Goal: Information Seeking & Learning: Learn about a topic

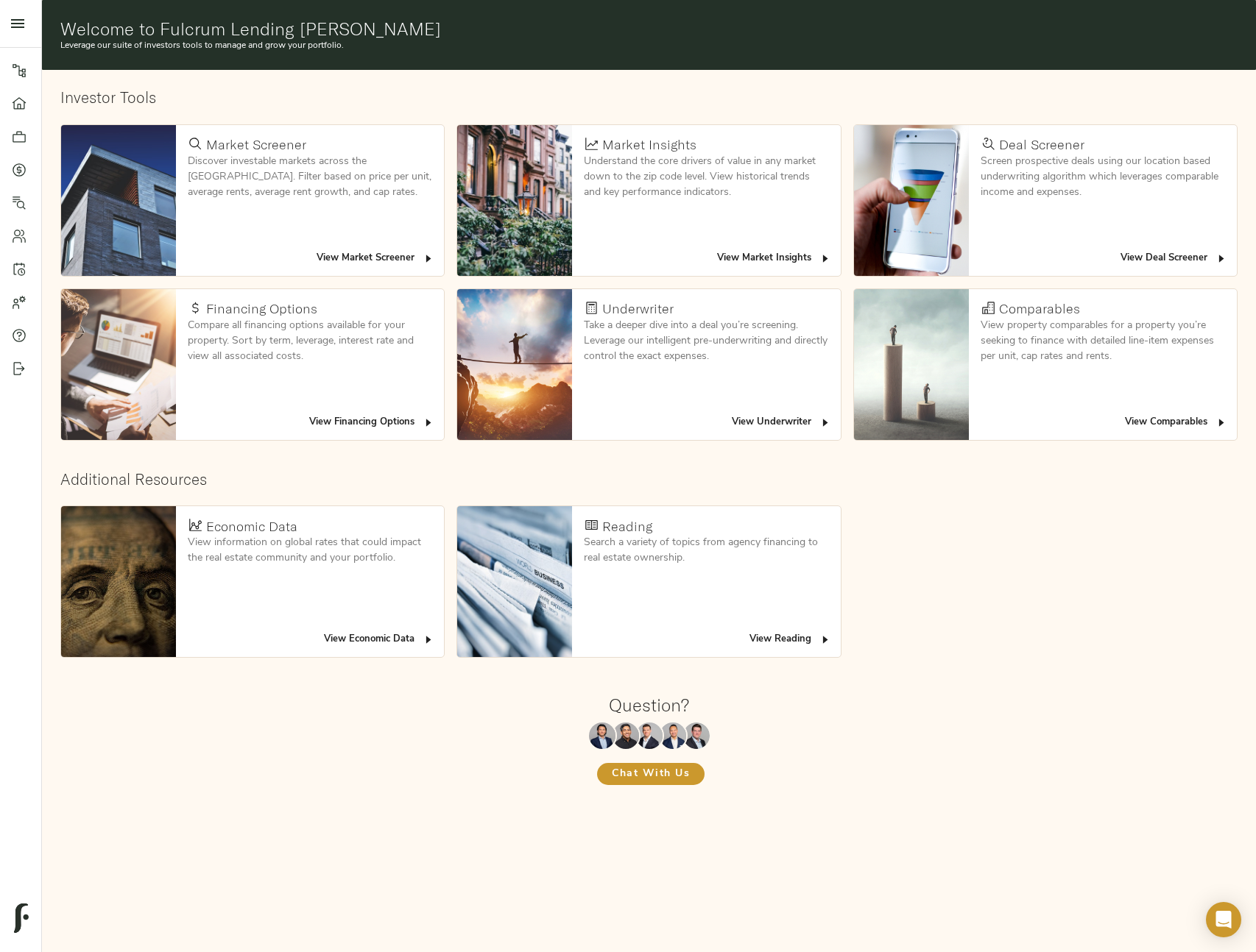
click at [1161, 257] on span "View Deal Screener" at bounding box center [1174, 259] width 107 height 17
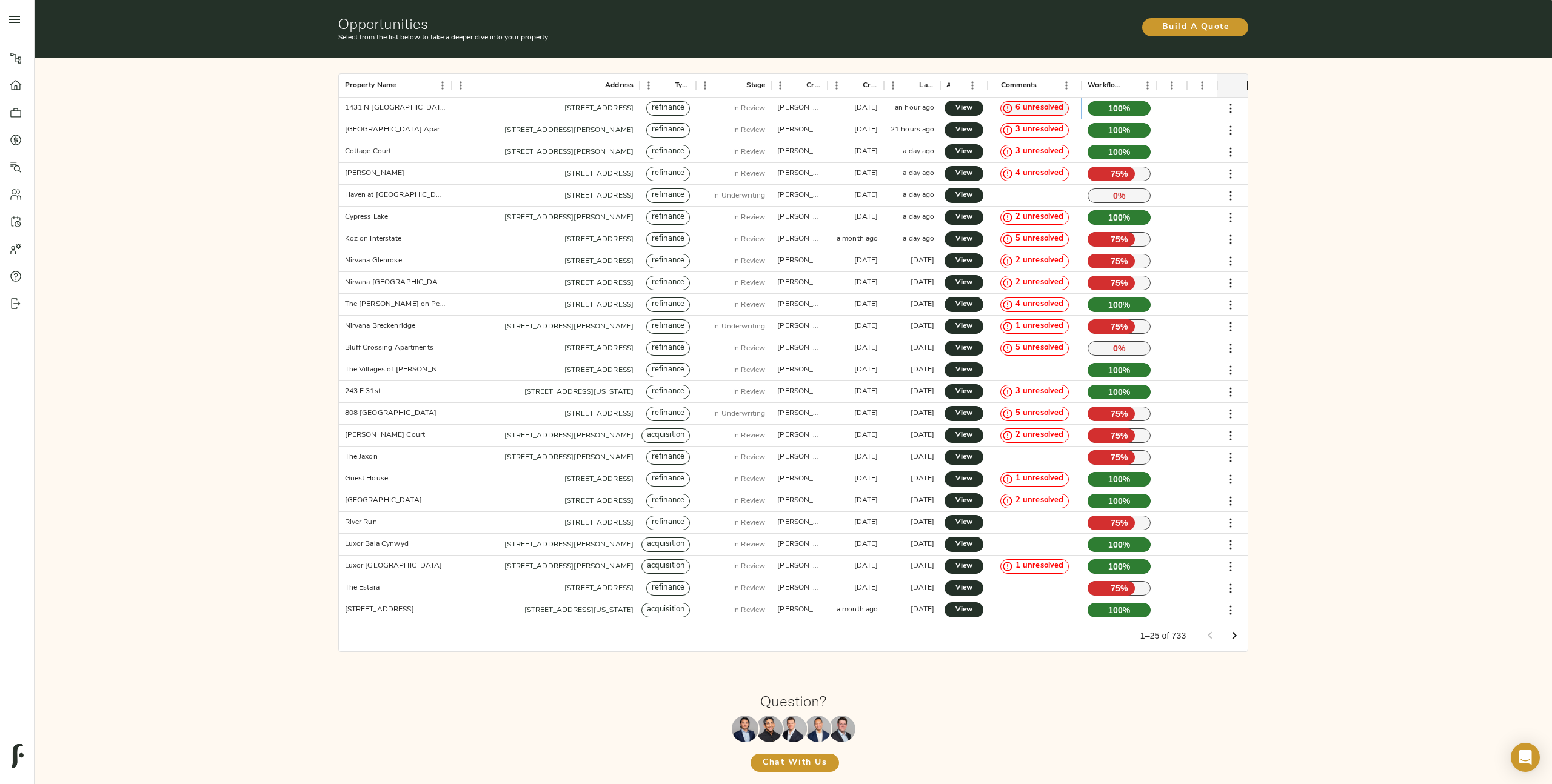
click at [1030, 108] on span "6 unresolved" at bounding box center [1040, 108] width 58 height 12
click at [16, 194] on icon at bounding box center [16, 195] width 12 height 12
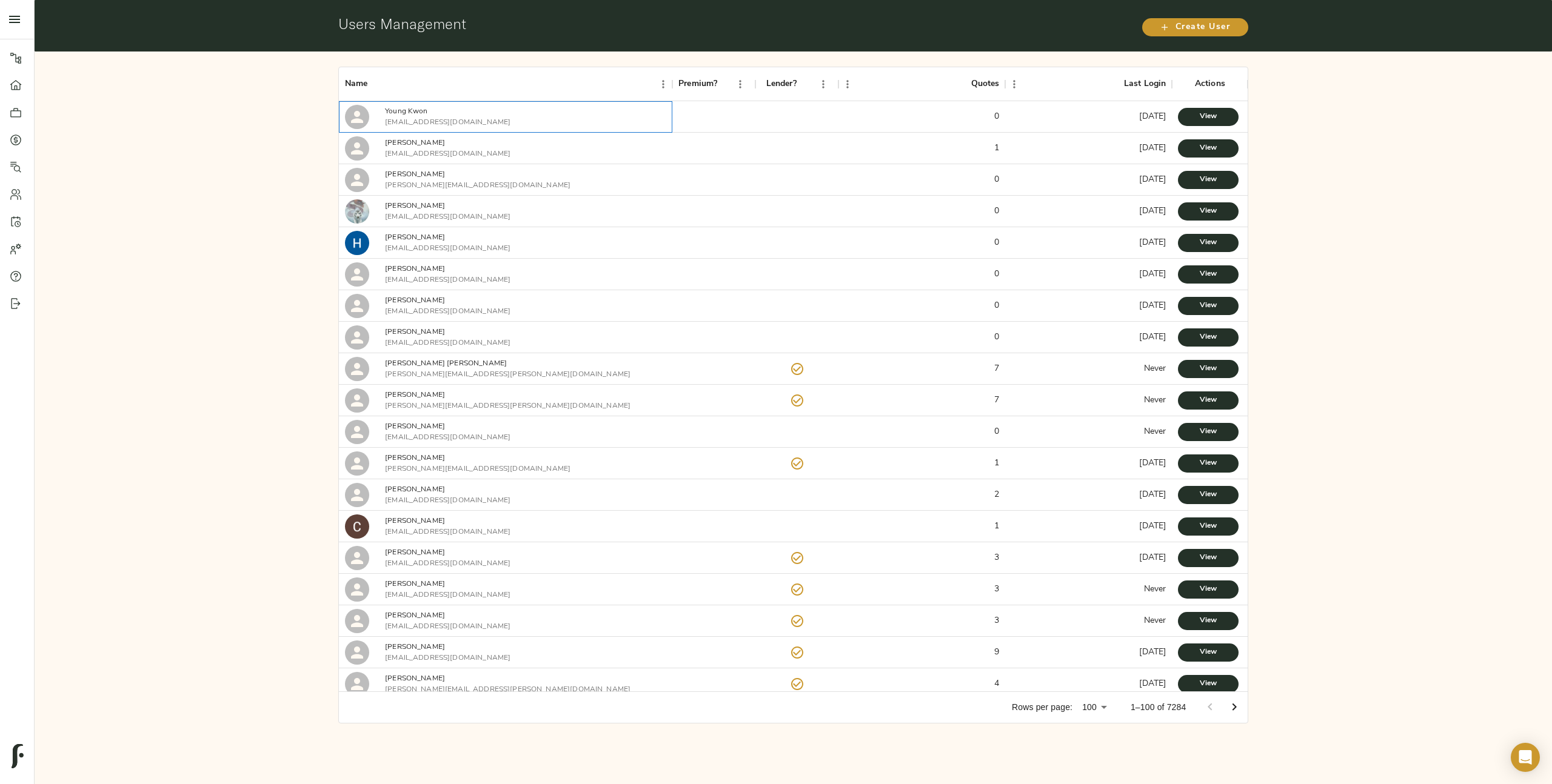
click at [396, 112] on p "Young Kwon" at bounding box center [448, 111] width 125 height 11
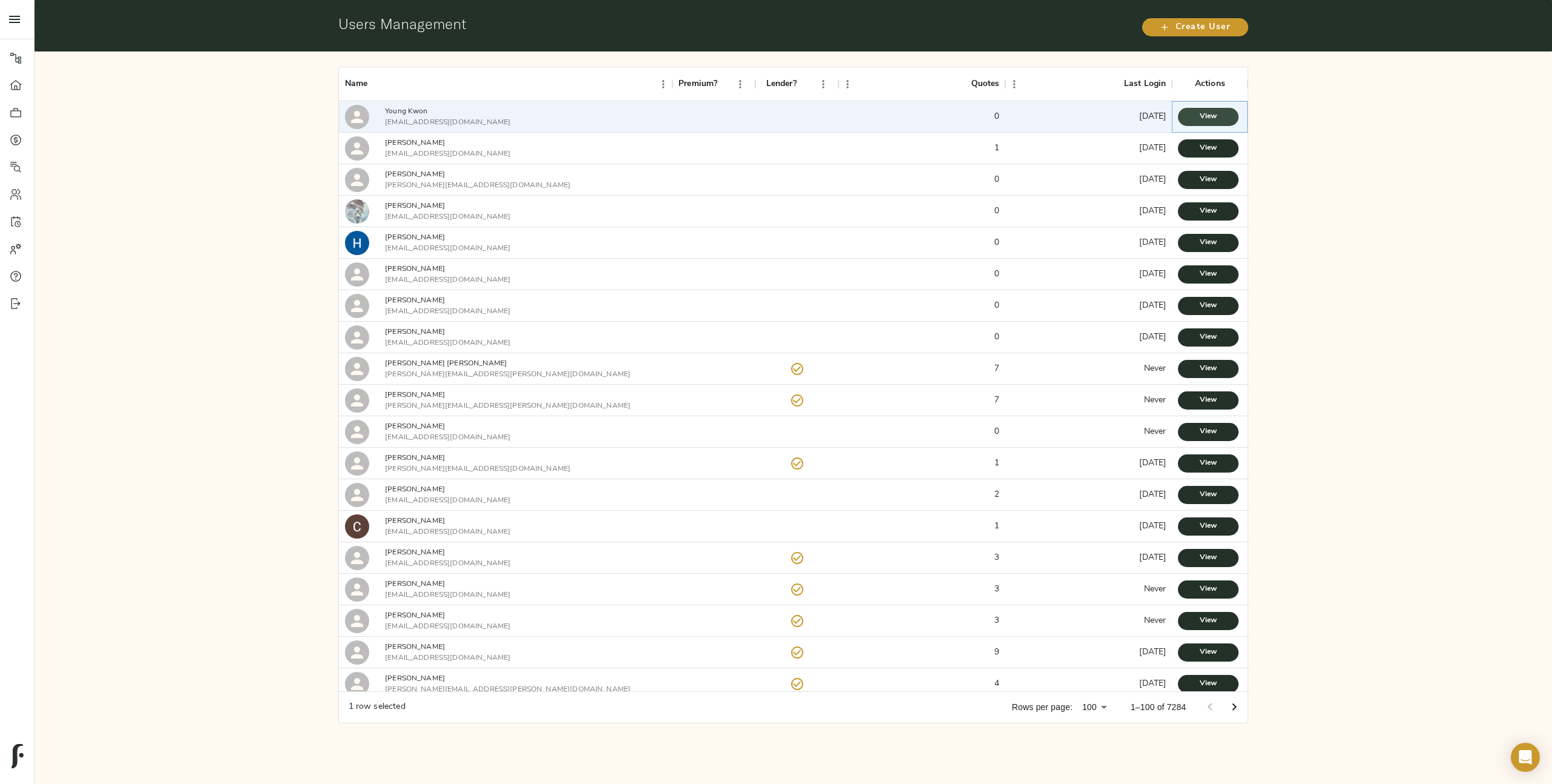
click at [1034, 121] on span "View" at bounding box center [1208, 117] width 37 height 13
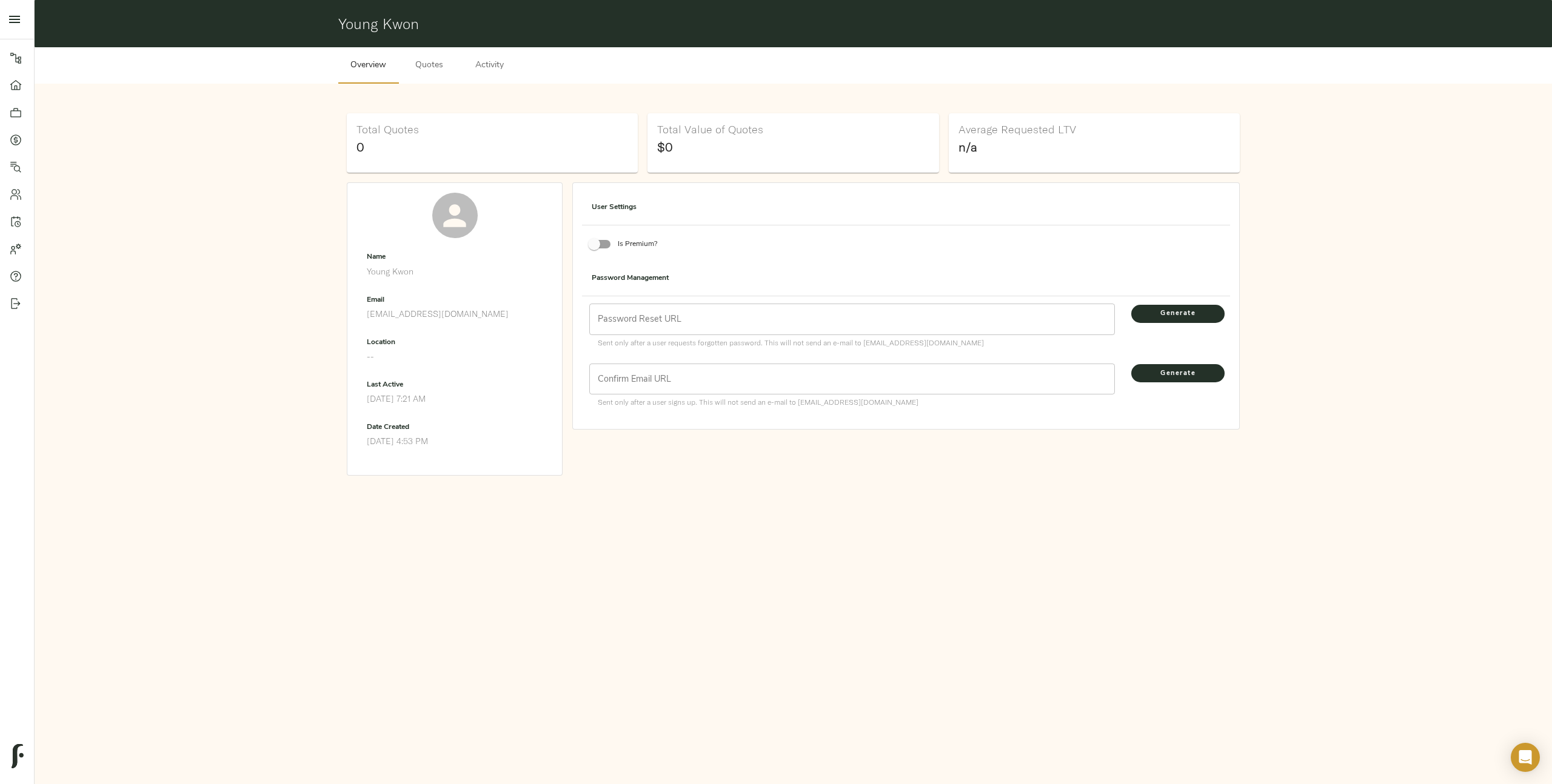
click at [427, 65] on span "Quotes" at bounding box center [429, 66] width 46 height 15
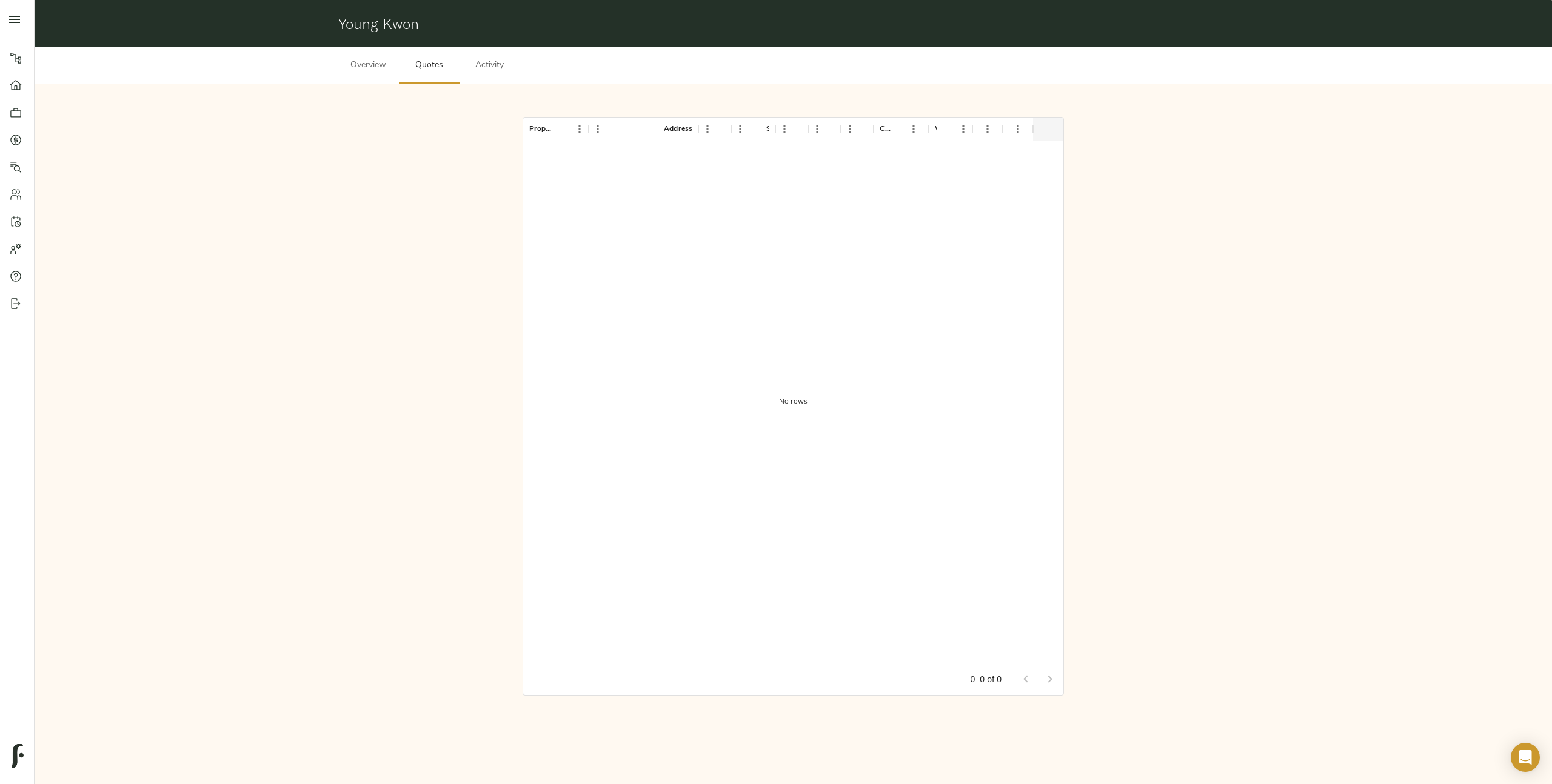
click at [355, 65] on span "Overview" at bounding box center [368, 66] width 46 height 15
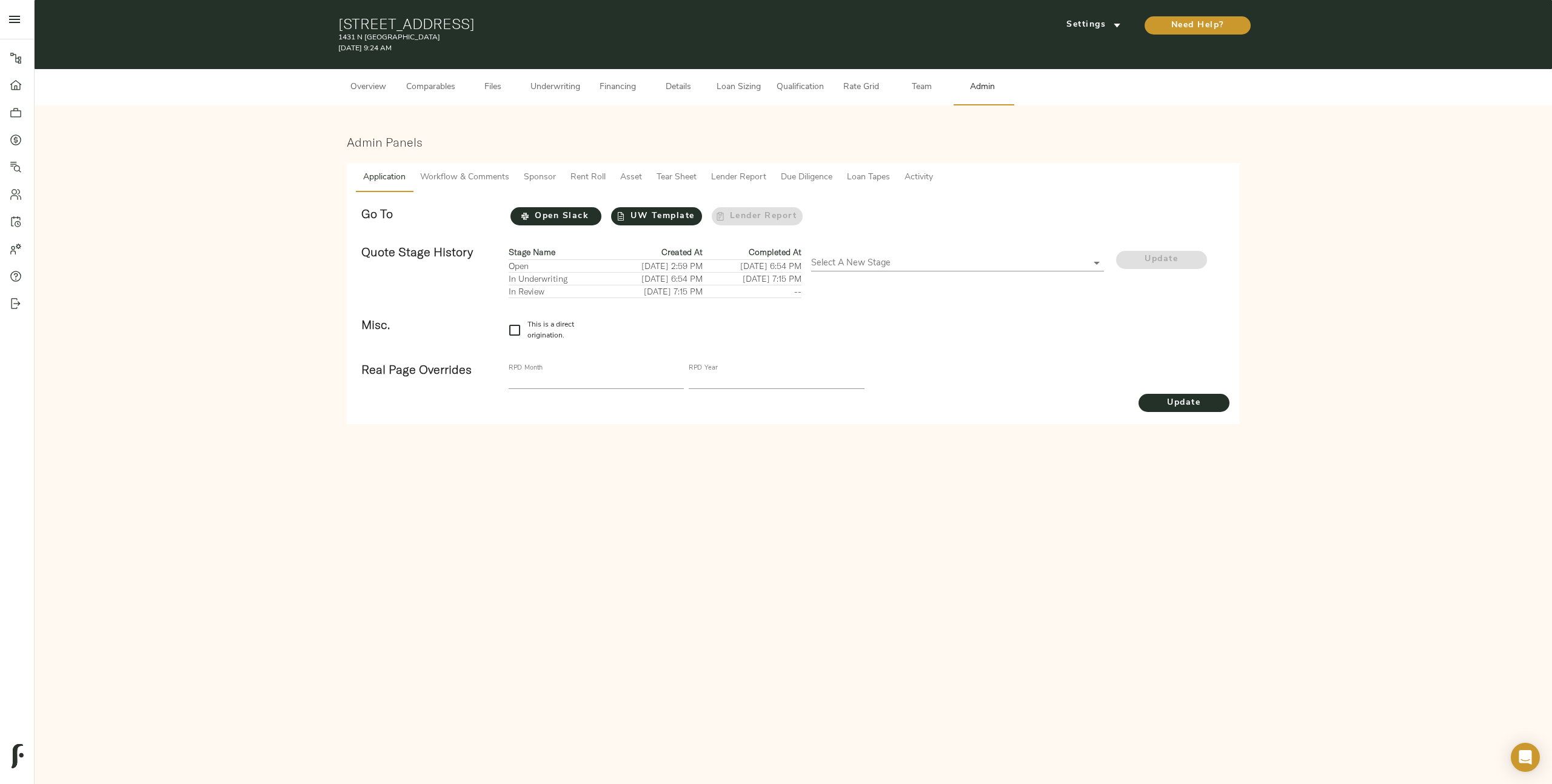
click at [448, 178] on span "Workflow & Comments" at bounding box center [464, 178] width 89 height 15
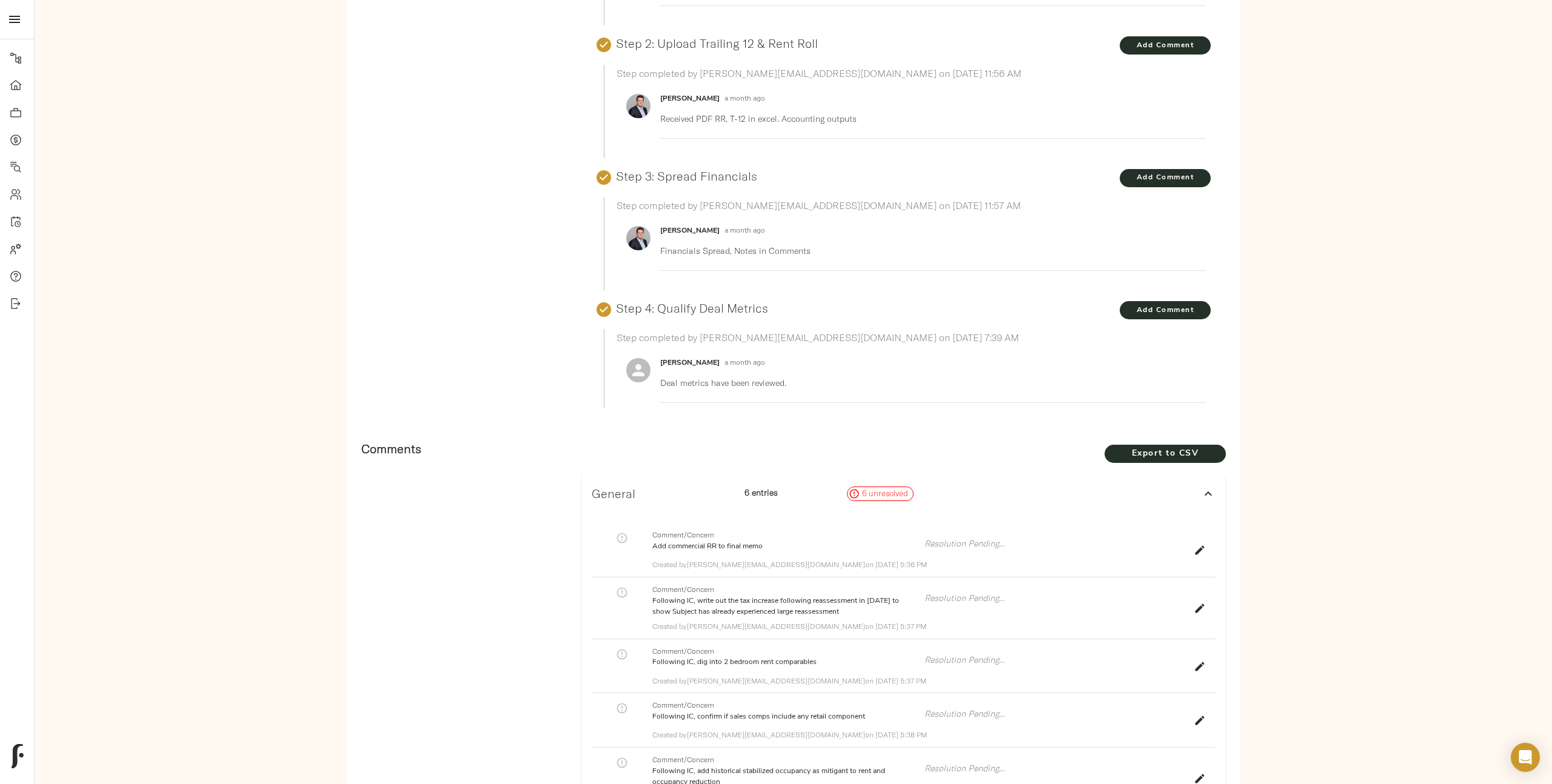
scroll to position [648, 0]
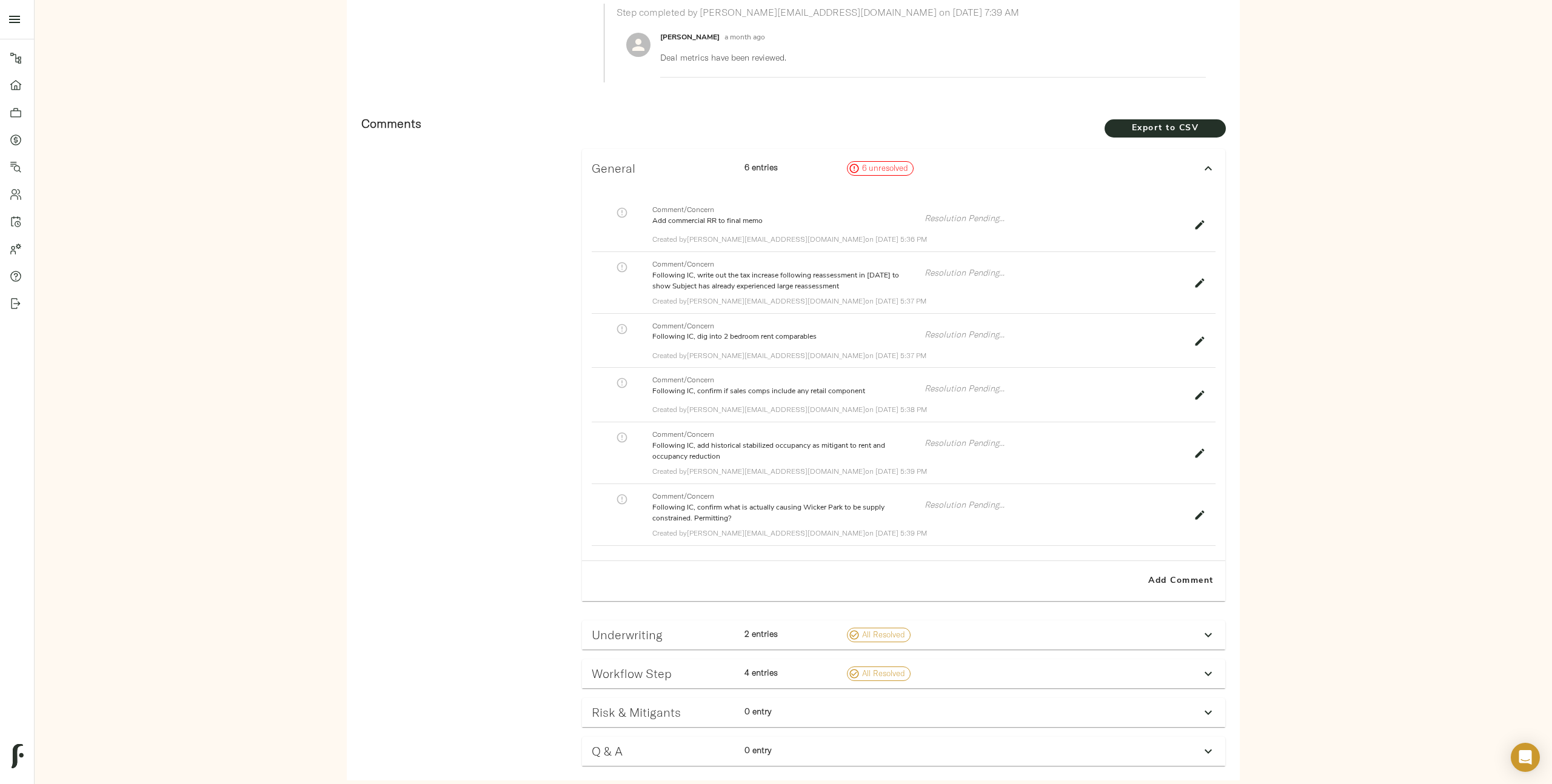
click at [907, 271] on p "Following IC, write out the tax increase following reassessment in 2021 to show…" at bounding box center [783, 281] width 262 height 22
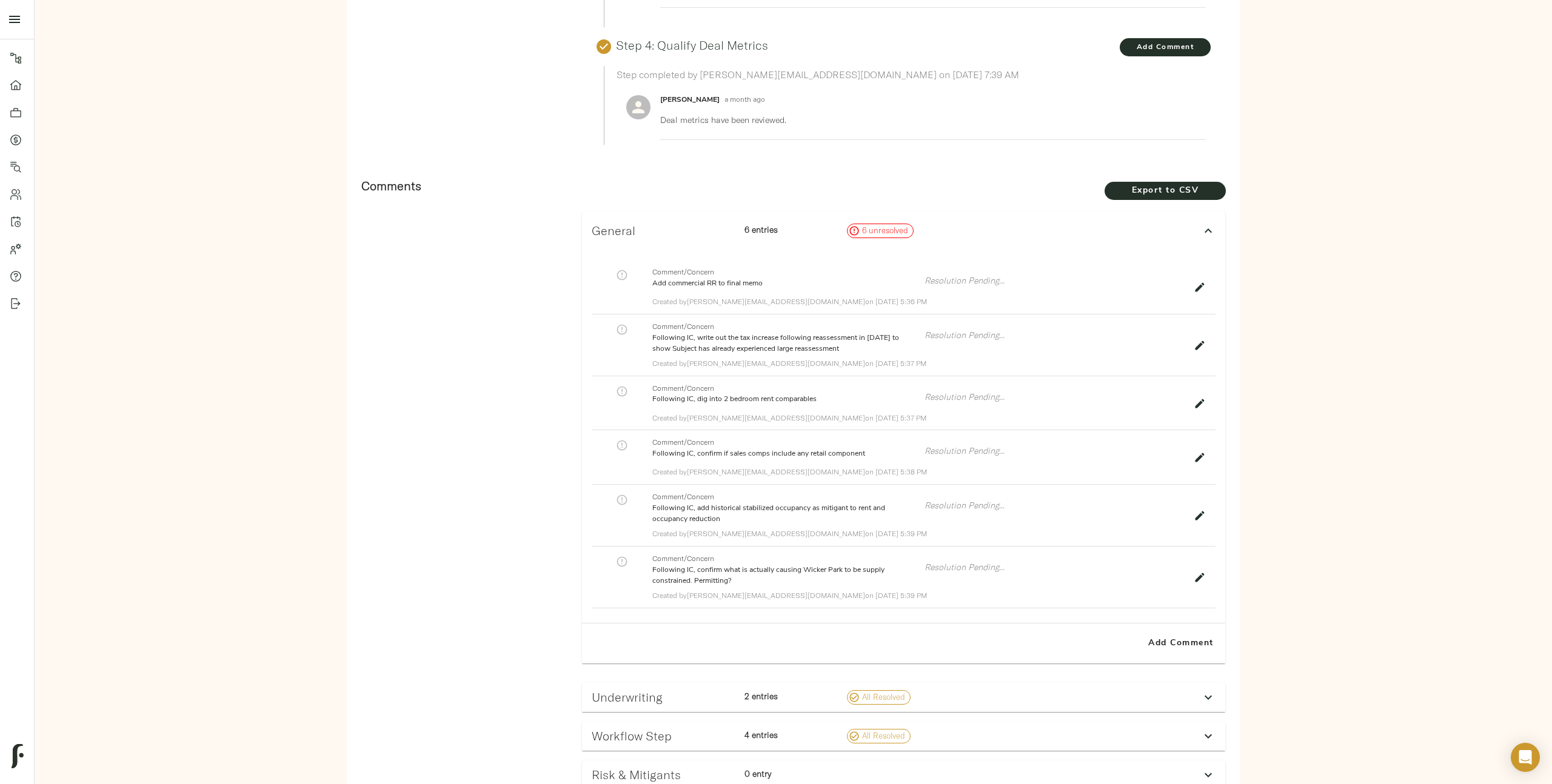
scroll to position [578, 0]
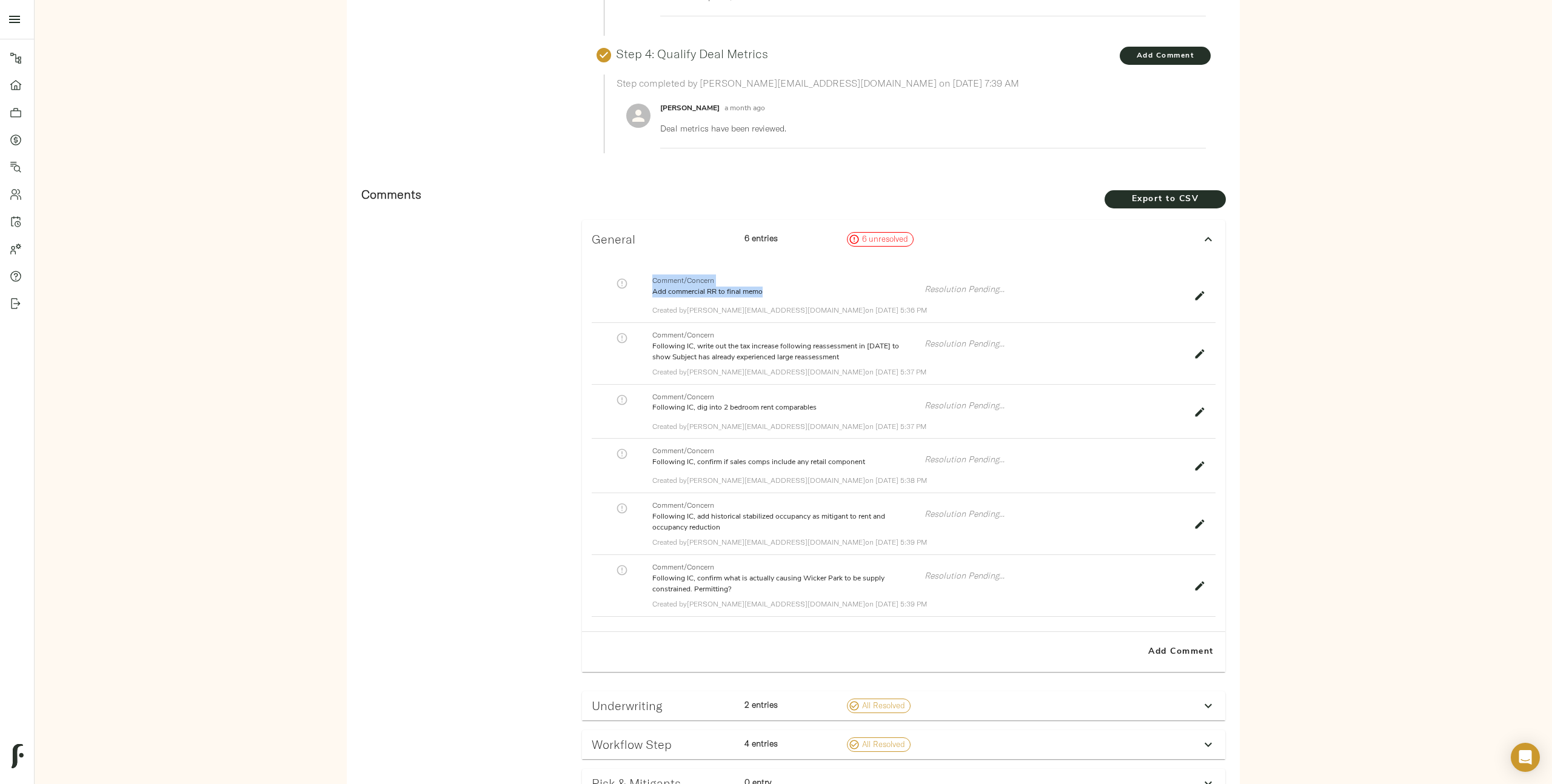
drag, startPoint x: 647, startPoint y: 288, endPoint x: 797, endPoint y: 283, distance: 150.1
click at [798, 285] on div "Comment/Concern Add commercial RR to final memo Resolution Pending... Created b…" at bounding box center [904, 296] width 624 height 54
click at [797, 287] on p "Add commercial RR to final memo" at bounding box center [783, 292] width 262 height 11
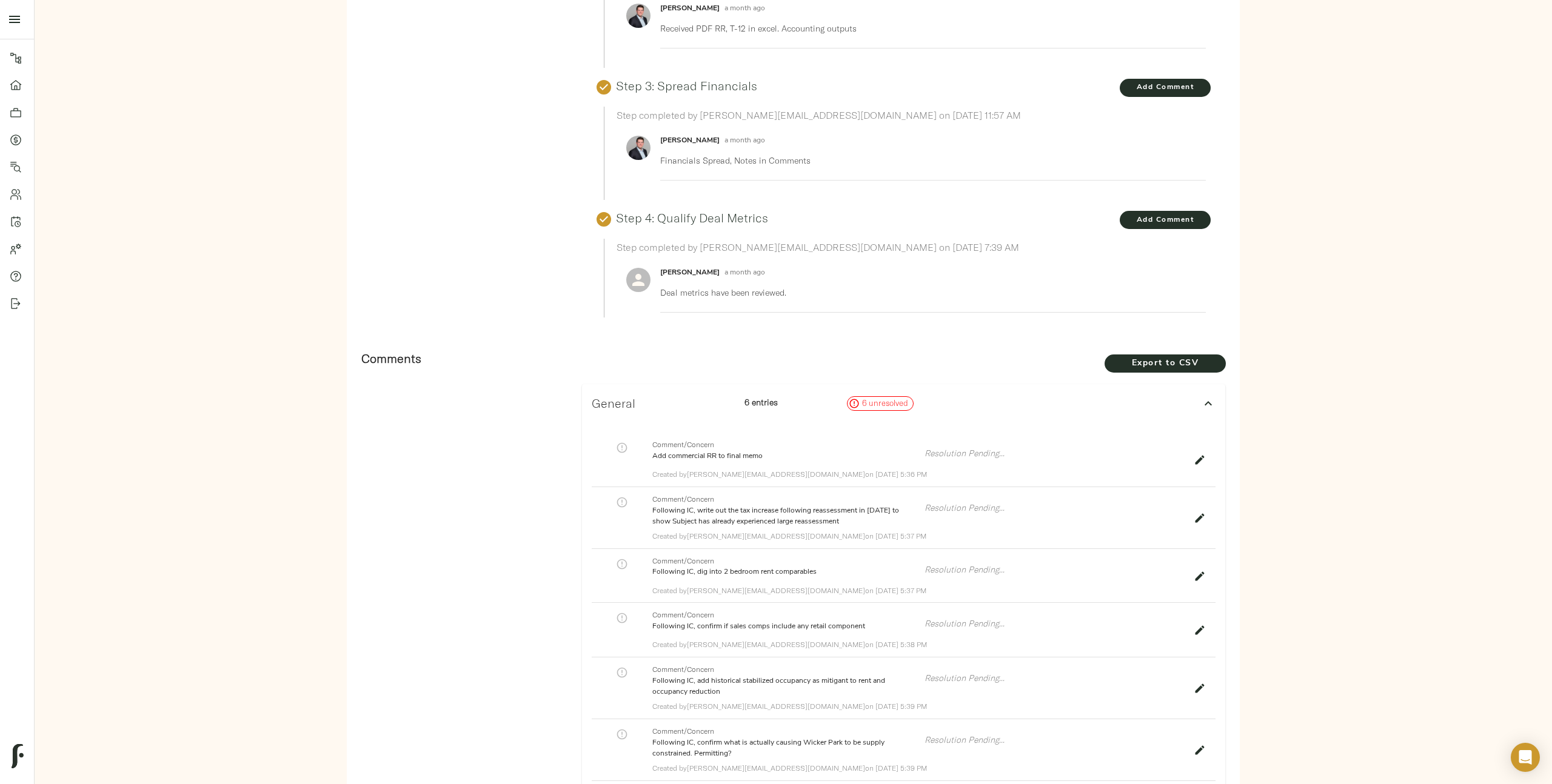
scroll to position [581, 0]
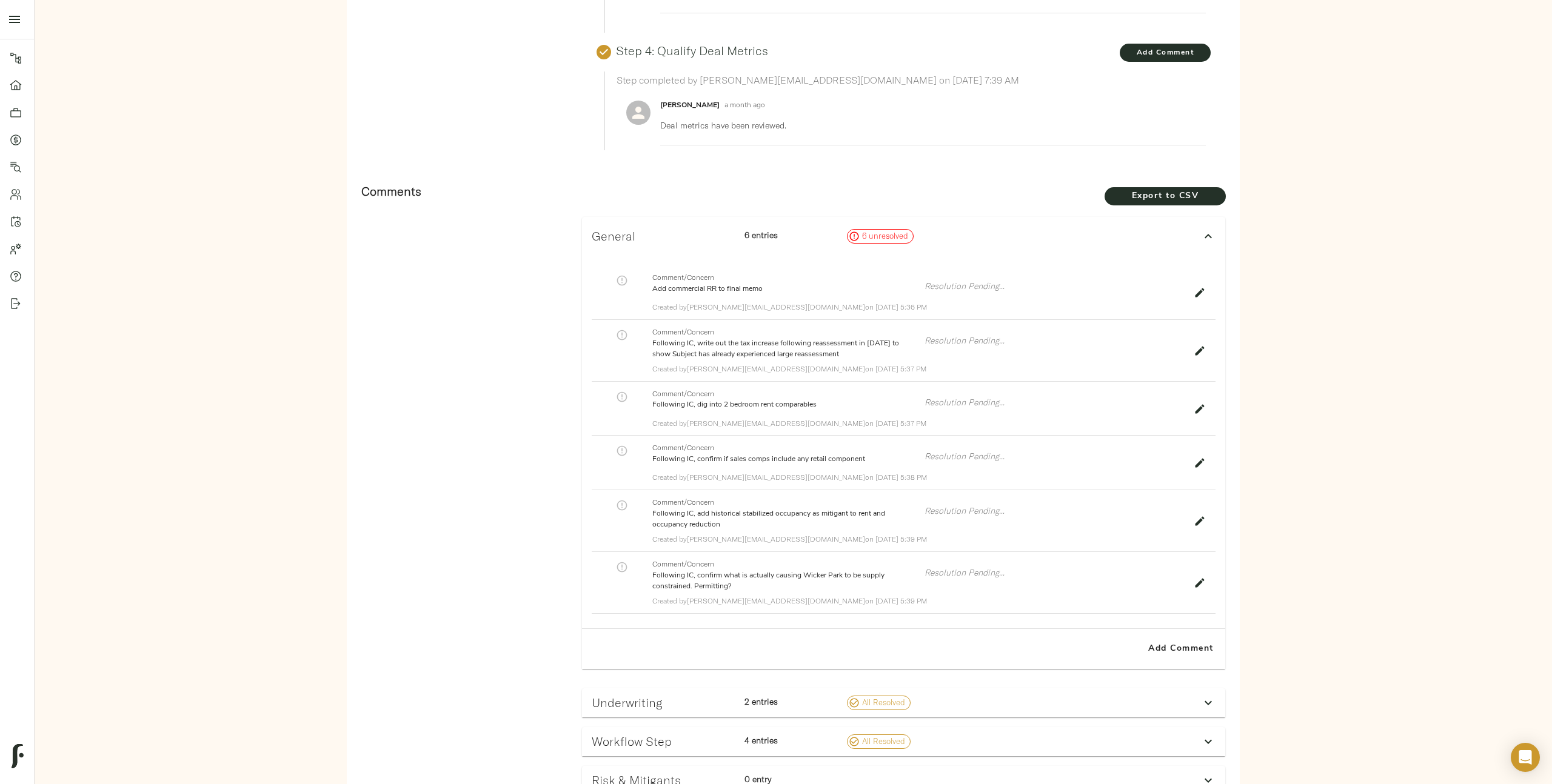
click at [714, 288] on p "Add commercial RR to final memo" at bounding box center [783, 289] width 262 height 11
click at [755, 300] on p "Created by zach@fulcrumlendingcorp.com on August 21, 2025 5:36 PM" at bounding box center [919, 307] width 534 height 13
click at [697, 285] on p "Add commercial RR to final memo" at bounding box center [783, 289] width 262 height 11
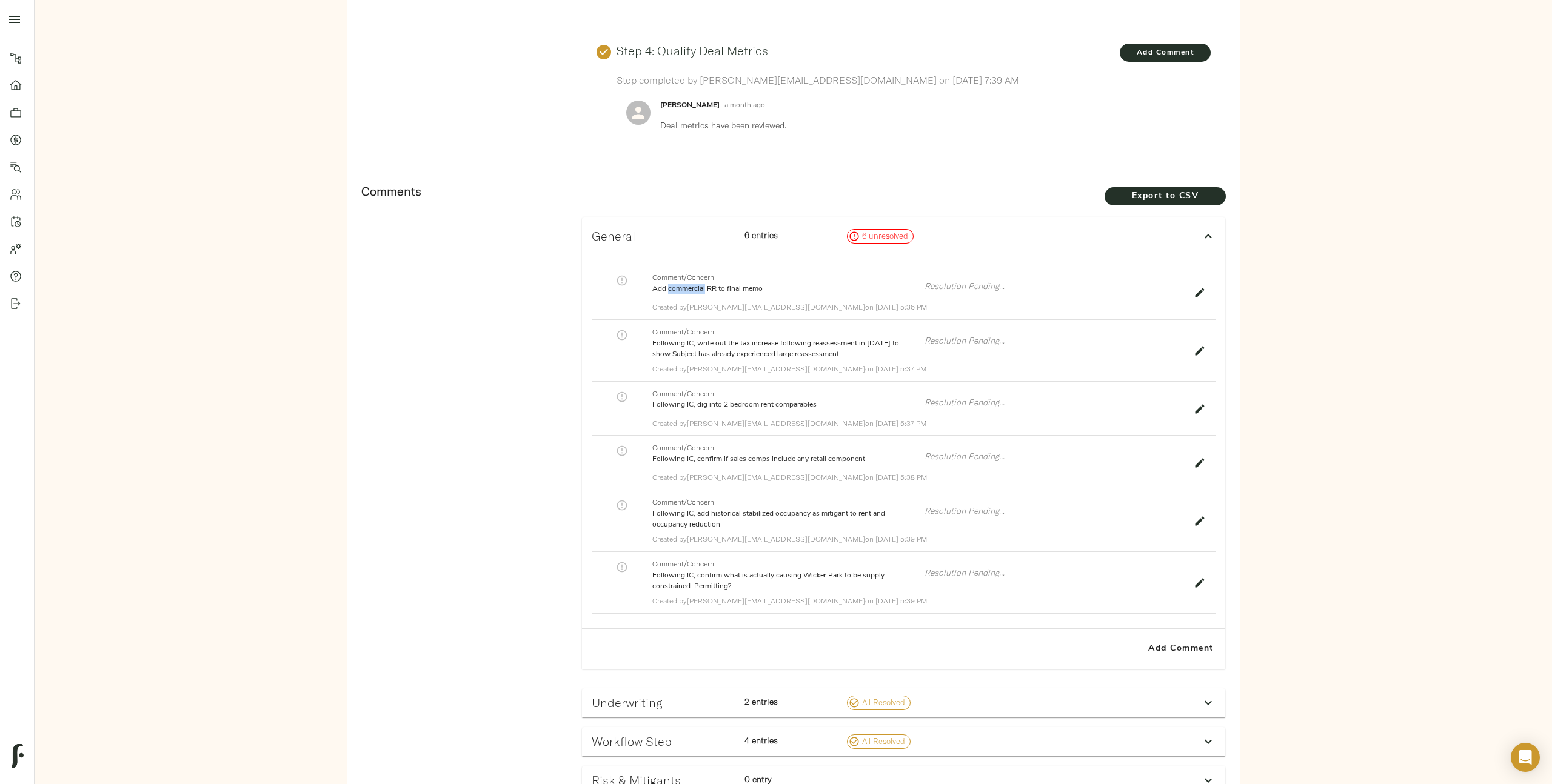
click at [697, 285] on p "Add commercial RR to final memo" at bounding box center [783, 289] width 262 height 11
drag, startPoint x: 804, startPoint y: 305, endPoint x: 937, endPoint y: 305, distance: 133.0
click at [935, 305] on p "Created by zach@fulcrumlendingcorp.com on August 21, 2025 5:36 PM" at bounding box center [919, 307] width 534 height 13
click at [937, 305] on p "Created by zach@fulcrumlendingcorp.com on August 21, 2025 5:36 PM" at bounding box center [919, 307] width 534 height 13
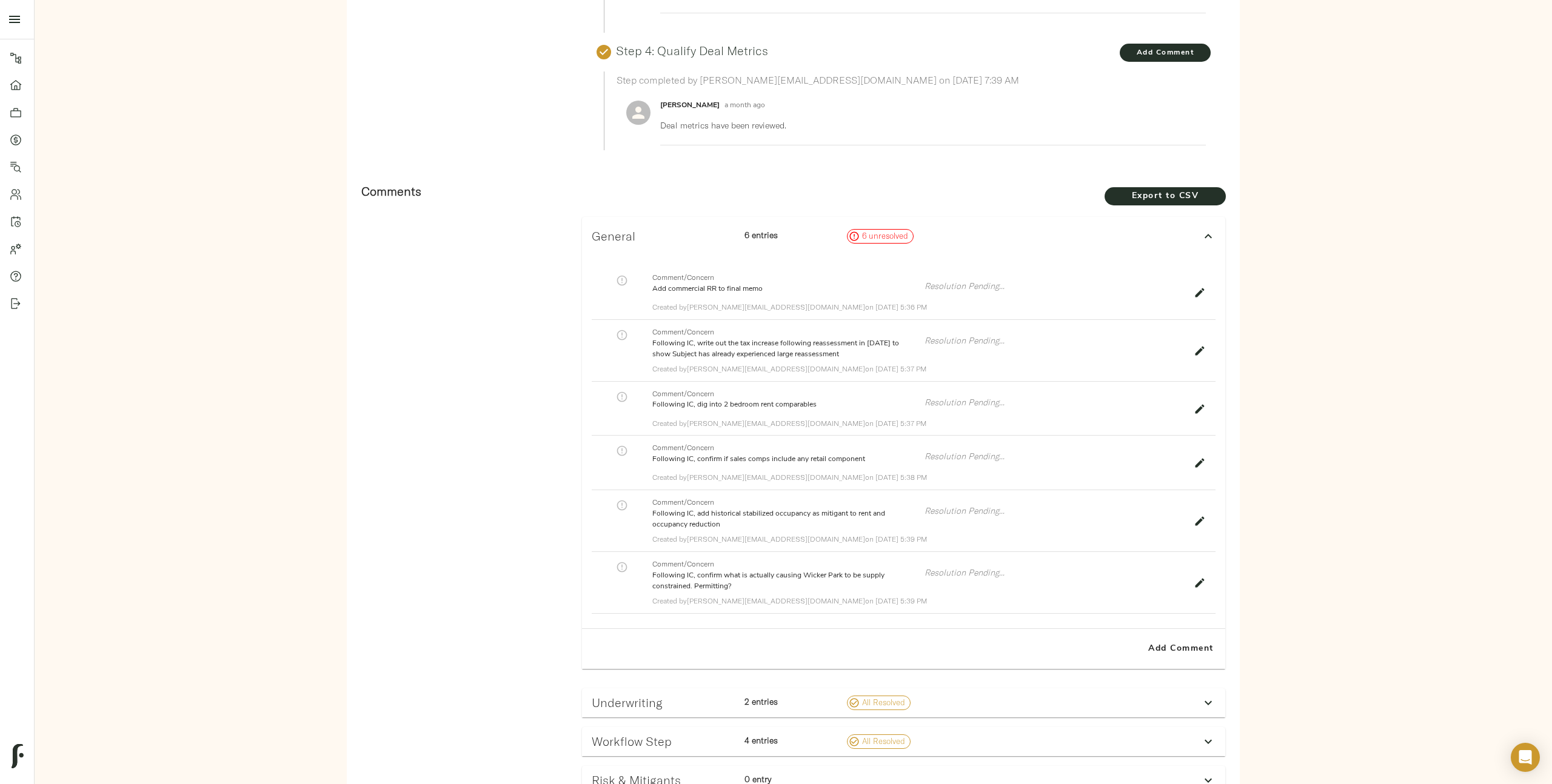
click at [809, 460] on p "Following IC, confirm if sales comps include any retail component" at bounding box center [783, 459] width 262 height 11
click at [797, 516] on p "Following IC, add historical stabilized occupancy as mitigant to rent and occup…" at bounding box center [783, 520] width 262 height 22
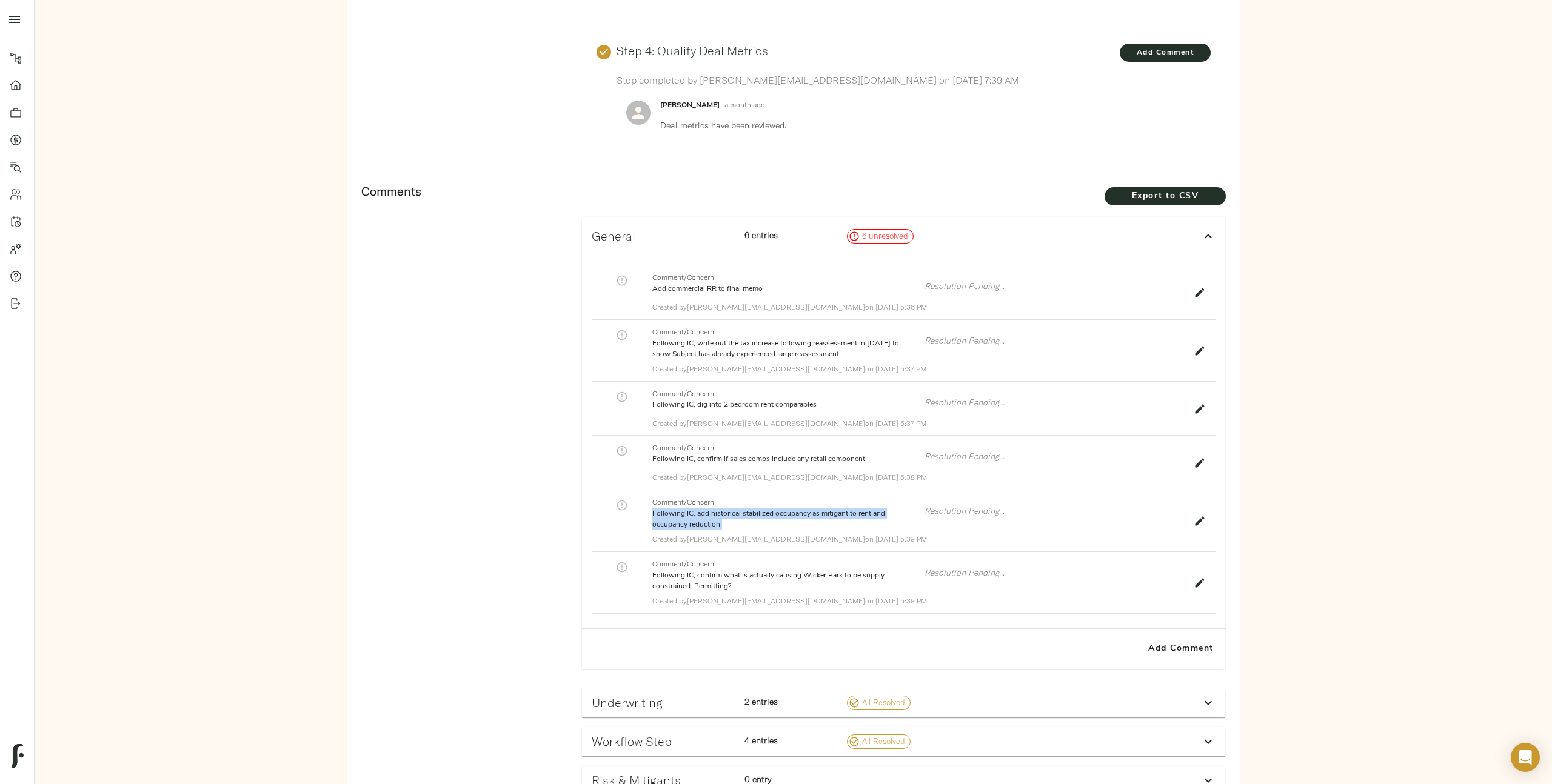
click at [797, 516] on p "Following IC, add historical stabilized occupancy as mitigant to rent and occup…" at bounding box center [783, 520] width 262 height 22
click at [786, 575] on p "Following IC, confirm what is actually causing Wicker Park to be supply constra…" at bounding box center [783, 581] width 262 height 22
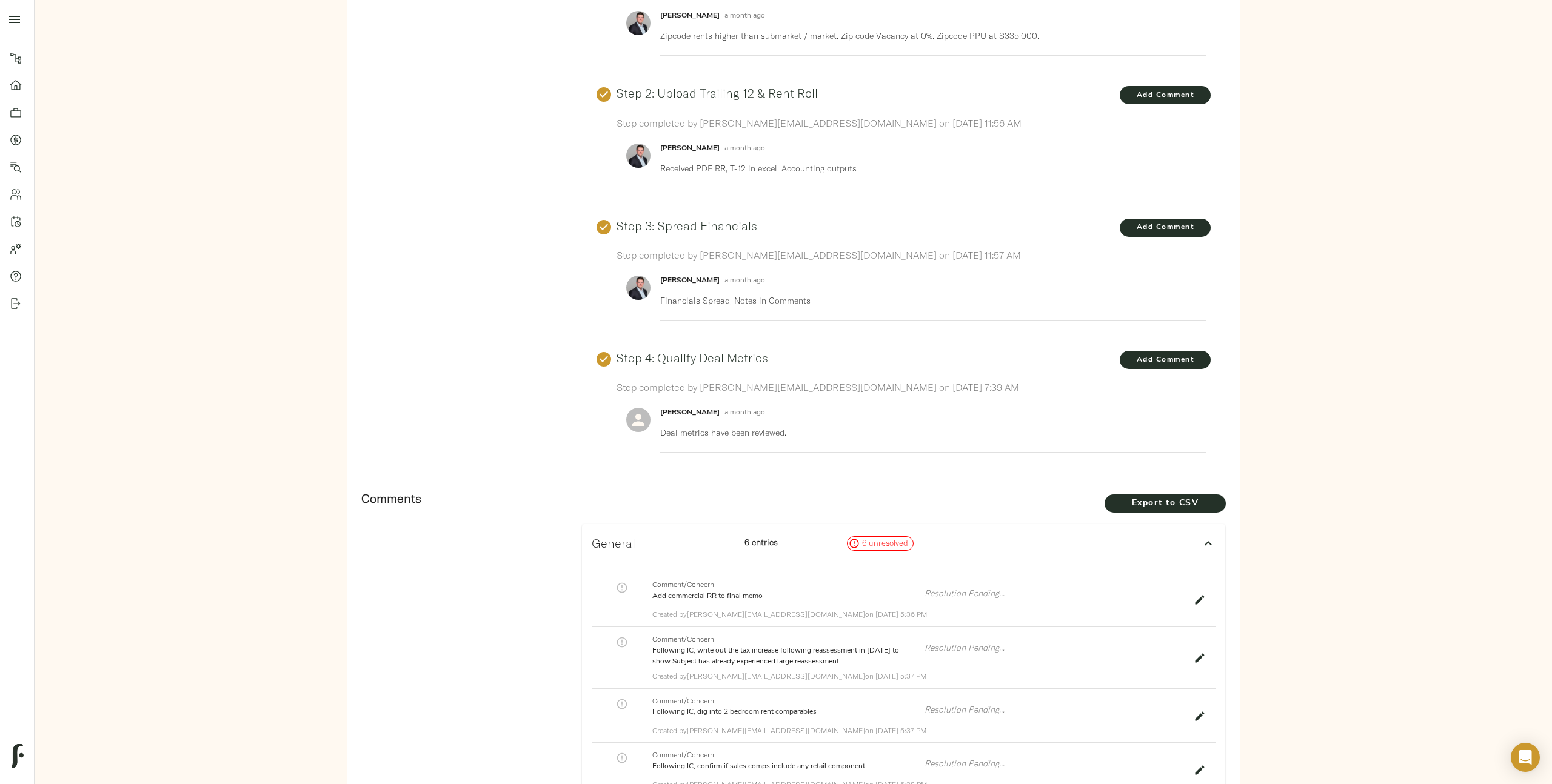
scroll to position [163, 0]
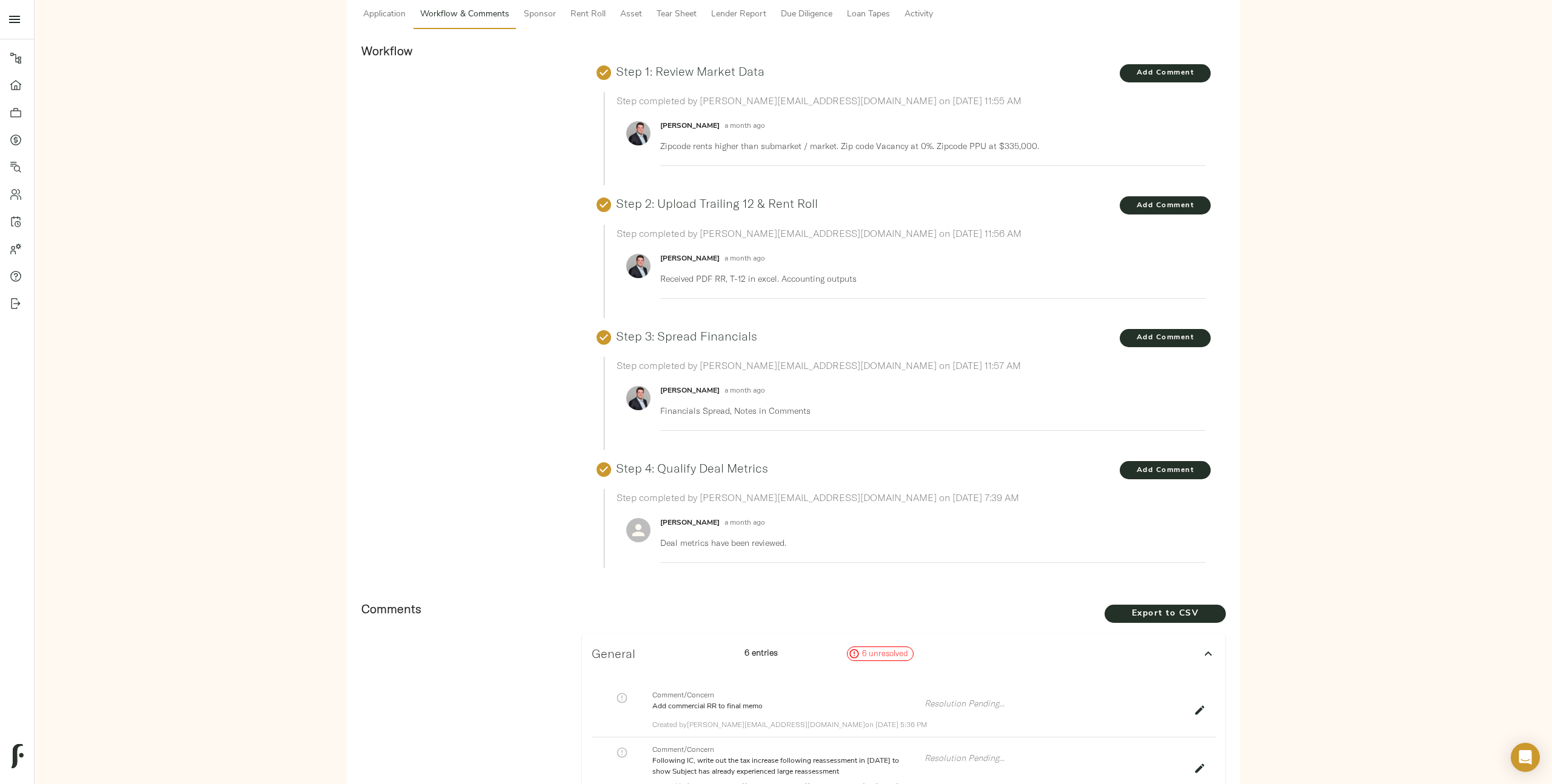
click at [713, 539] on p "Deal metrics have been reviewed." at bounding box center [928, 543] width 536 height 12
click at [678, 472] on link "Step 4: Qualify Deal Metrics" at bounding box center [692, 468] width 152 height 15
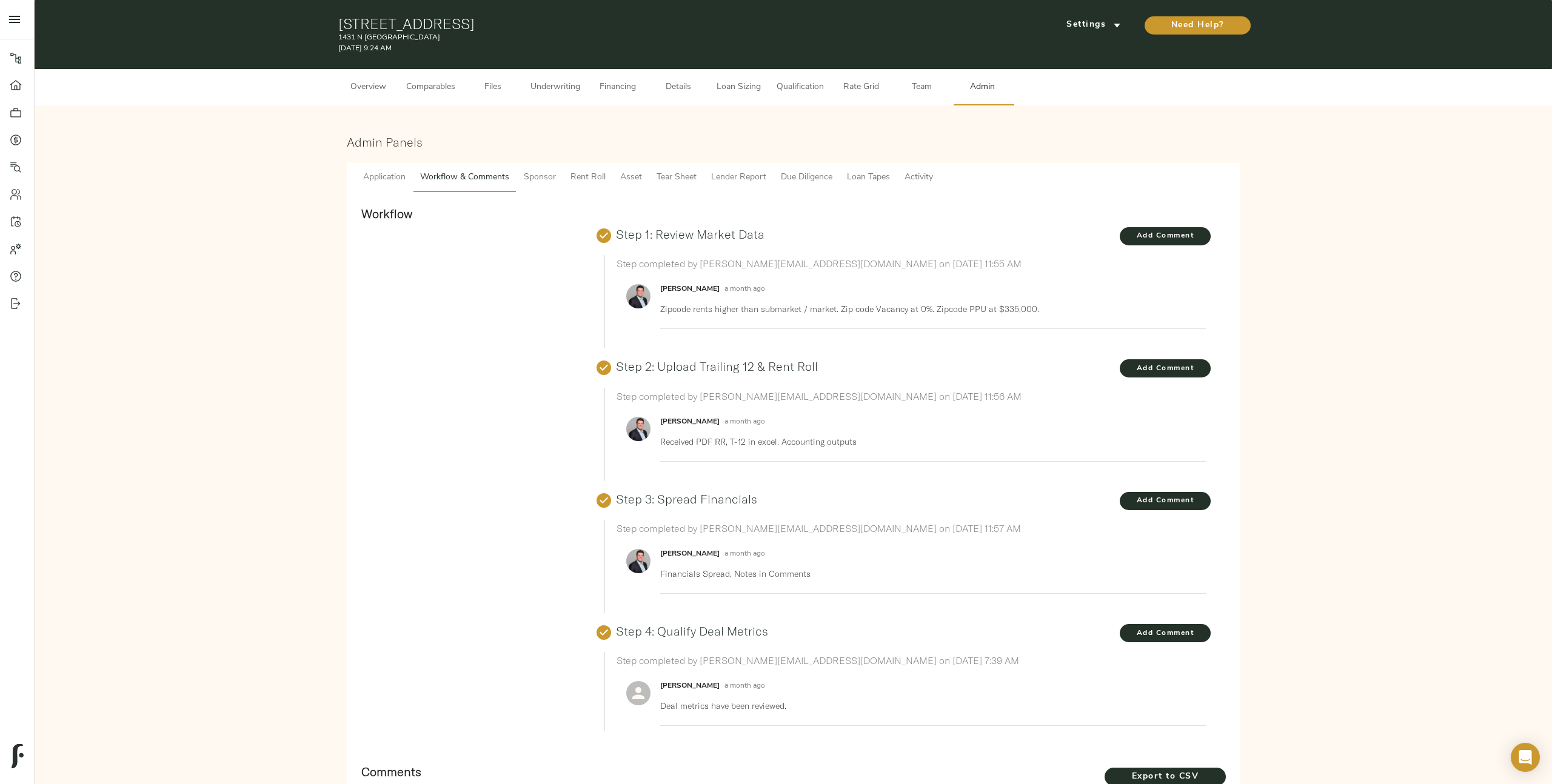
click at [705, 713] on div "Zach Frizzera a month ago Deal metrics have been reviewed." at bounding box center [928, 700] width 536 height 42
click at [705, 708] on p "Deal metrics have been reviewed." at bounding box center [928, 706] width 536 height 12
click at [748, 705] on p "Deal metrics have been reviewed." at bounding box center [928, 706] width 536 height 12
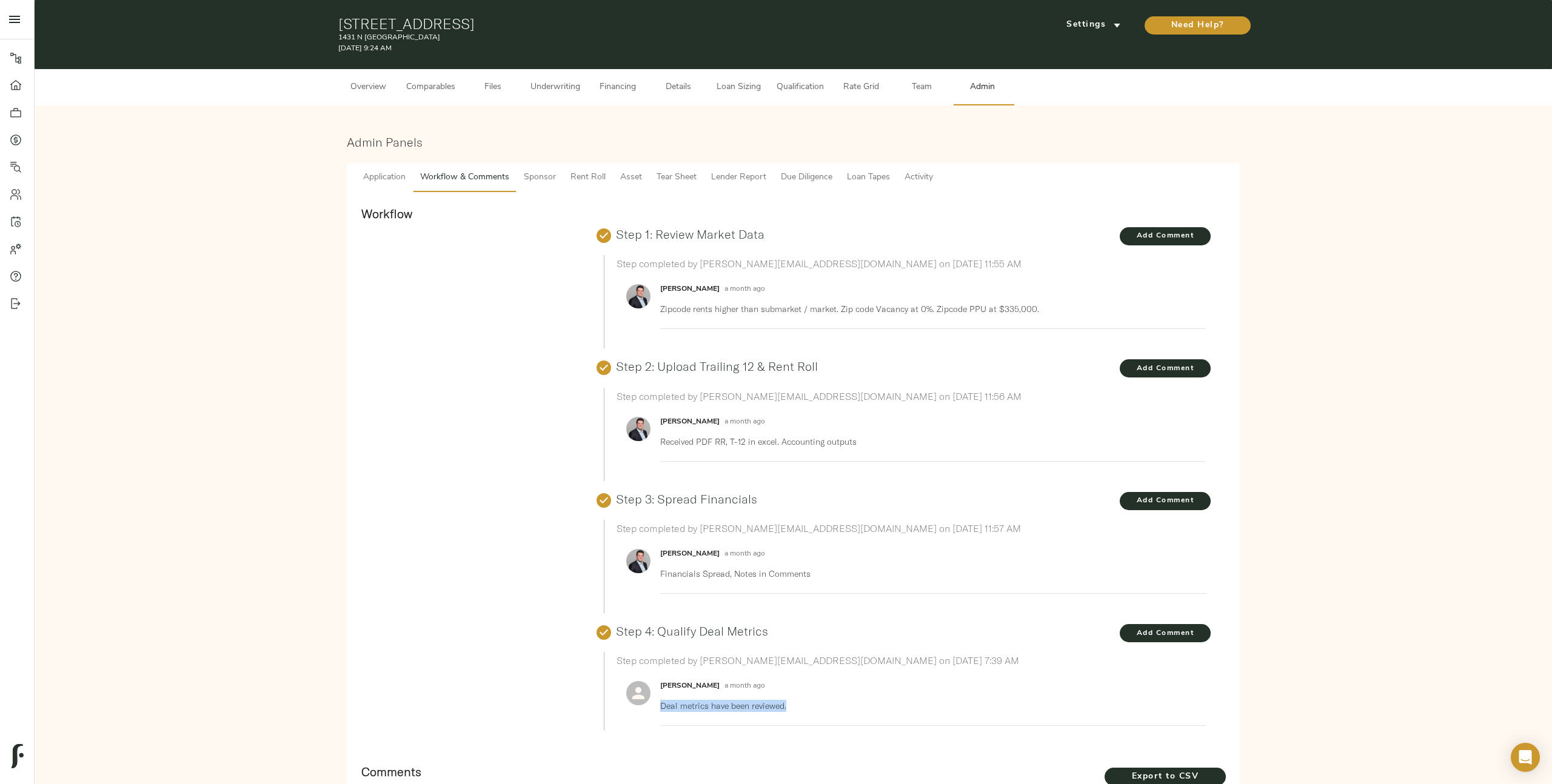
click at [748, 705] on p "Deal metrics have been reviewed." at bounding box center [928, 706] width 536 height 12
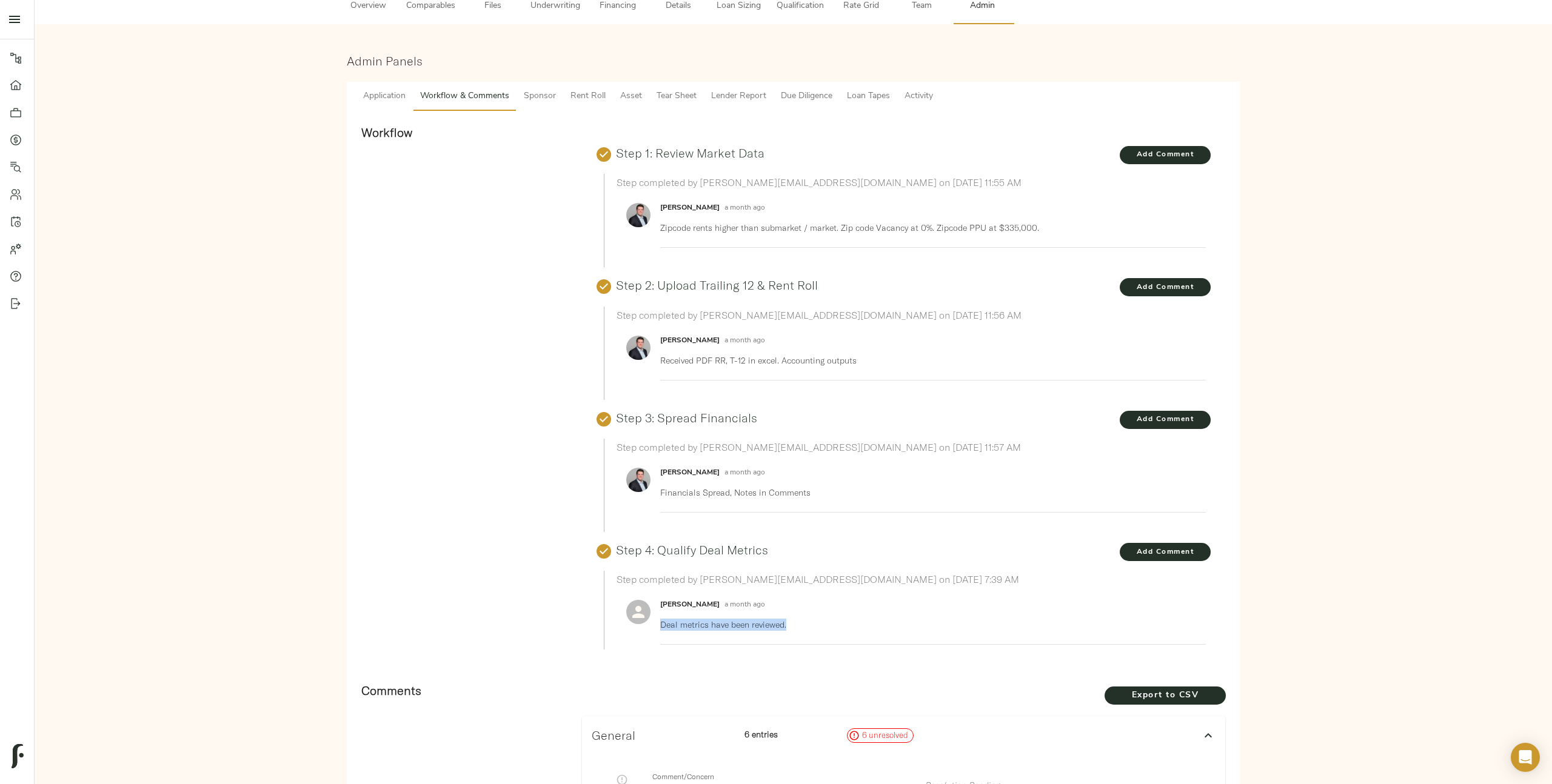
scroll to position [83, 0]
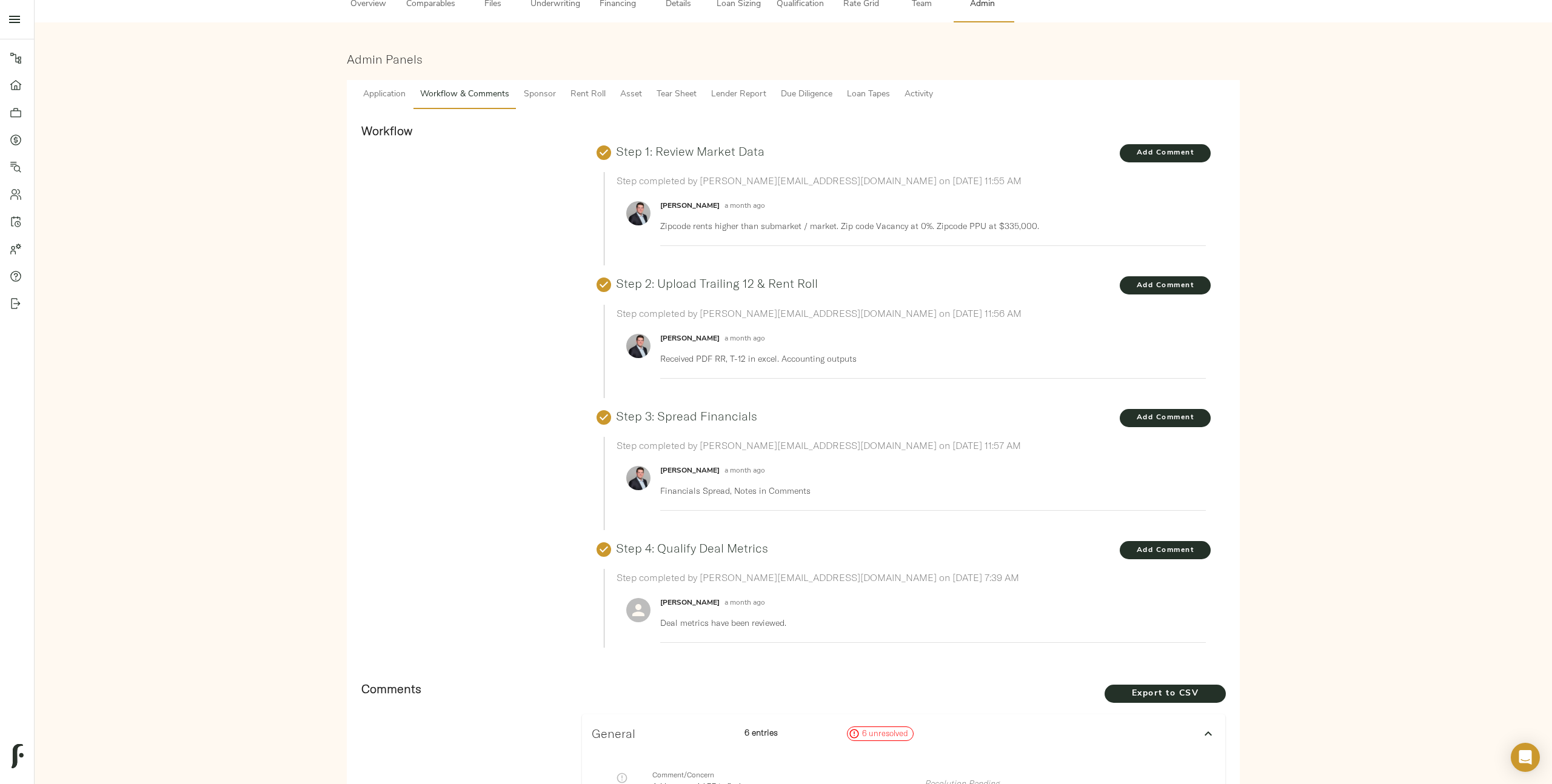
click at [703, 624] on p "Deal metrics have been reviewed." at bounding box center [928, 623] width 536 height 12
click at [767, 488] on p "Financials Spread, Notes in Comments" at bounding box center [928, 491] width 536 height 12
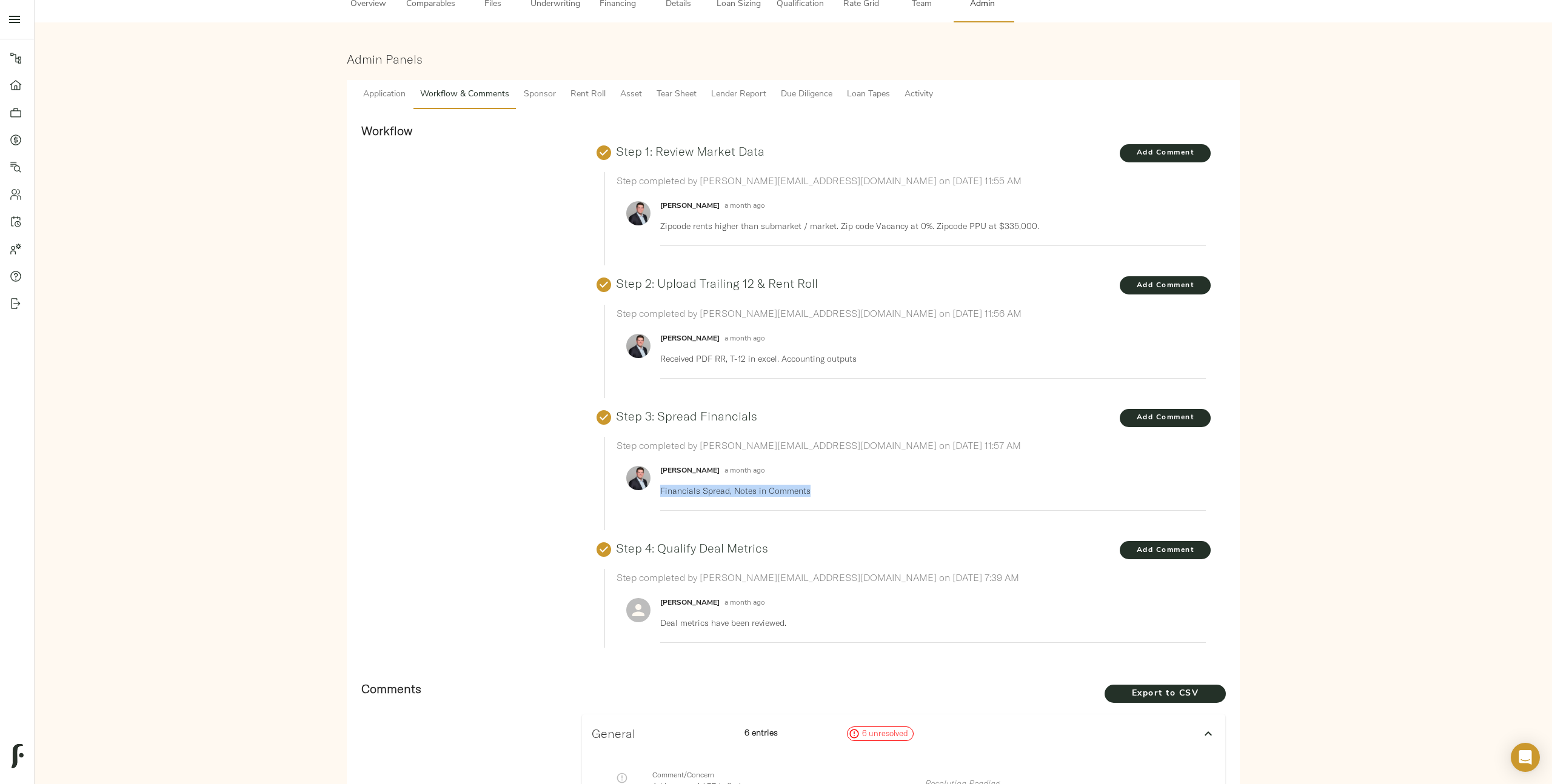
click at [767, 488] on p "Financials Spread, Notes in Comments" at bounding box center [928, 491] width 536 height 12
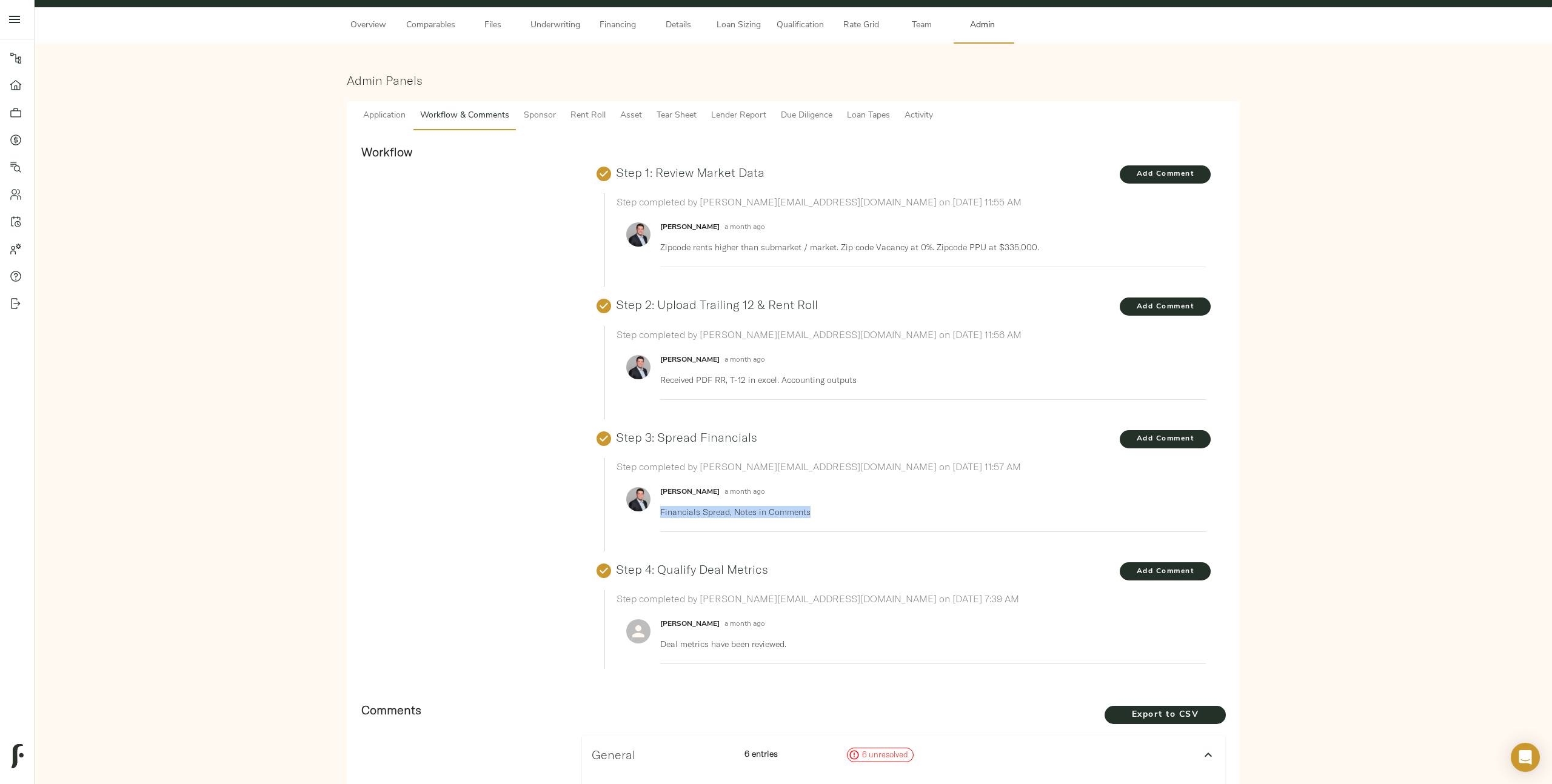
scroll to position [60, 0]
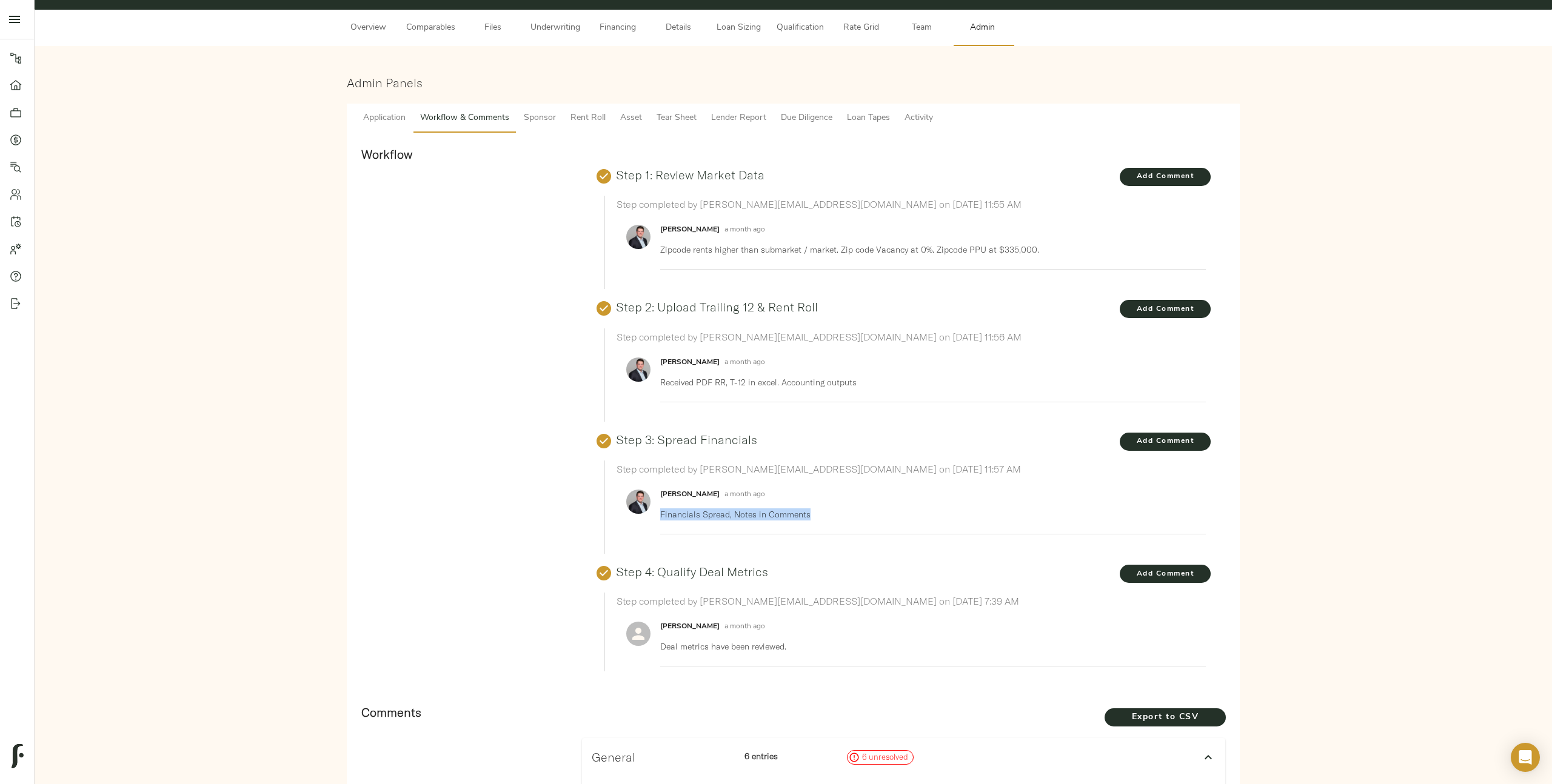
click at [367, 28] on span "Overview" at bounding box center [368, 28] width 46 height 15
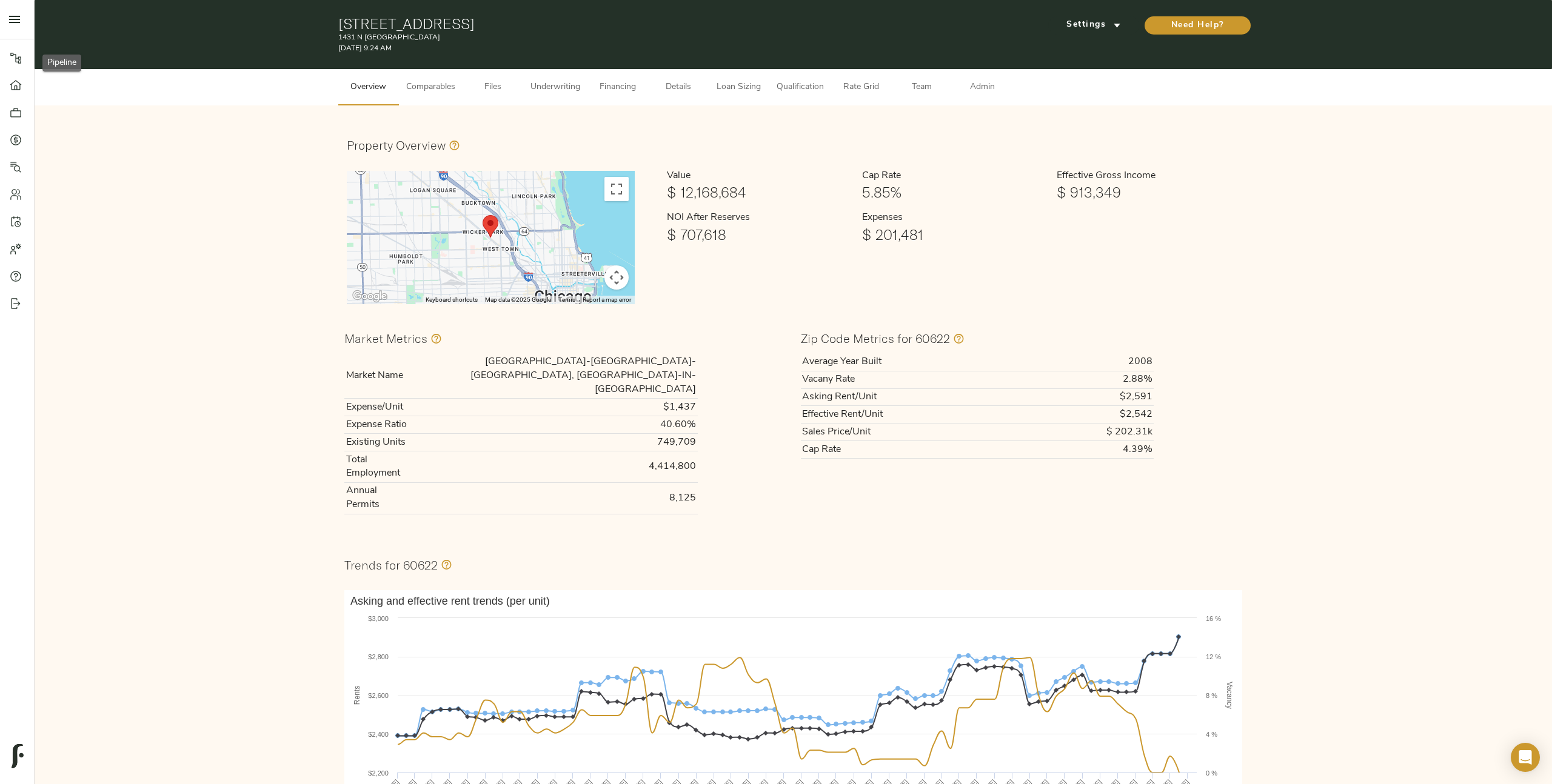
click at [13, 54] on icon at bounding box center [16, 58] width 11 height 11
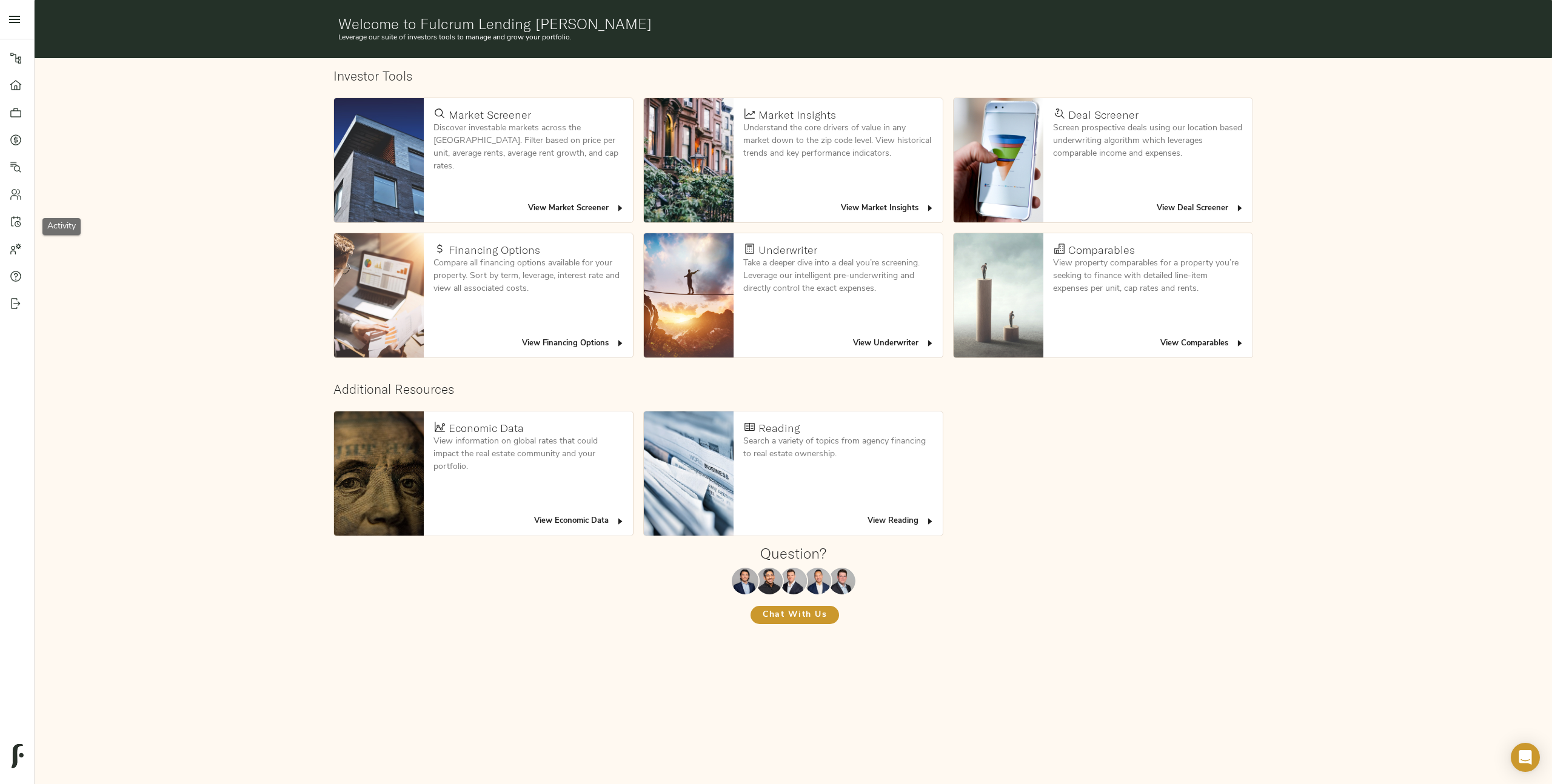
click at [12, 223] on icon at bounding box center [16, 222] width 12 height 12
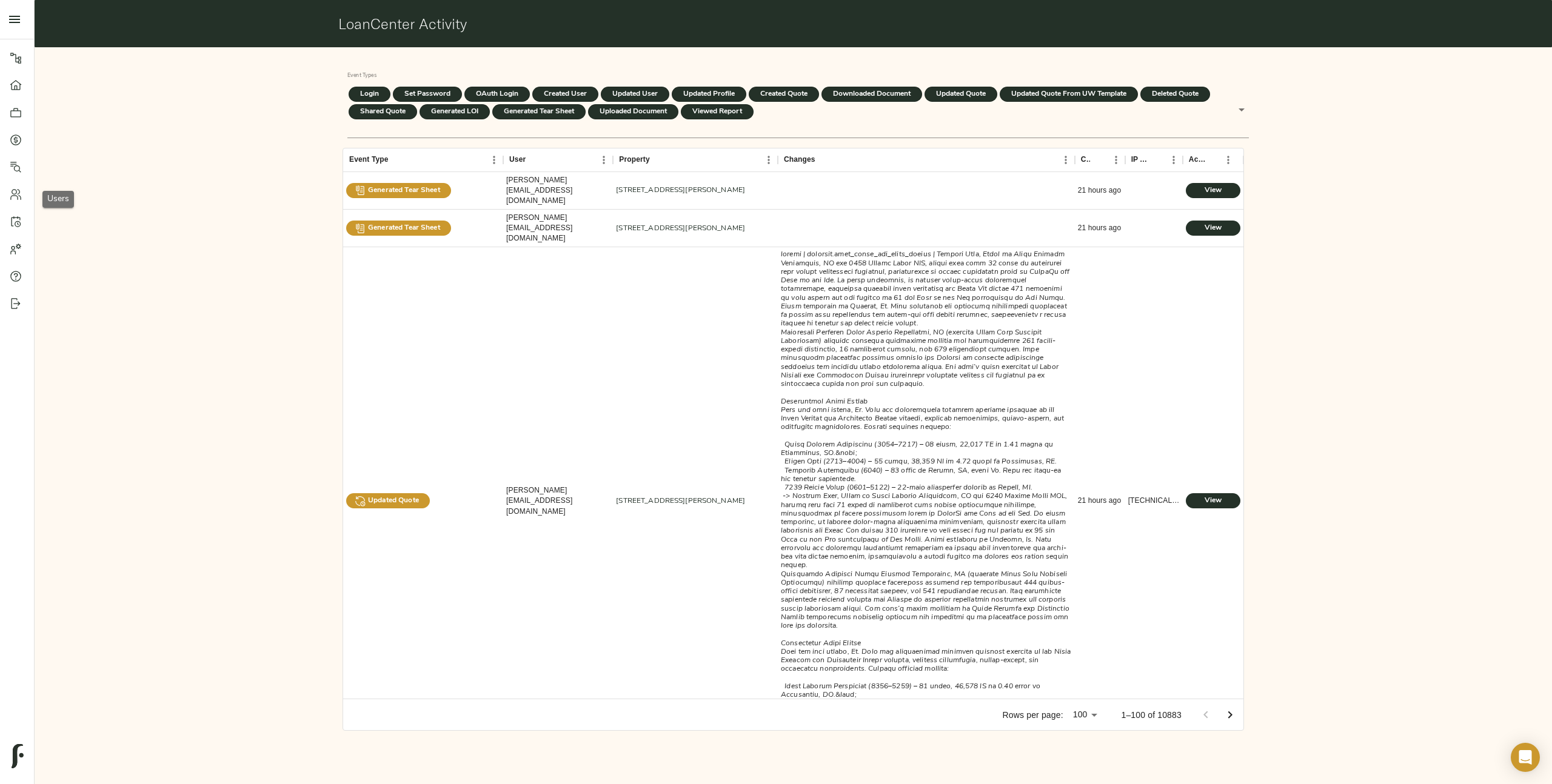
click at [14, 192] on icon at bounding box center [16, 195] width 12 height 12
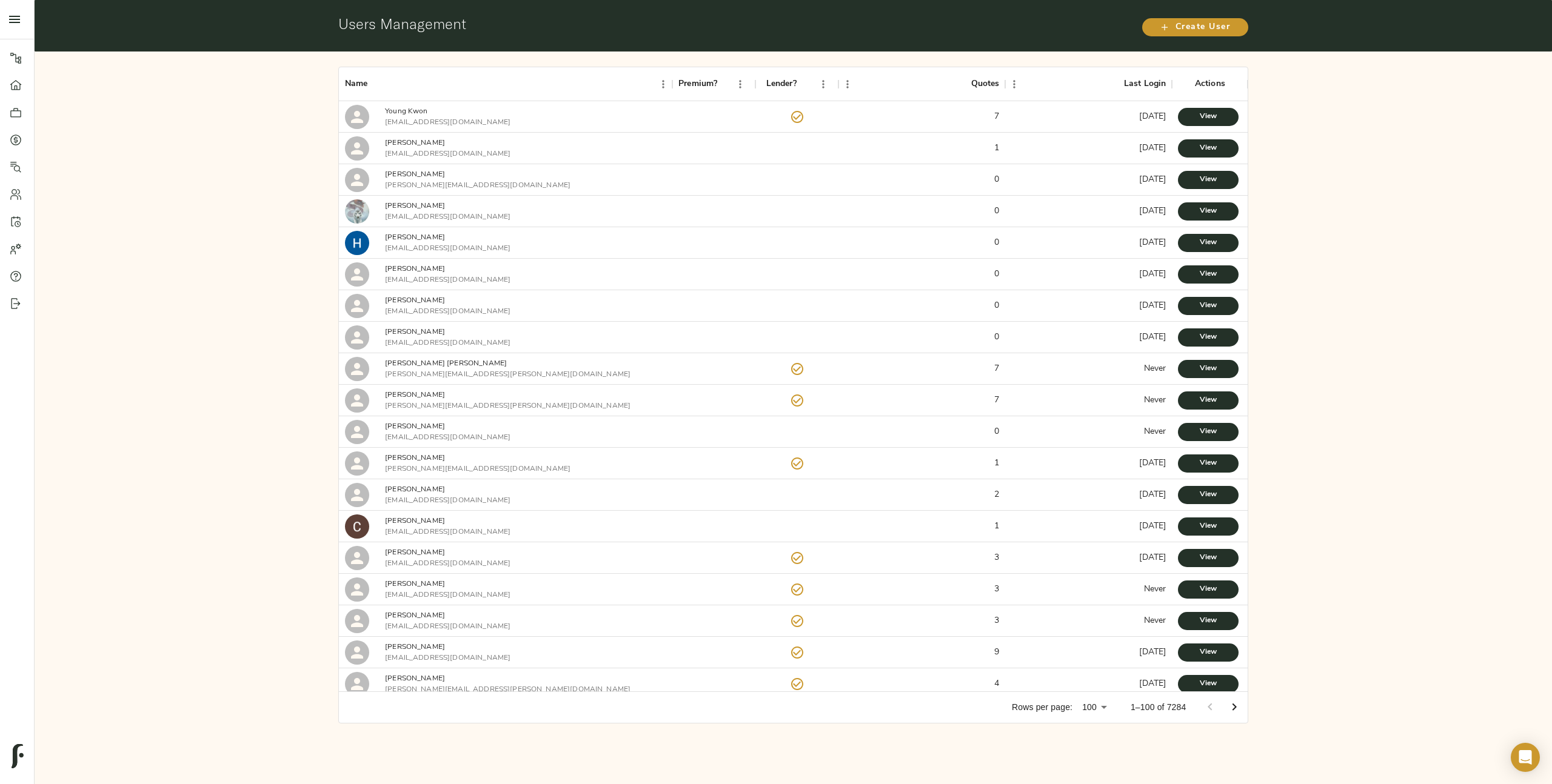
click at [1379, 320] on div "Name Premium? Lender? Quotes Last Login Actions Young Kwon [EMAIL_ADDRESS][DOMA…" at bounding box center [793, 395] width 1517 height 687
click at [407, 209] on p "[PERSON_NAME]" at bounding box center [448, 206] width 125 height 11
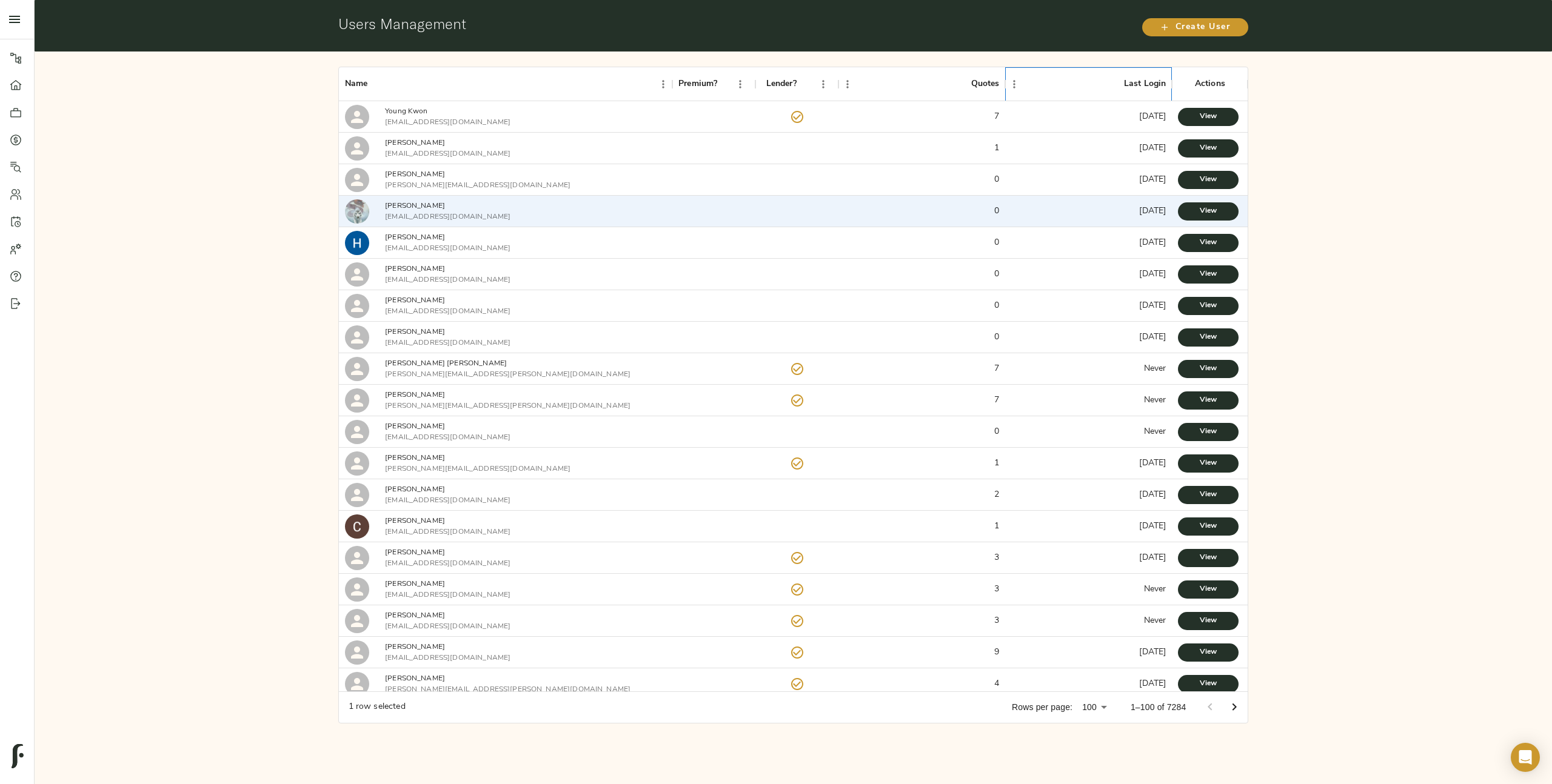
click at [1155, 90] on div "Last Login" at bounding box center [1145, 84] width 43 height 34
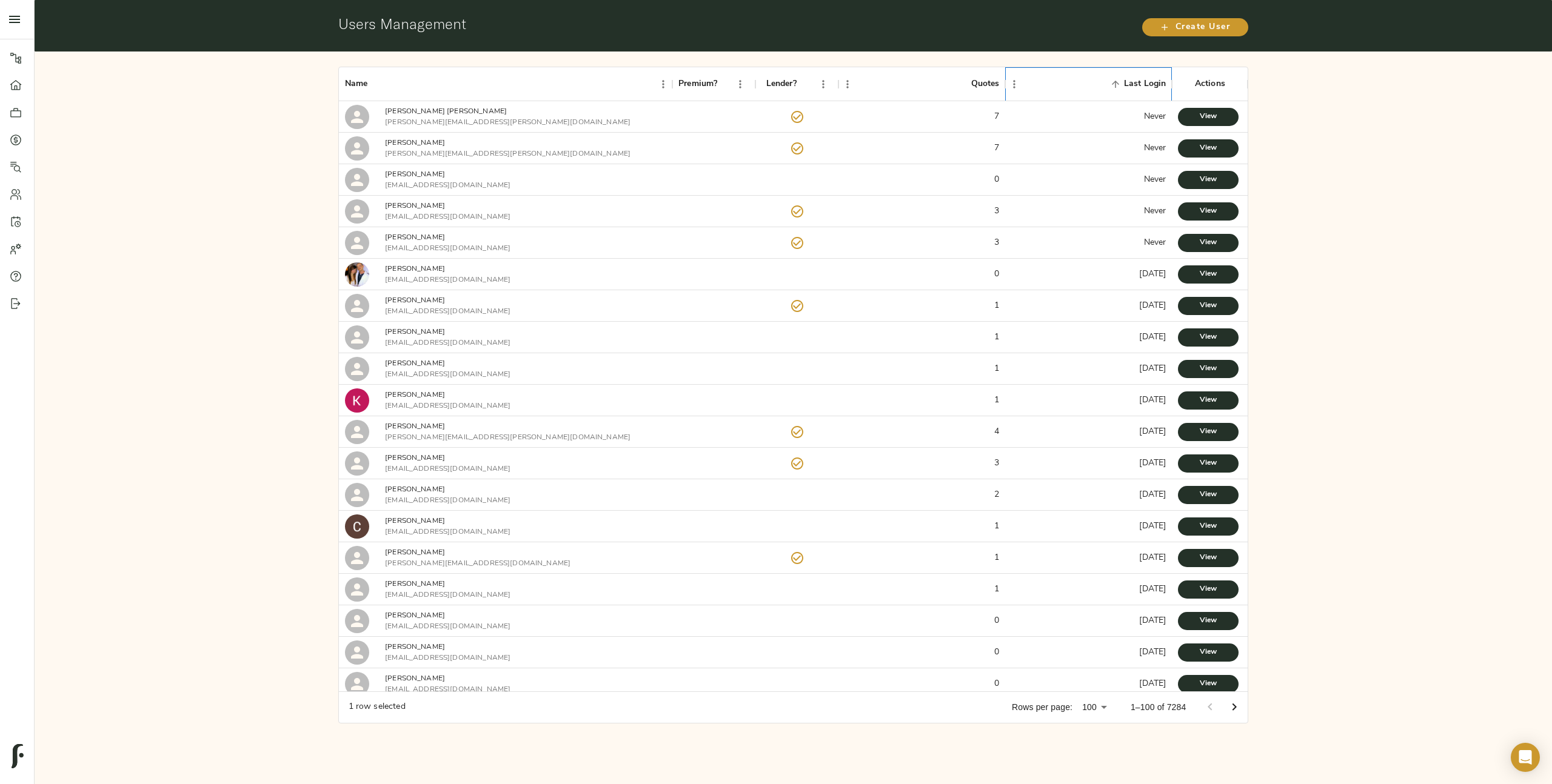
click at [1155, 90] on div "Last Login" at bounding box center [1145, 84] width 43 height 34
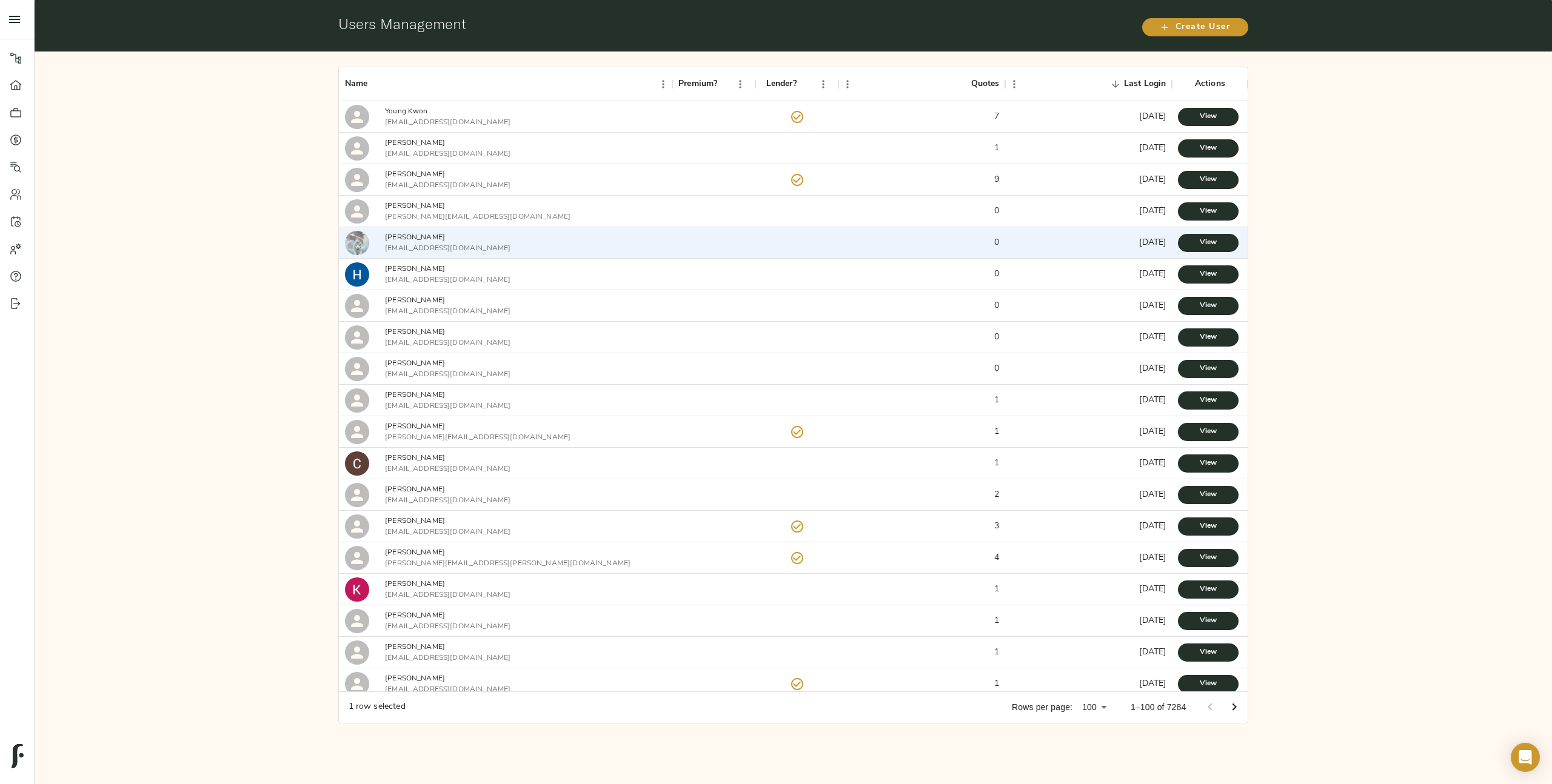
click at [98, 379] on div "Name Premium? Lender? Quotes Last Login Actions Young Kwon [EMAIL_ADDRESS][DOMA…" at bounding box center [793, 395] width 1517 height 687
click at [186, 471] on div "Name Premium? Lender? Quotes Last Login Actions Young Kwon [EMAIL_ADDRESS][DOMA…" at bounding box center [793, 395] width 1517 height 687
click at [242, 190] on div "Name Premium? Lender? Quotes Last Login Actions Young Kwon ykwon@anterocp.com 7…" at bounding box center [793, 395] width 1517 height 687
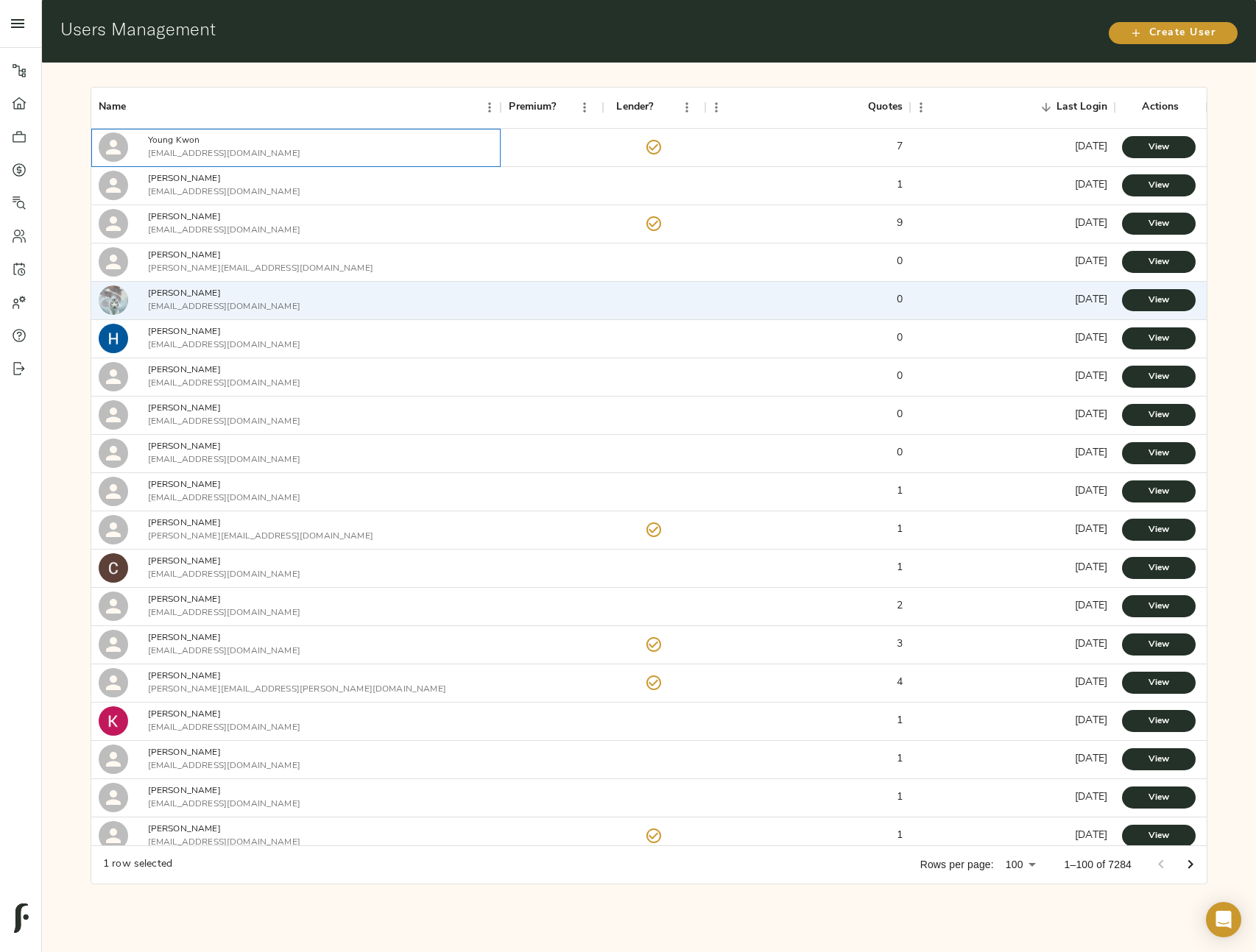
click at [118, 156] on icon at bounding box center [113, 147] width 22 height 22
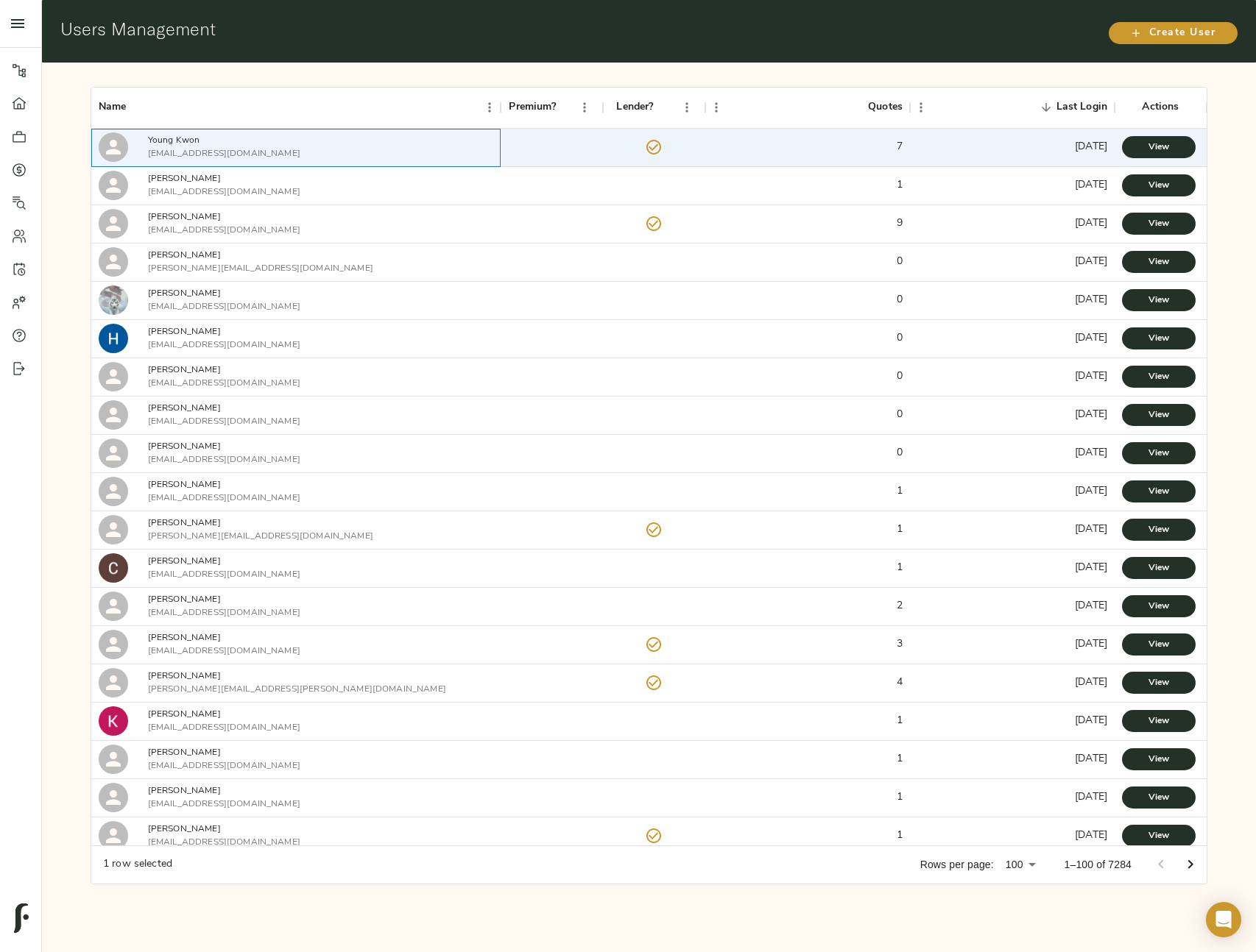
click at [180, 138] on p "Young Kwon" at bounding box center [224, 141] width 152 height 13
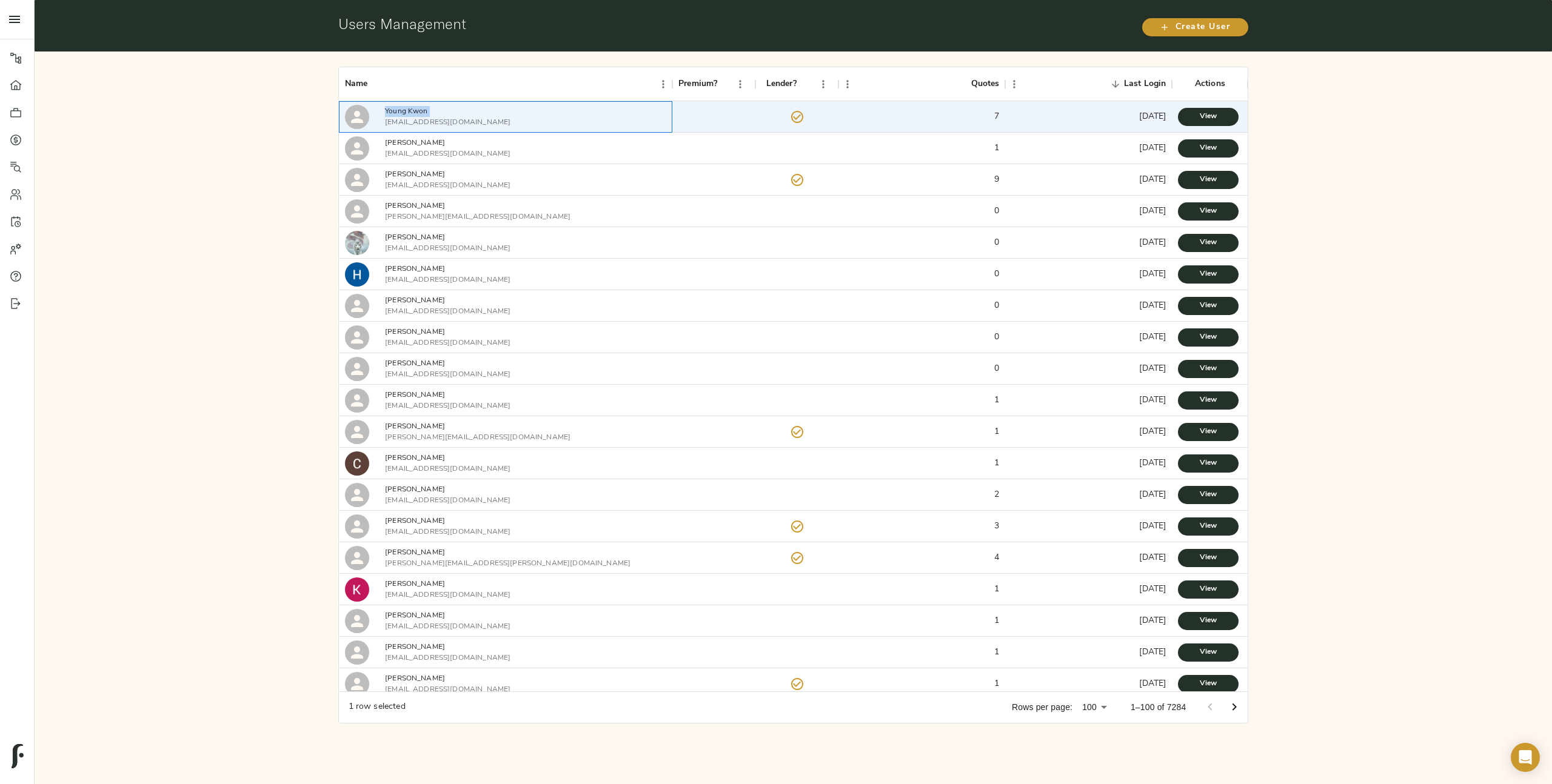
click at [416, 111] on p "Young Kwon" at bounding box center [448, 111] width 125 height 11
click at [418, 128] on div "Young Kwon ykwon@anterocp.com" at bounding box center [506, 117] width 334 height 31
click at [801, 117] on icon at bounding box center [797, 117] width 14 height 14
click at [1216, 121] on span "View" at bounding box center [1208, 117] width 37 height 13
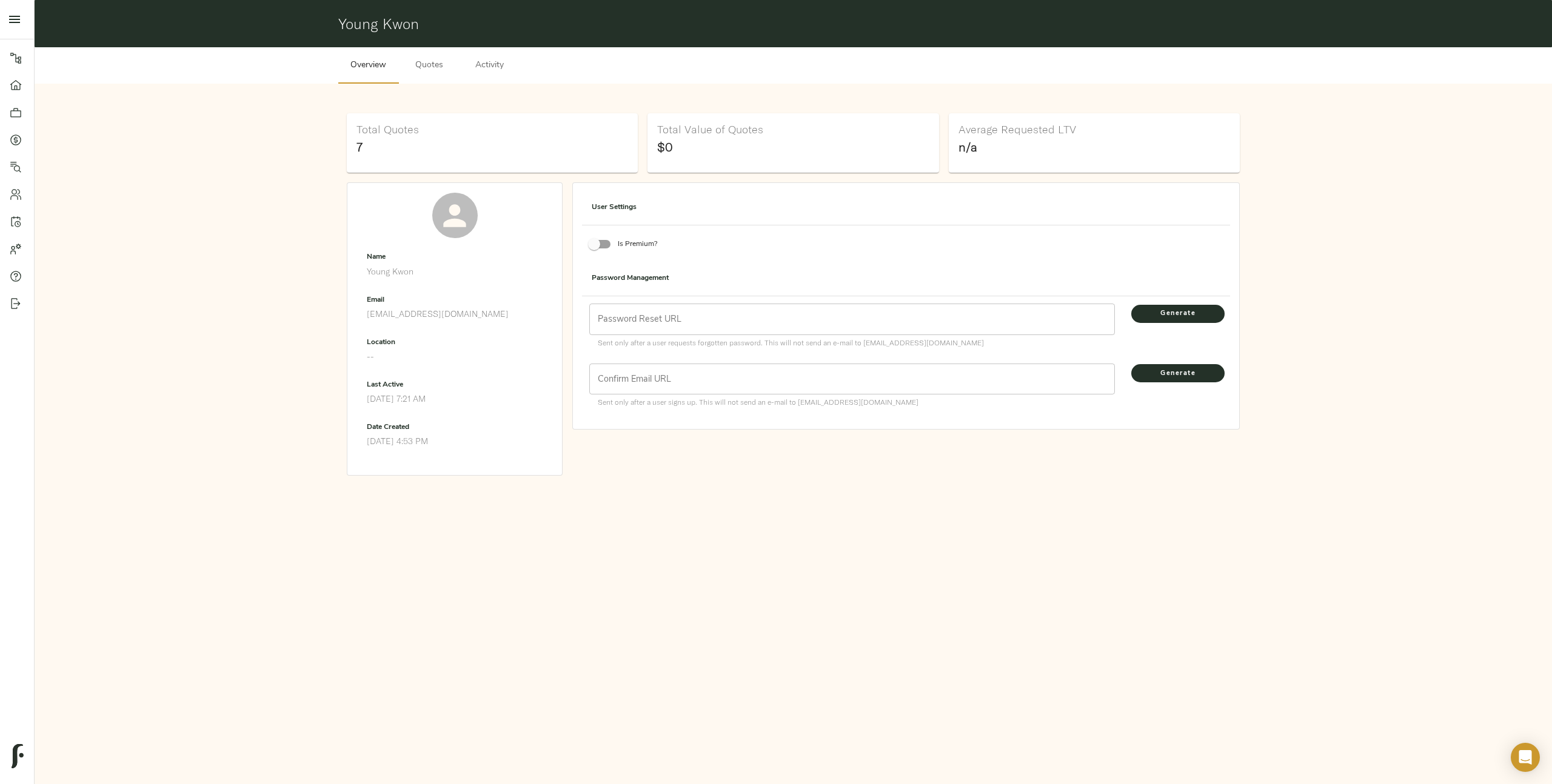
click at [497, 71] on span "Activity" at bounding box center [490, 66] width 46 height 15
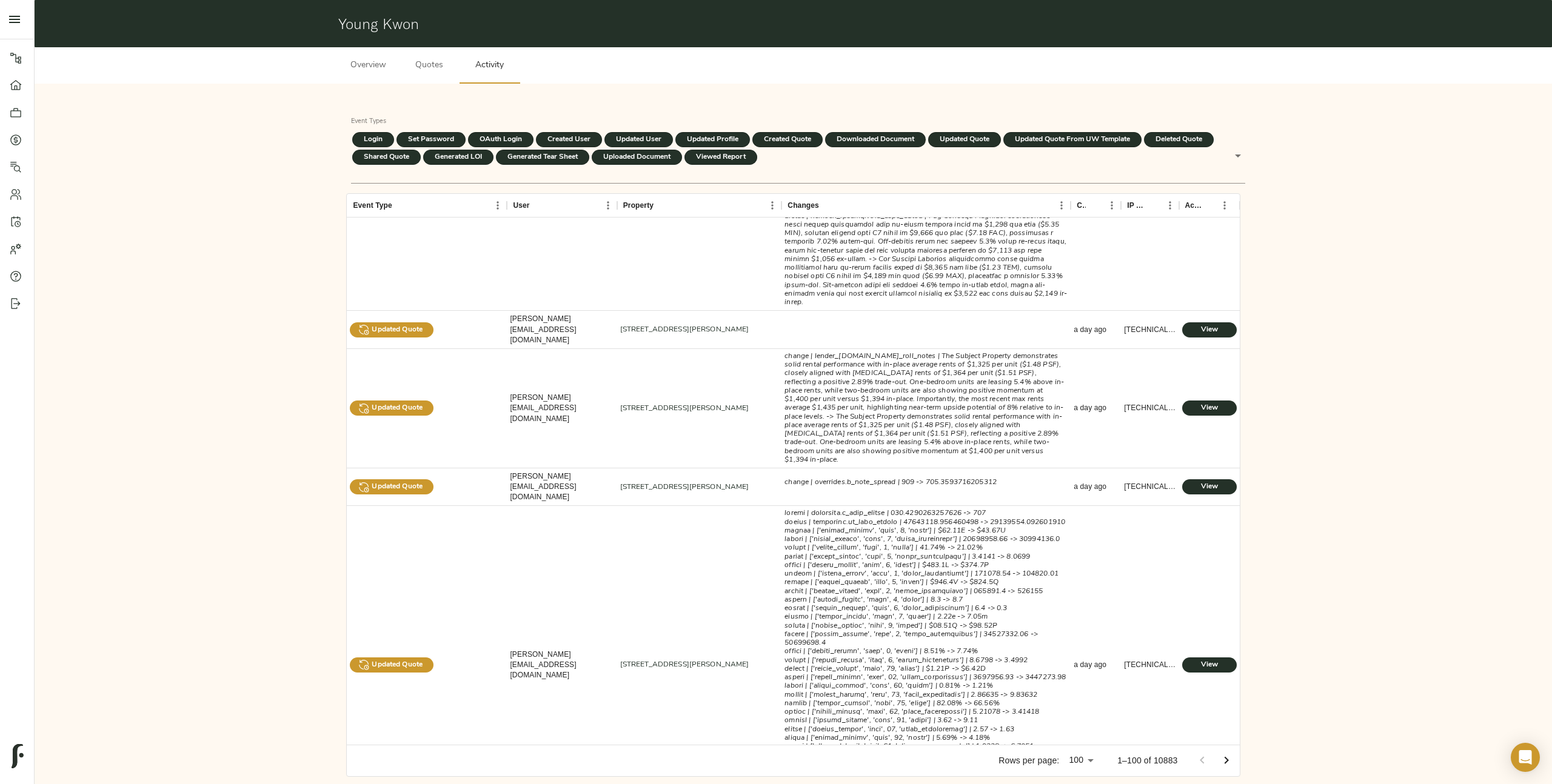
scroll to position [1770, 0]
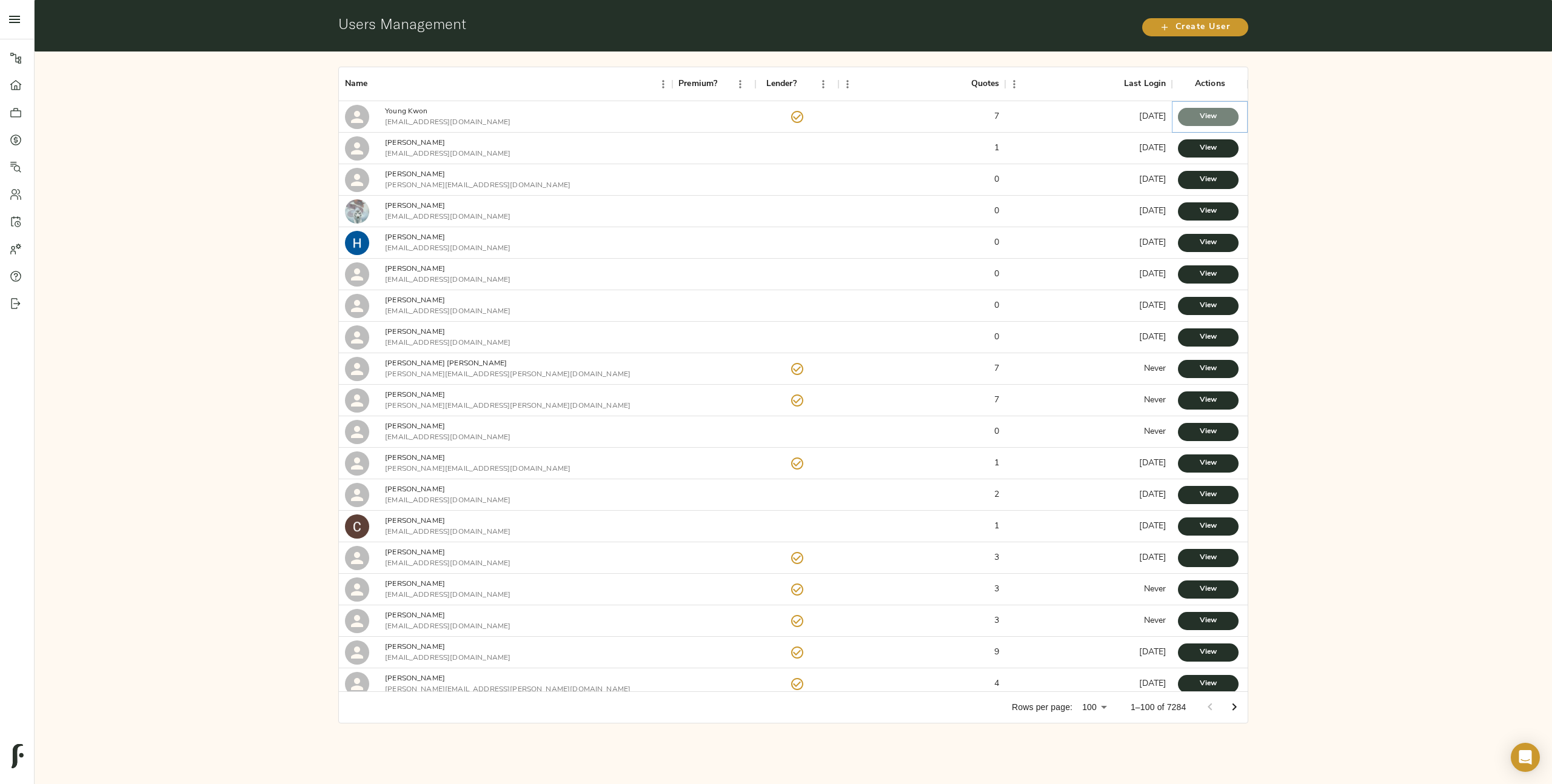
click at [1198, 120] on span "View" at bounding box center [1208, 117] width 37 height 13
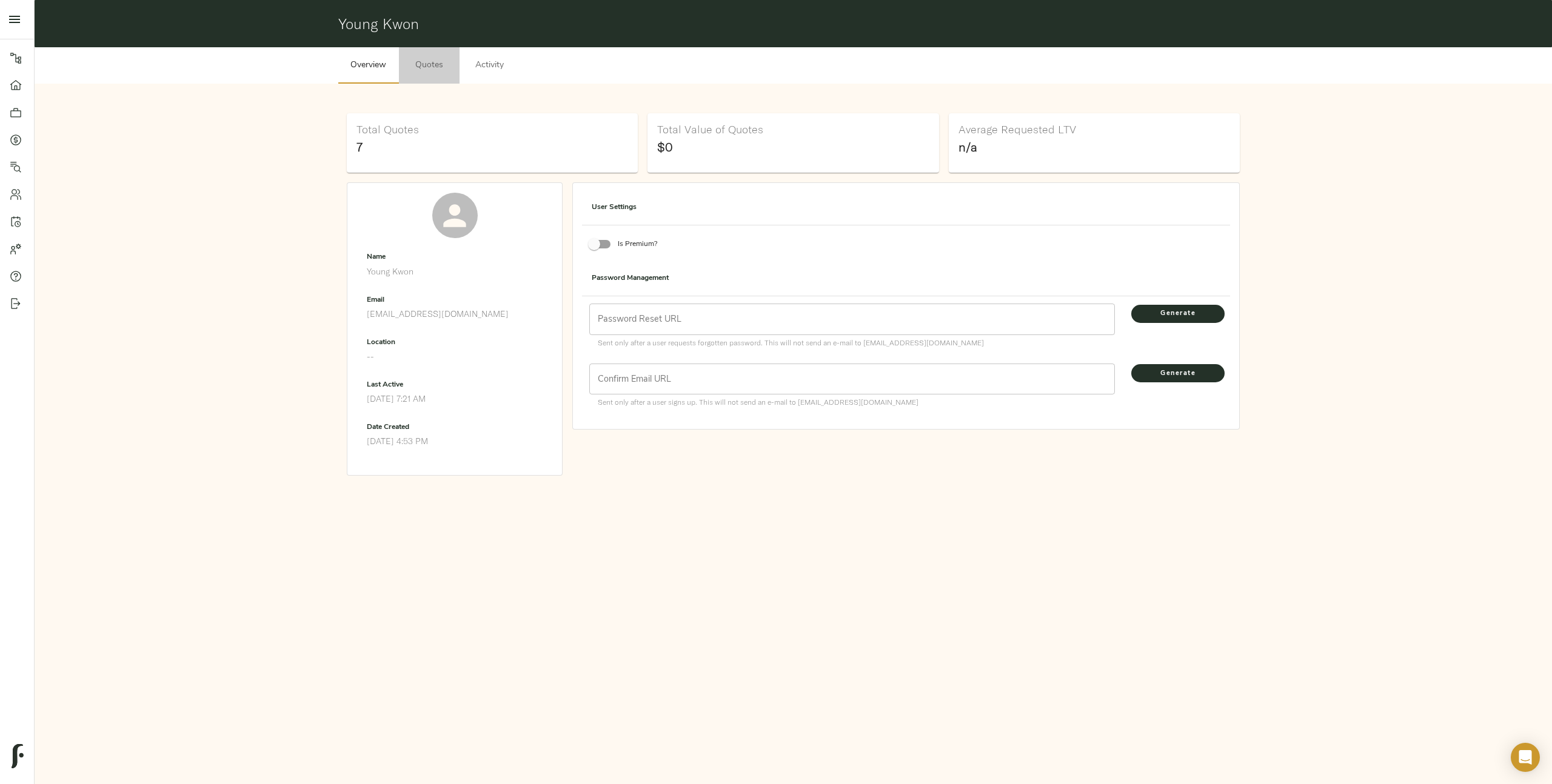
click at [428, 67] on span "Quotes" at bounding box center [429, 66] width 46 height 15
click at [384, 68] on span "Overview" at bounding box center [368, 66] width 46 height 15
click at [414, 444] on p "September 2, 2025 4:53 PM" at bounding box center [454, 442] width 176 height 12
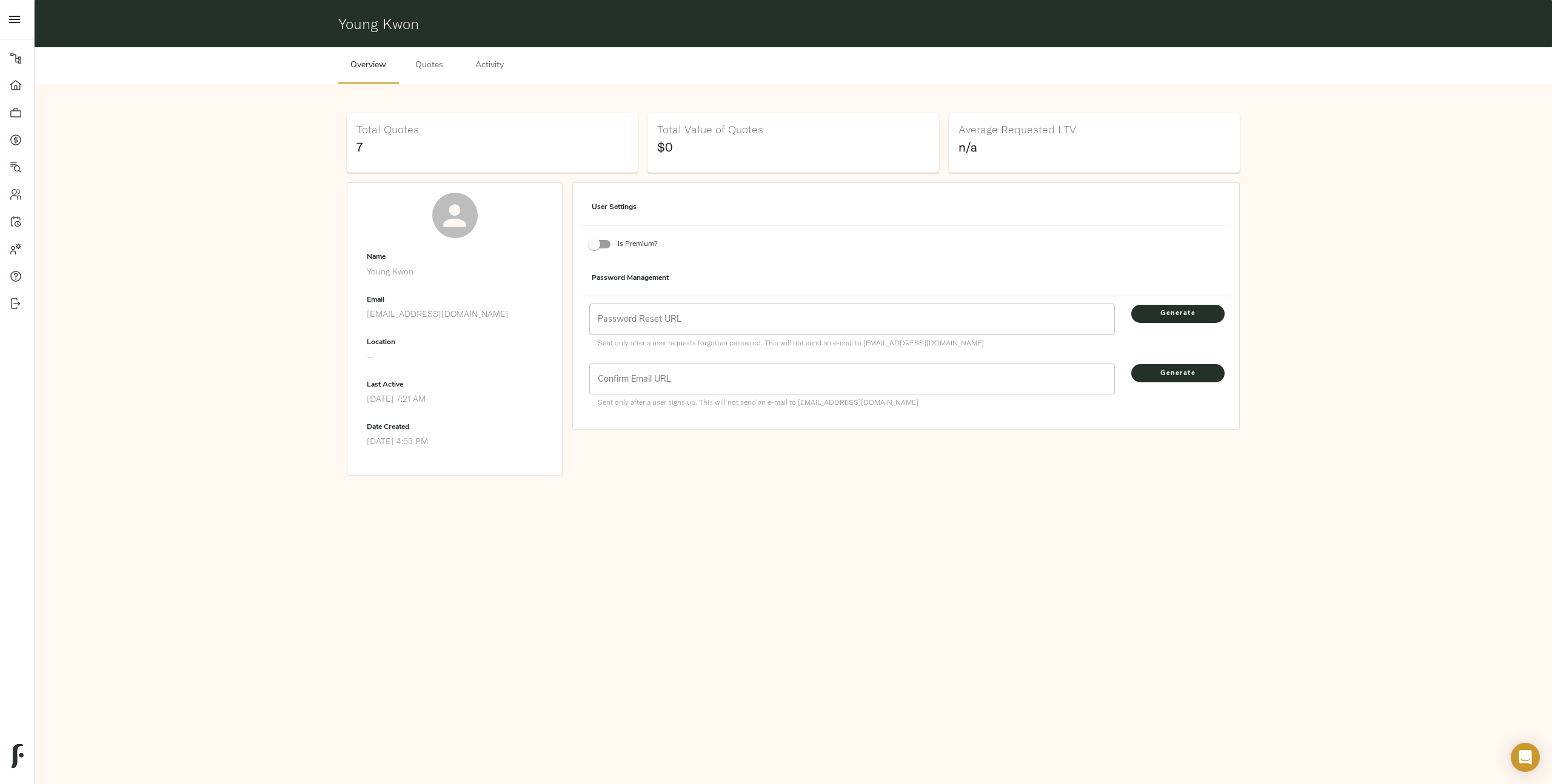
click at [396, 404] on p "September 24, 2025 7:21 AM" at bounding box center [454, 399] width 176 height 12
click at [488, 460] on ul "Name Young Kwon Email ykwon@anterocp.com Location -- Last Active September 24, …" at bounding box center [454, 349] width 195 height 222
click at [426, 71] on span "Quotes" at bounding box center [429, 66] width 46 height 15
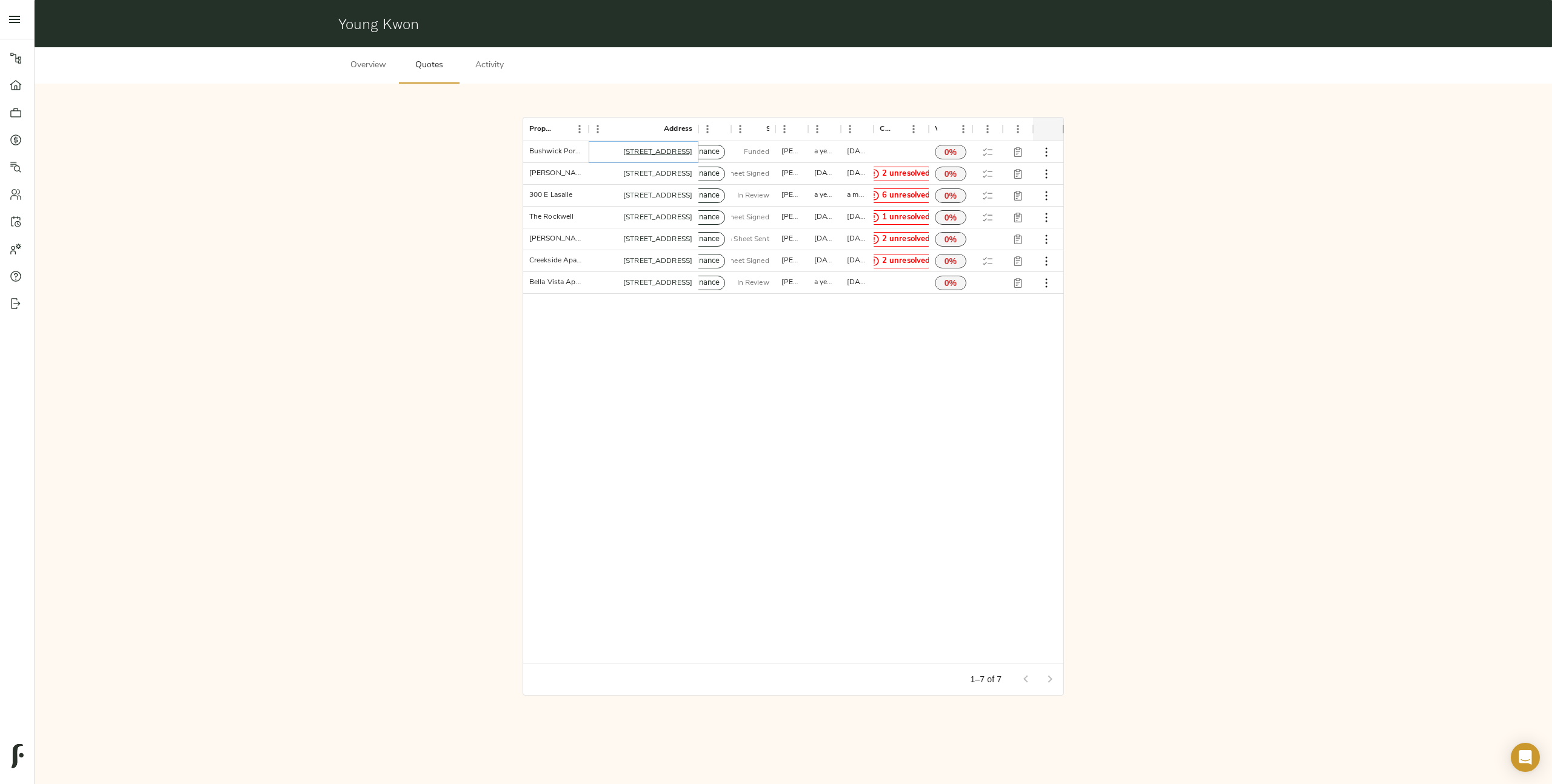
click at [631, 156] on link "283 Evergreen Ave, Brooklyn, NY 11221, USA" at bounding box center [658, 152] width 69 height 7
click at [541, 174] on div "Emmitt Luxury Apartments" at bounding box center [556, 173] width 54 height 10
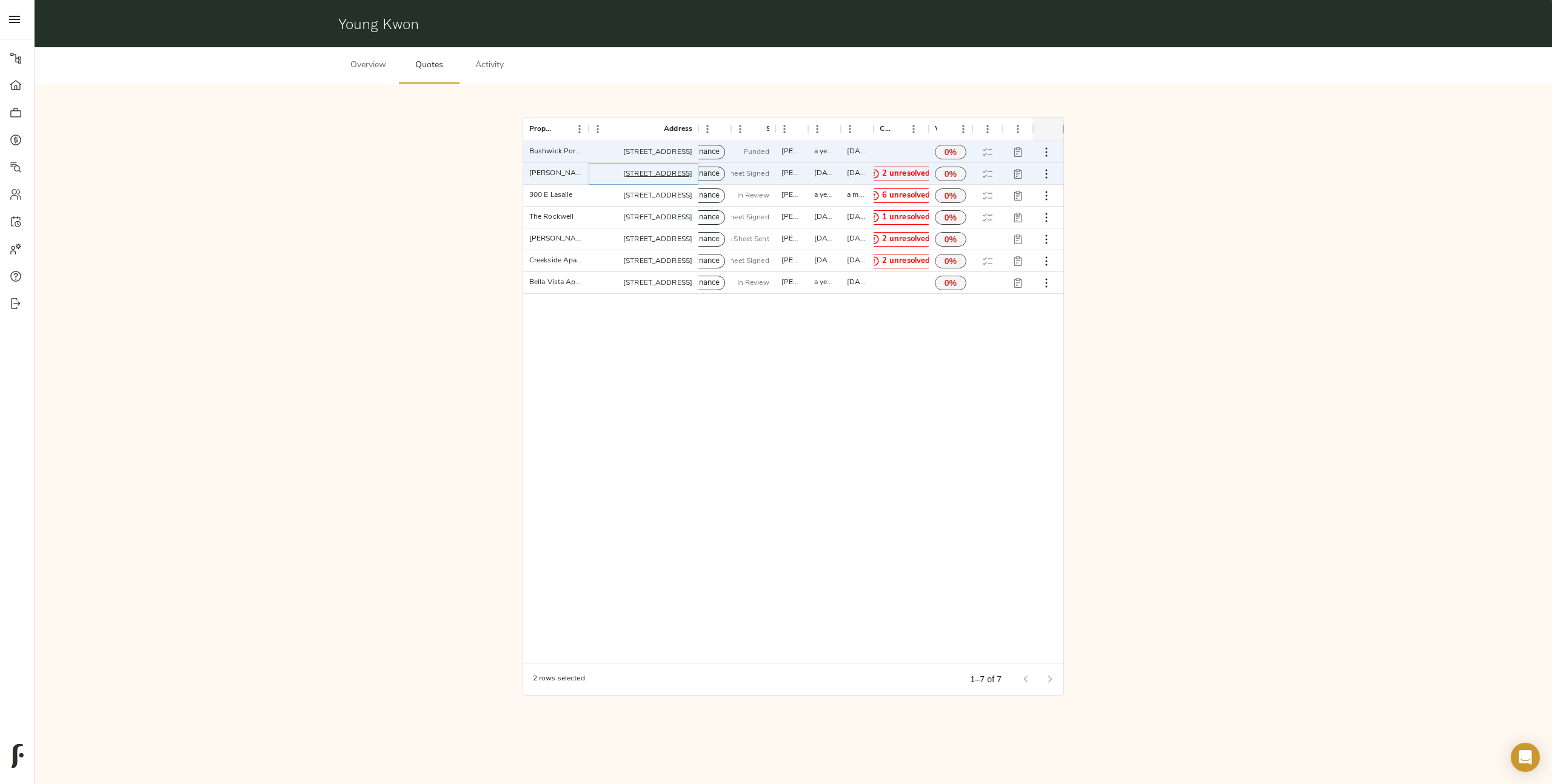
click at [658, 172] on link "5613 Coventry Park Dr, Haltom City, TX 76117, USA" at bounding box center [658, 174] width 69 height 7
click at [649, 196] on link "300 E Lasalle Ave, South Bend, IN 46617, USA" at bounding box center [658, 195] width 69 height 7
click at [646, 220] on link "585 North Ave, New Rochelle, NY 10801, USA" at bounding box center [658, 217] width 69 height 7
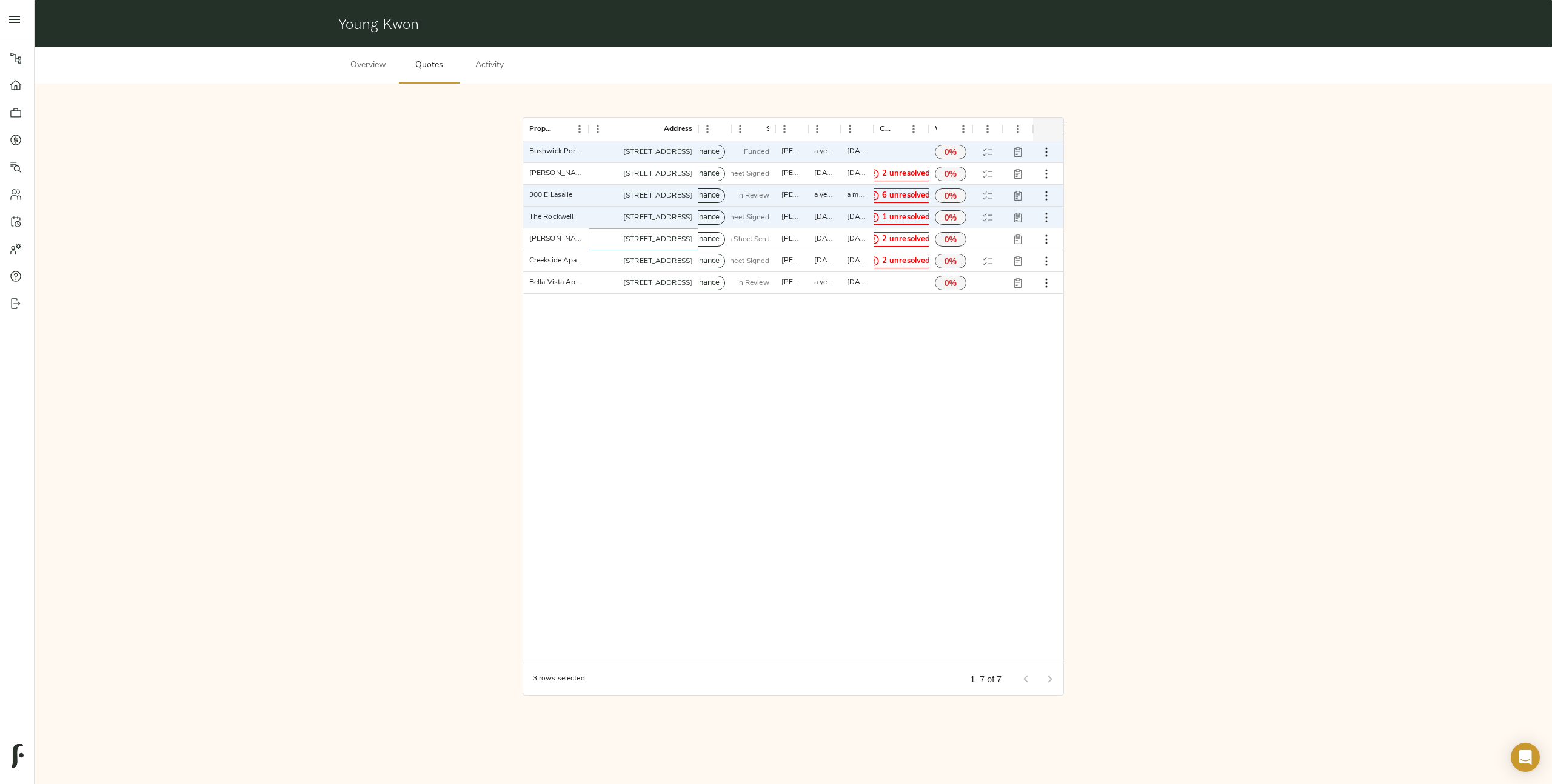
click at [642, 242] on link "1255 Westpointe Dr, Greenville, NC 27834, USA" at bounding box center [658, 239] width 69 height 7
click at [642, 259] on link "6751 Westcreek Dr, Fort Worth, TX 76133, USA" at bounding box center [658, 261] width 69 height 7
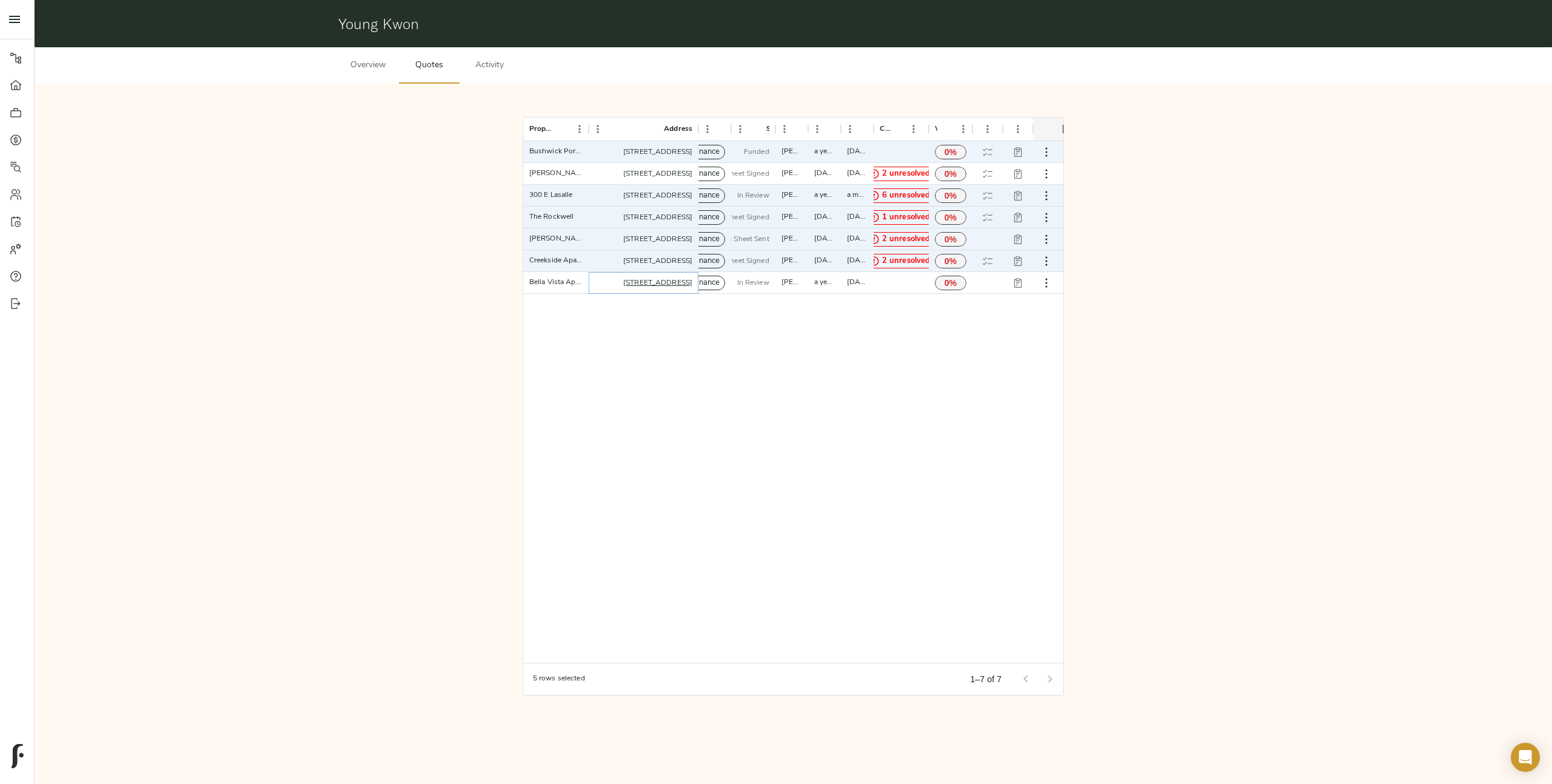
click at [641, 283] on link "14340 Wallisville Rd, Houston, TX 77015, USA" at bounding box center [658, 283] width 69 height 7
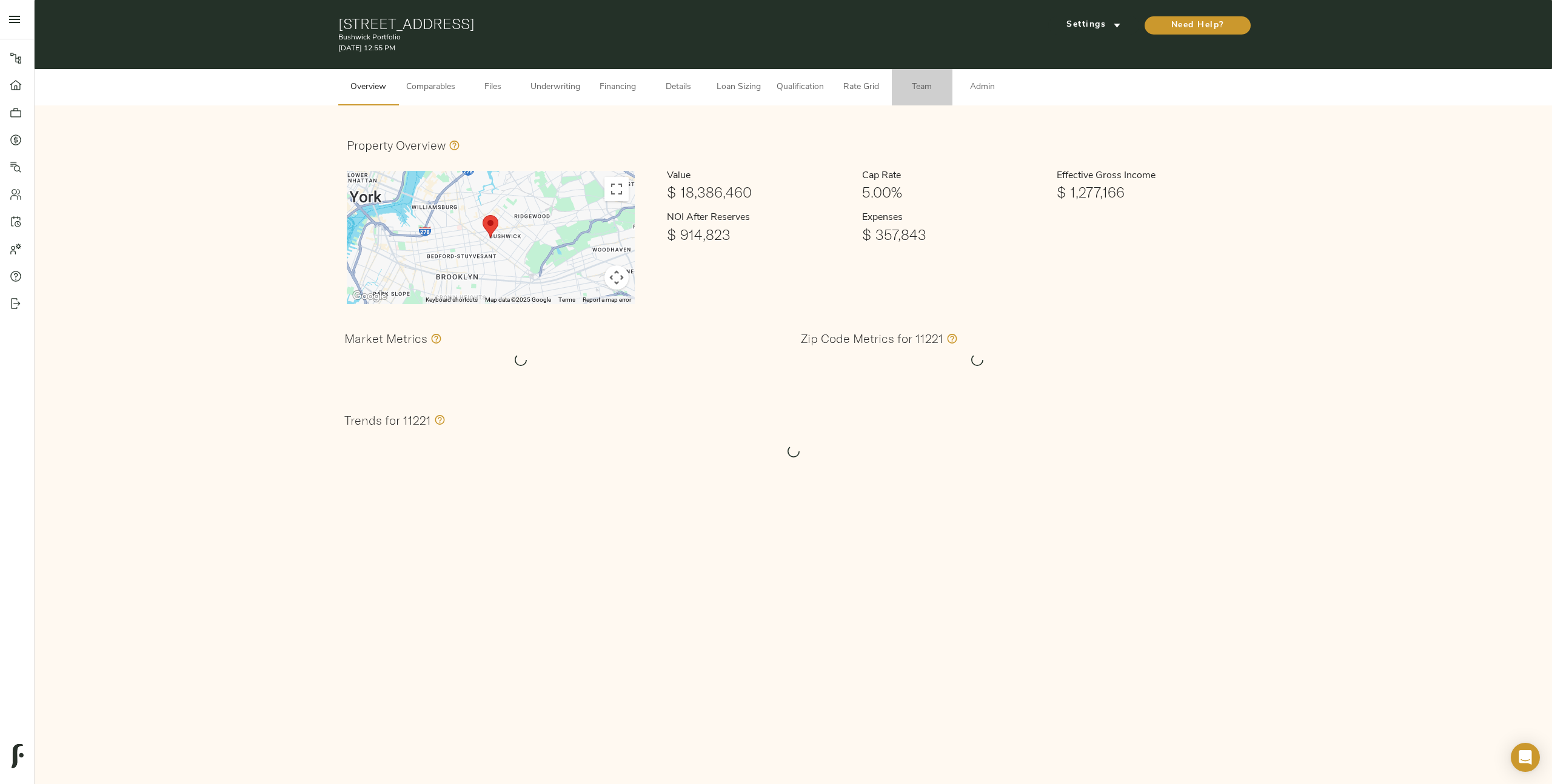
click at [927, 94] on span "Team" at bounding box center [922, 87] width 46 height 15
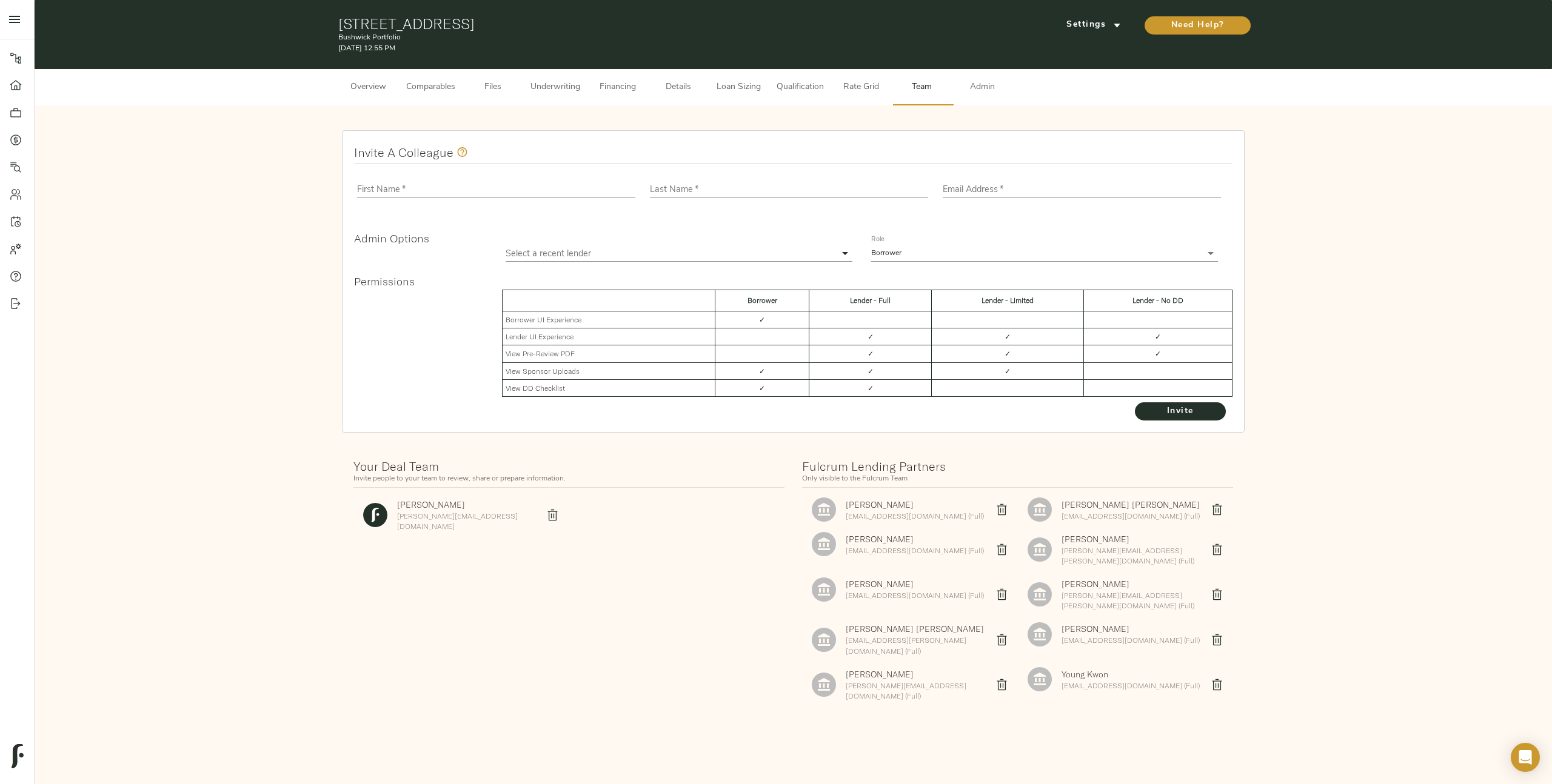
click at [1217, 678] on icon "delete" at bounding box center [1217, 684] width 13 height 13
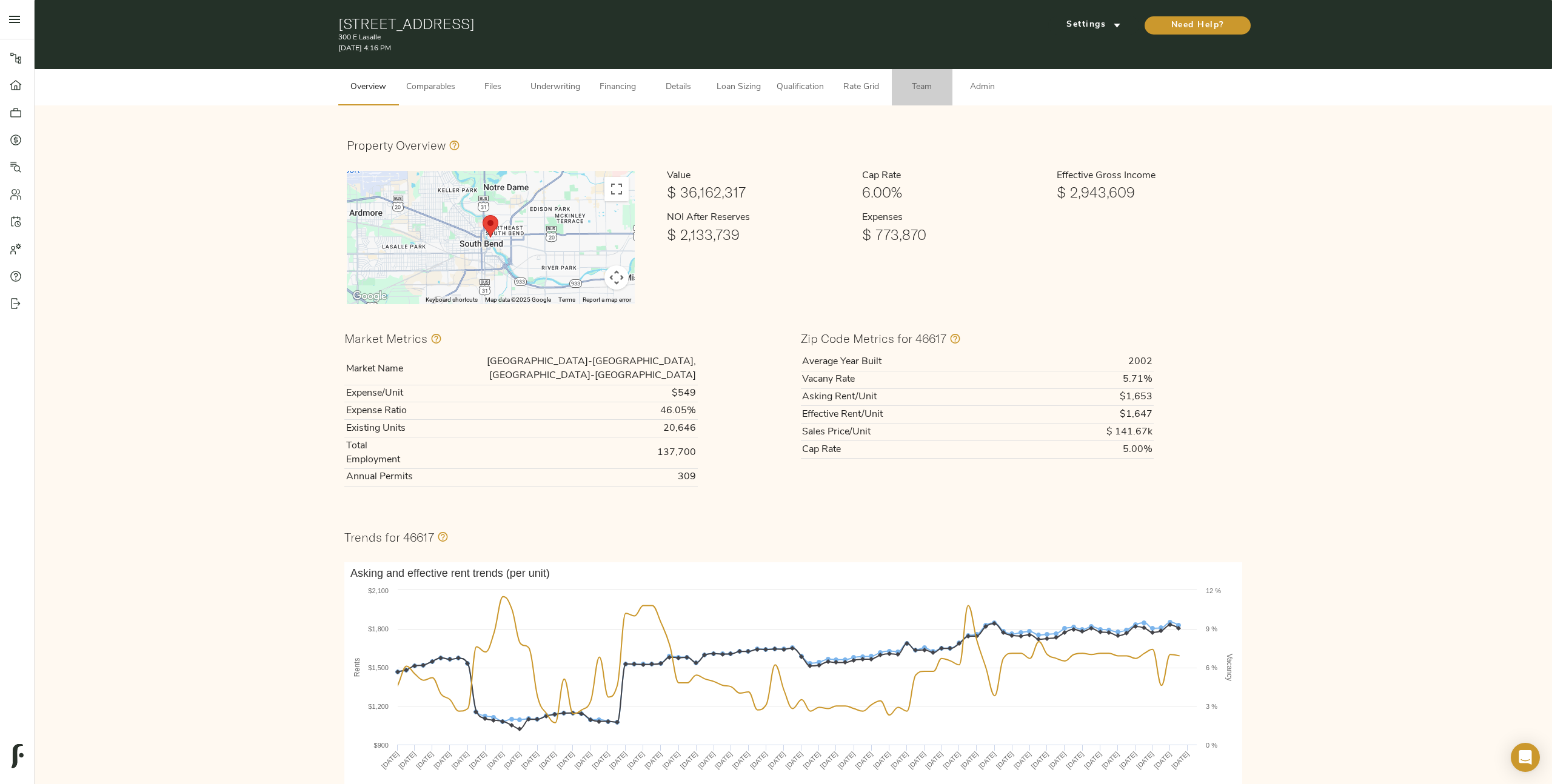
click at [904, 94] on span "Team" at bounding box center [922, 87] width 46 height 15
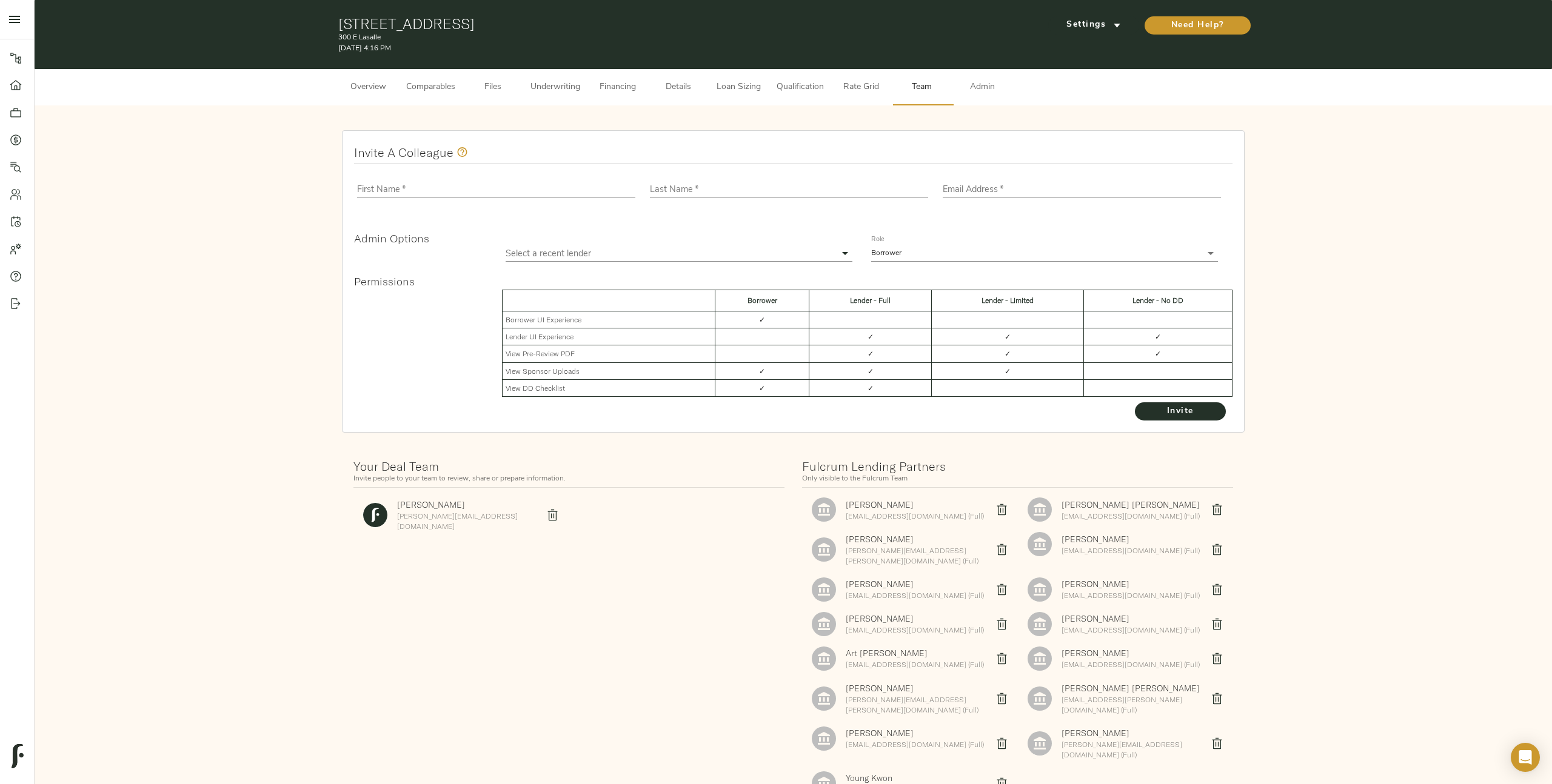
scroll to position [55, 0]
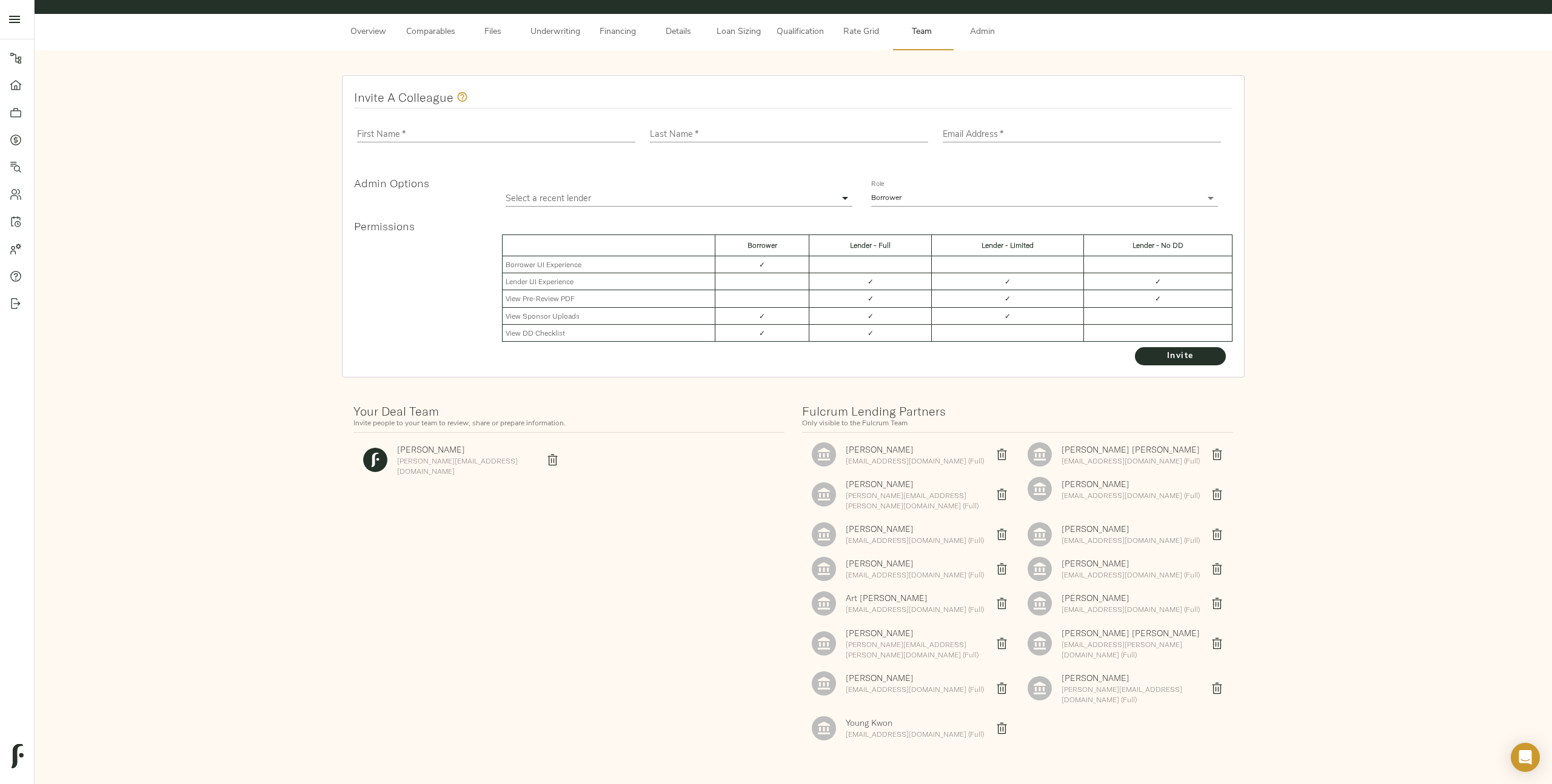
click at [1003, 715] on button "delete" at bounding box center [1002, 728] width 27 height 27
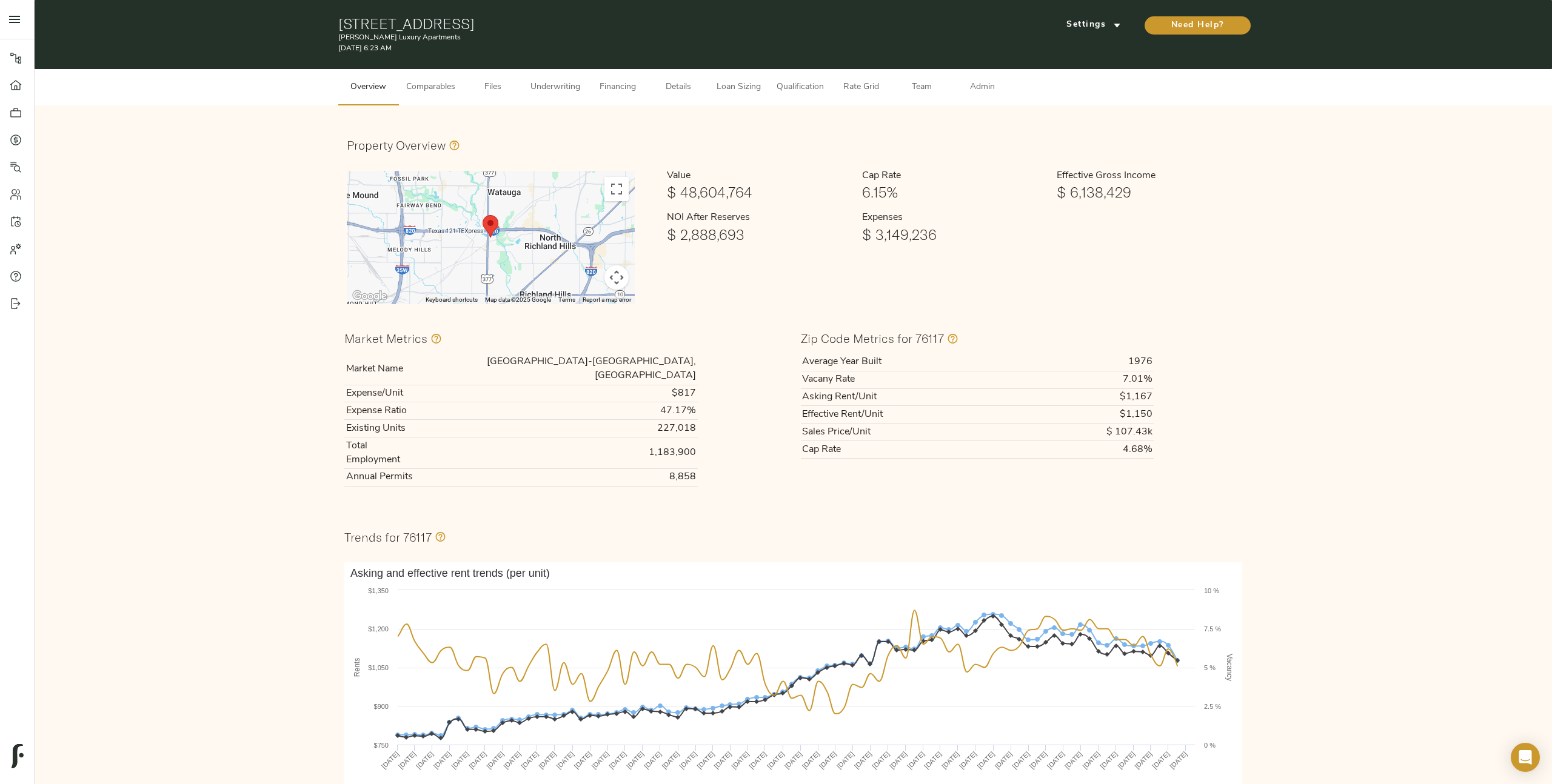
click at [921, 91] on span "Team" at bounding box center [922, 87] width 46 height 15
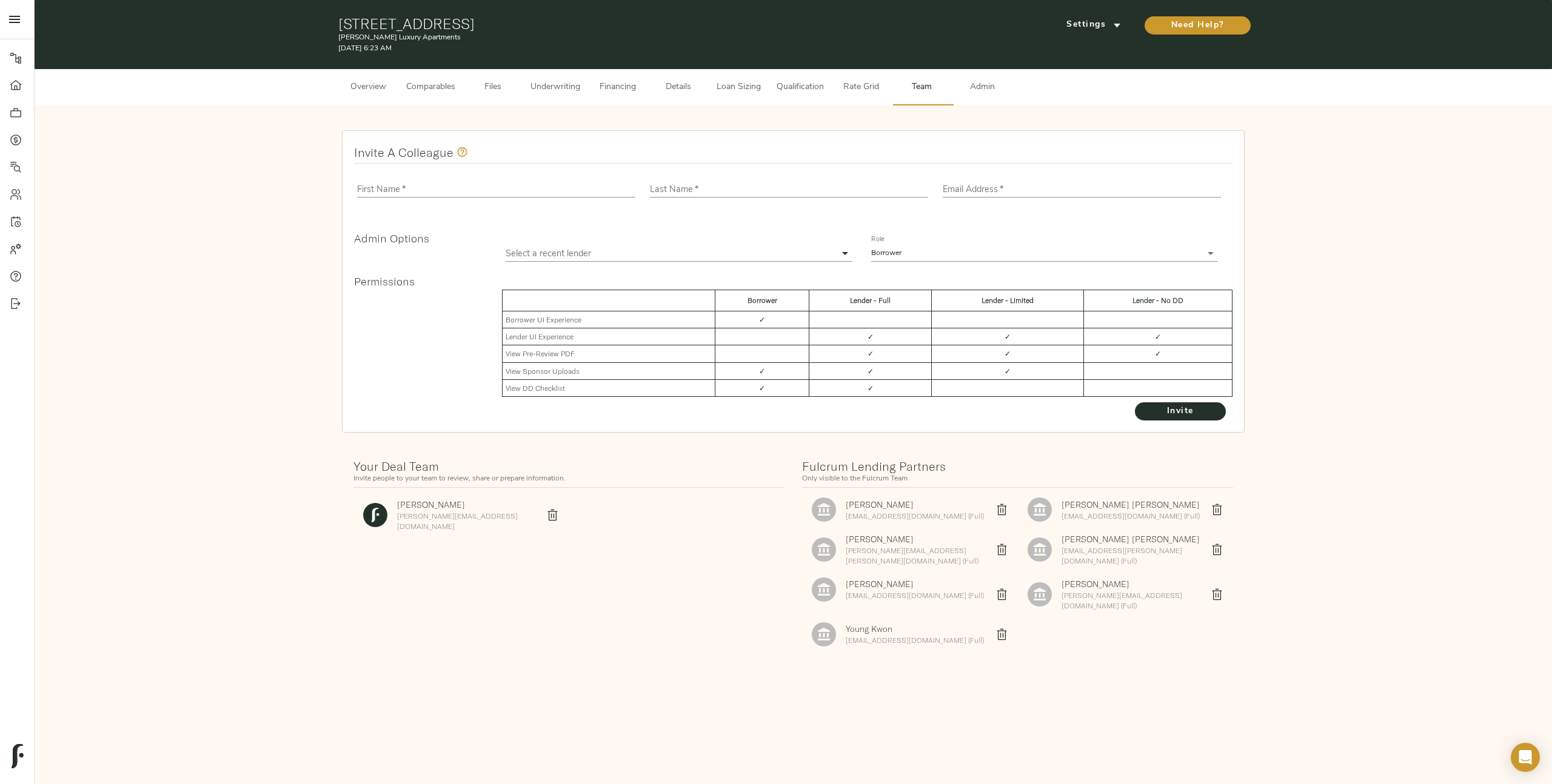
click at [997, 629] on icon "delete" at bounding box center [1001, 635] width 13 height 13
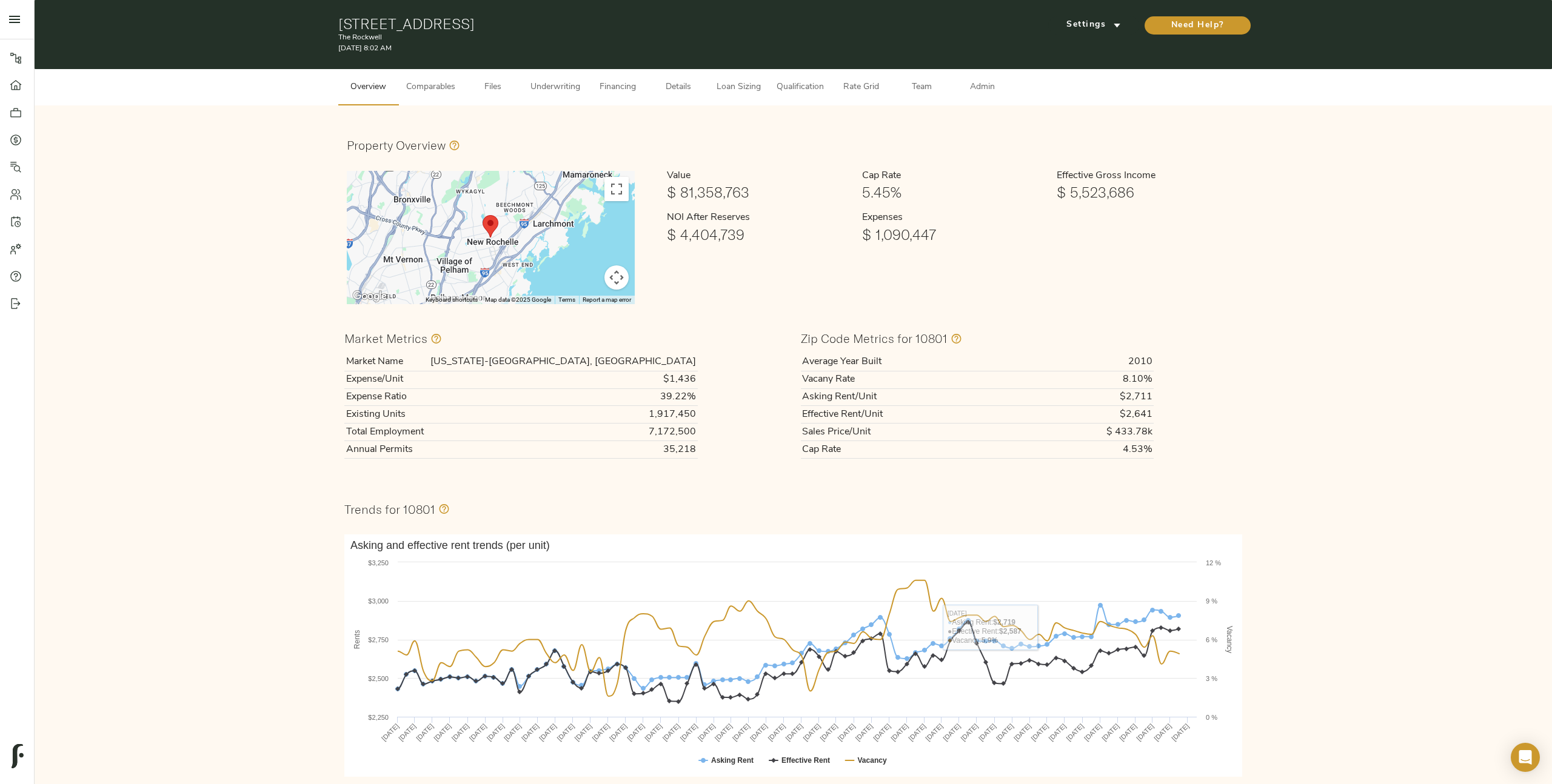
click at [977, 76] on button "Admin" at bounding box center [982, 87] width 60 height 37
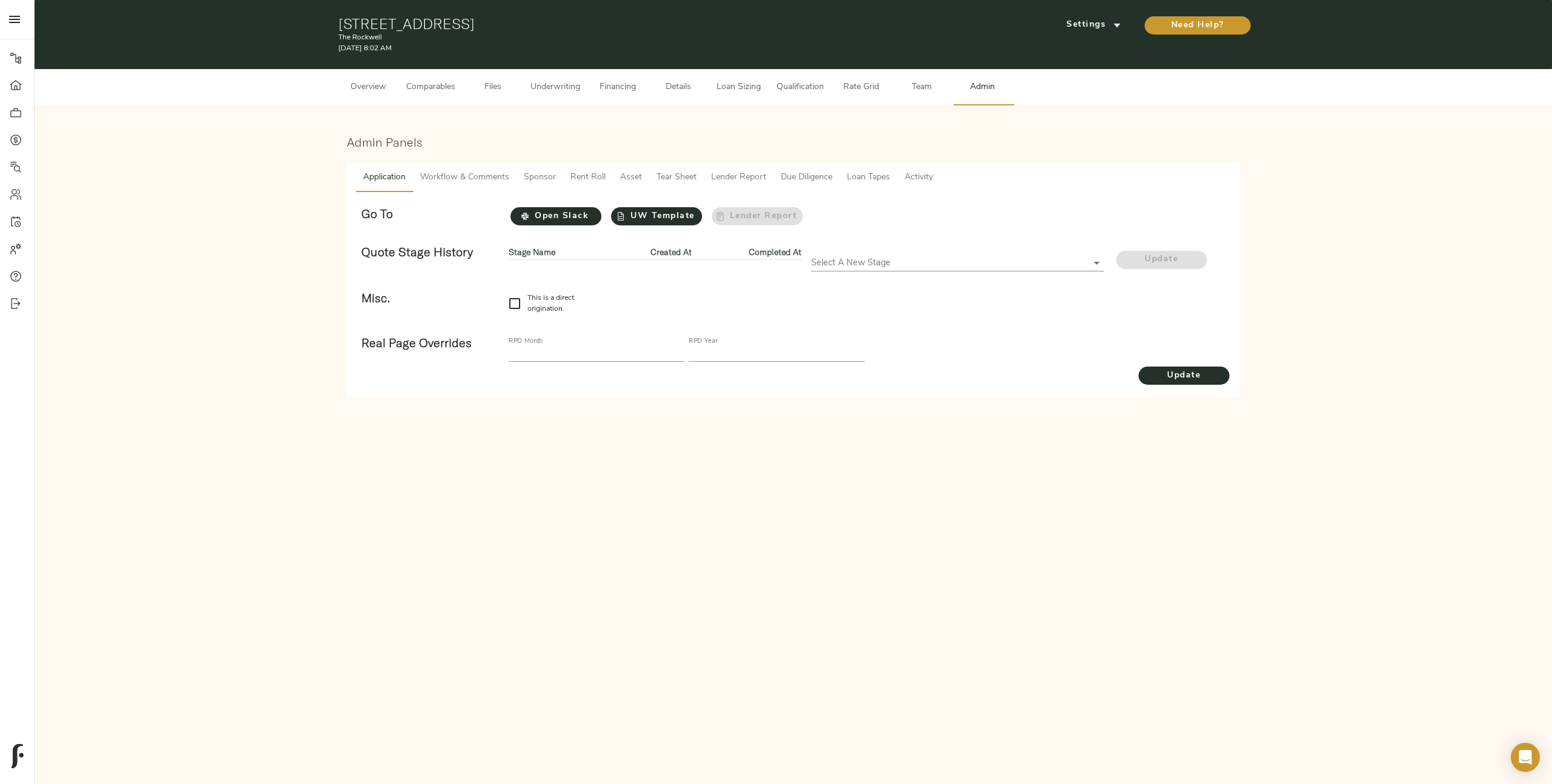
checkbox input "true"
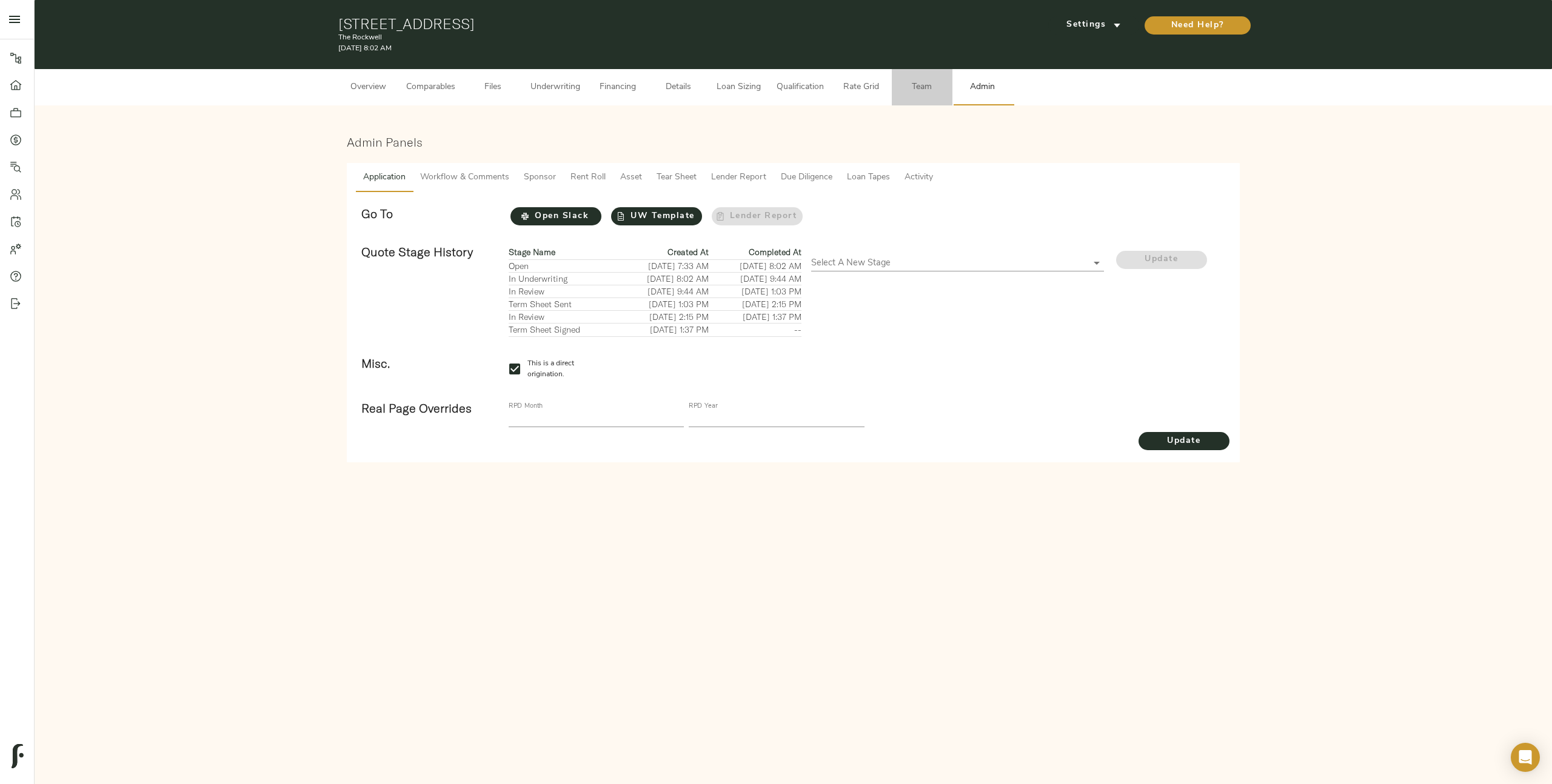
click at [933, 94] on span "Team" at bounding box center [922, 87] width 46 height 15
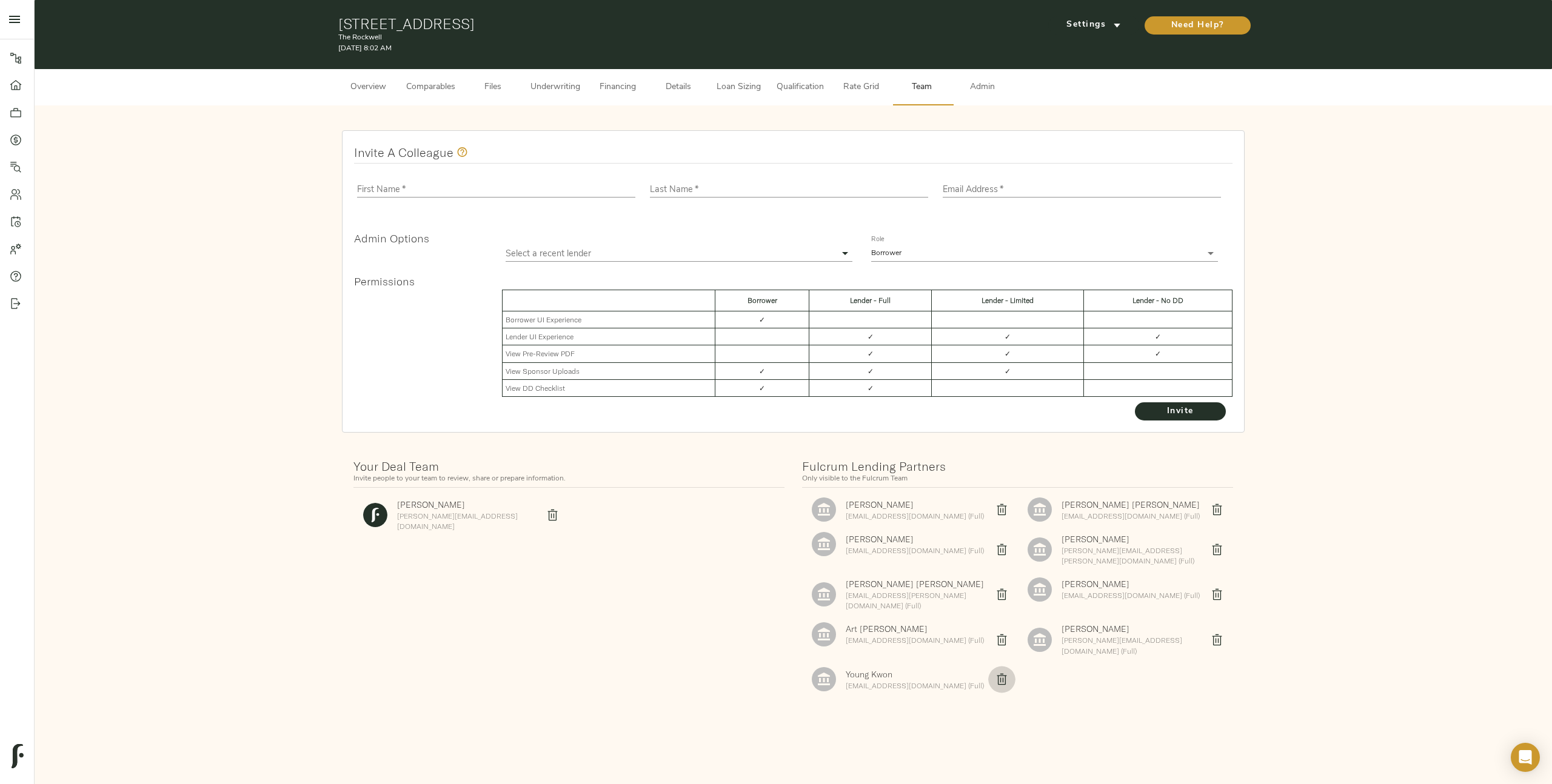
click at [1004, 673] on icon "delete" at bounding box center [1001, 680] width 13 height 13
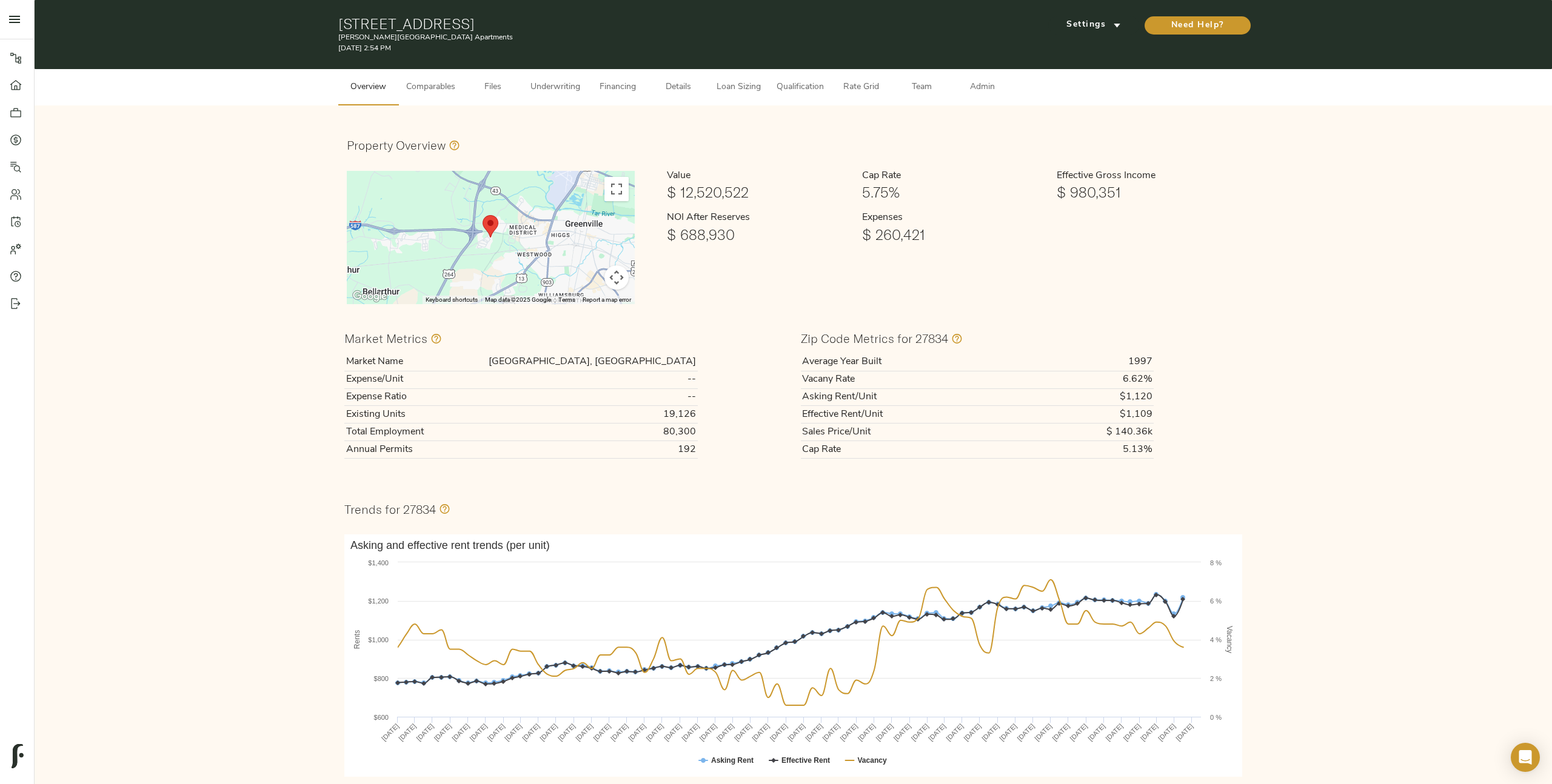
click at [934, 91] on span "Team" at bounding box center [922, 87] width 46 height 15
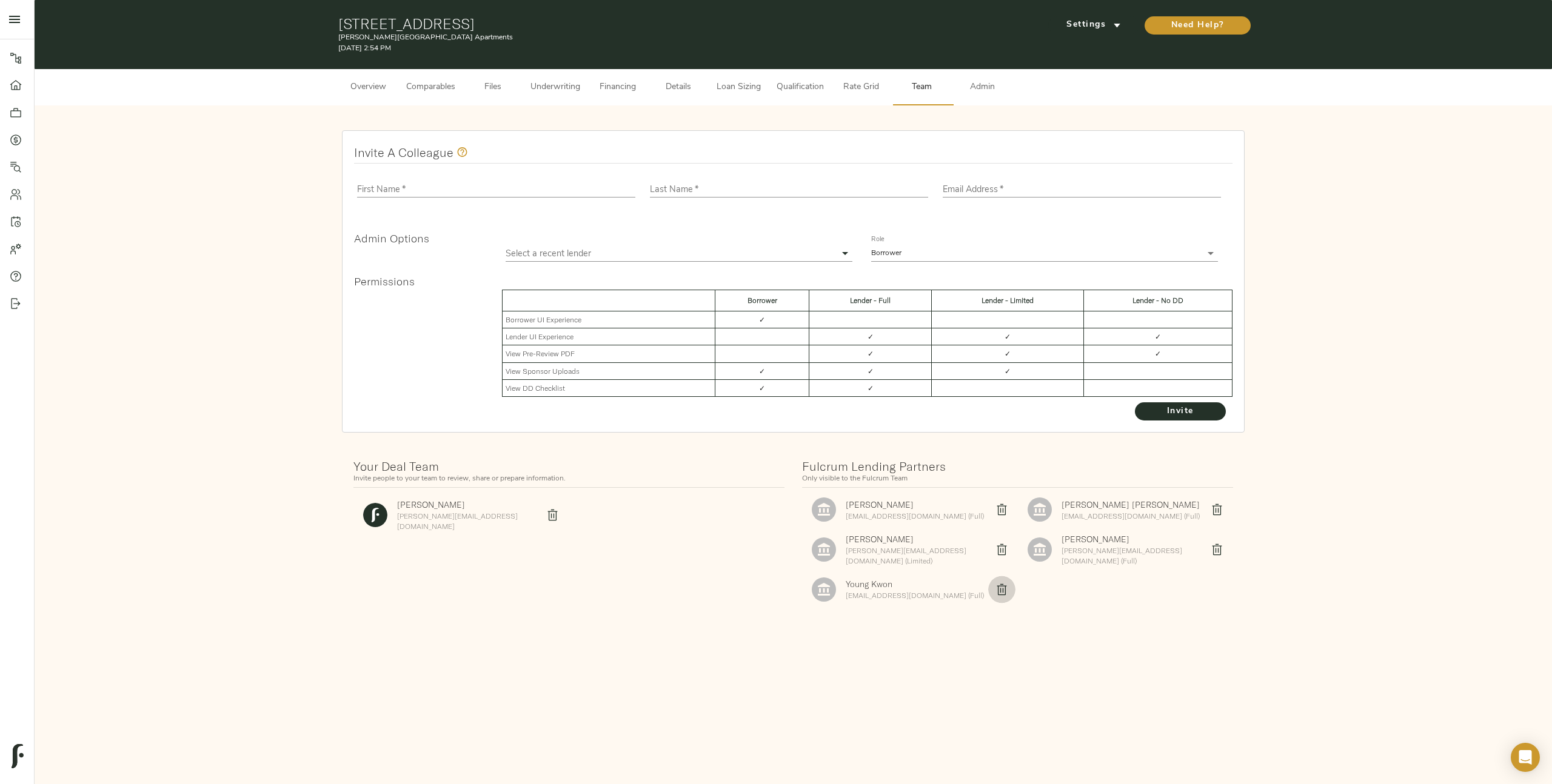
click at [1001, 584] on icon "delete" at bounding box center [1001, 589] width 13 height 13
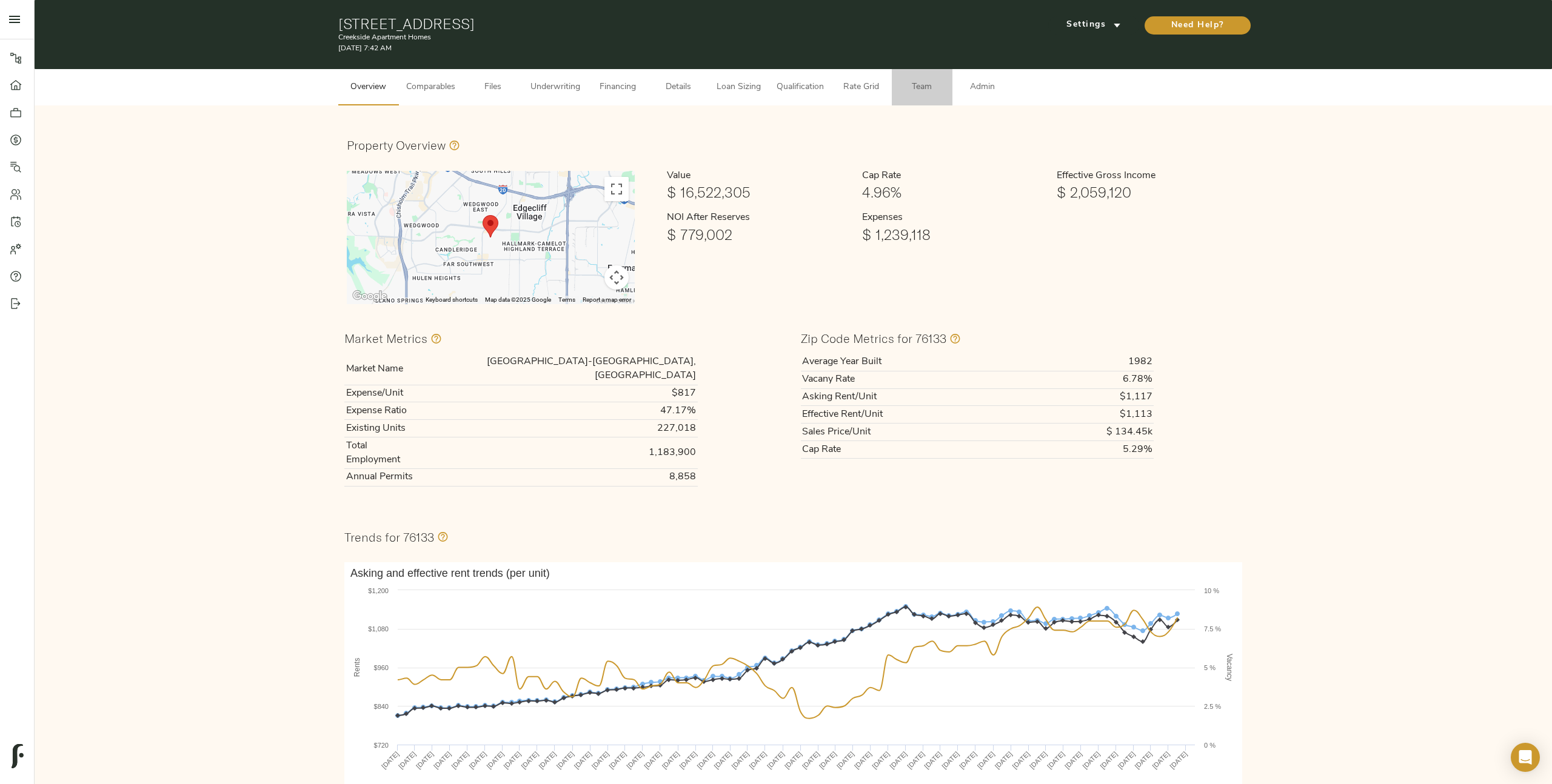
click at [935, 88] on span "Team" at bounding box center [922, 87] width 46 height 15
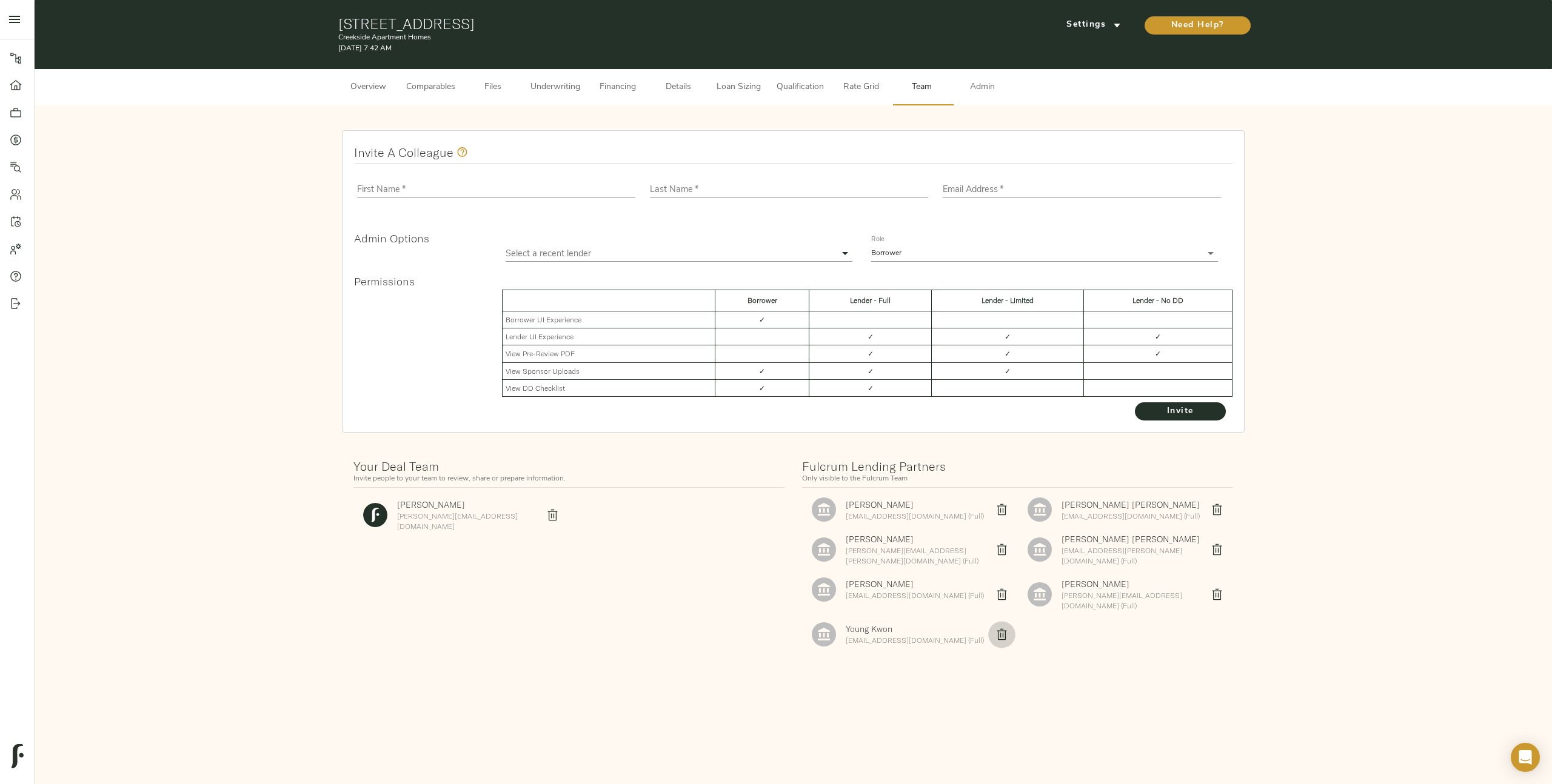
click at [1004, 629] on icon "delete" at bounding box center [1001, 635] width 9 height 11
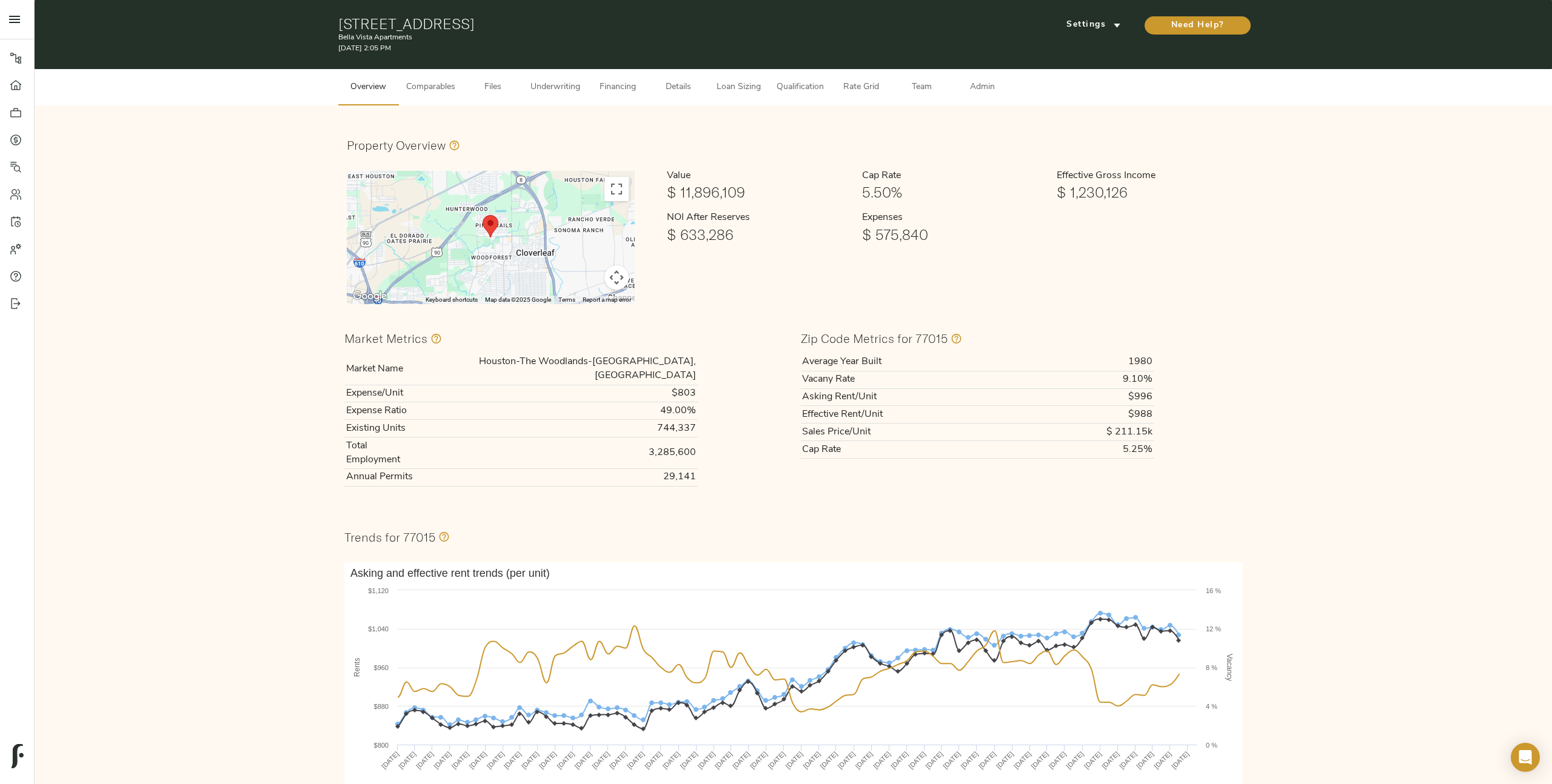
click at [931, 82] on span "Team" at bounding box center [922, 87] width 46 height 15
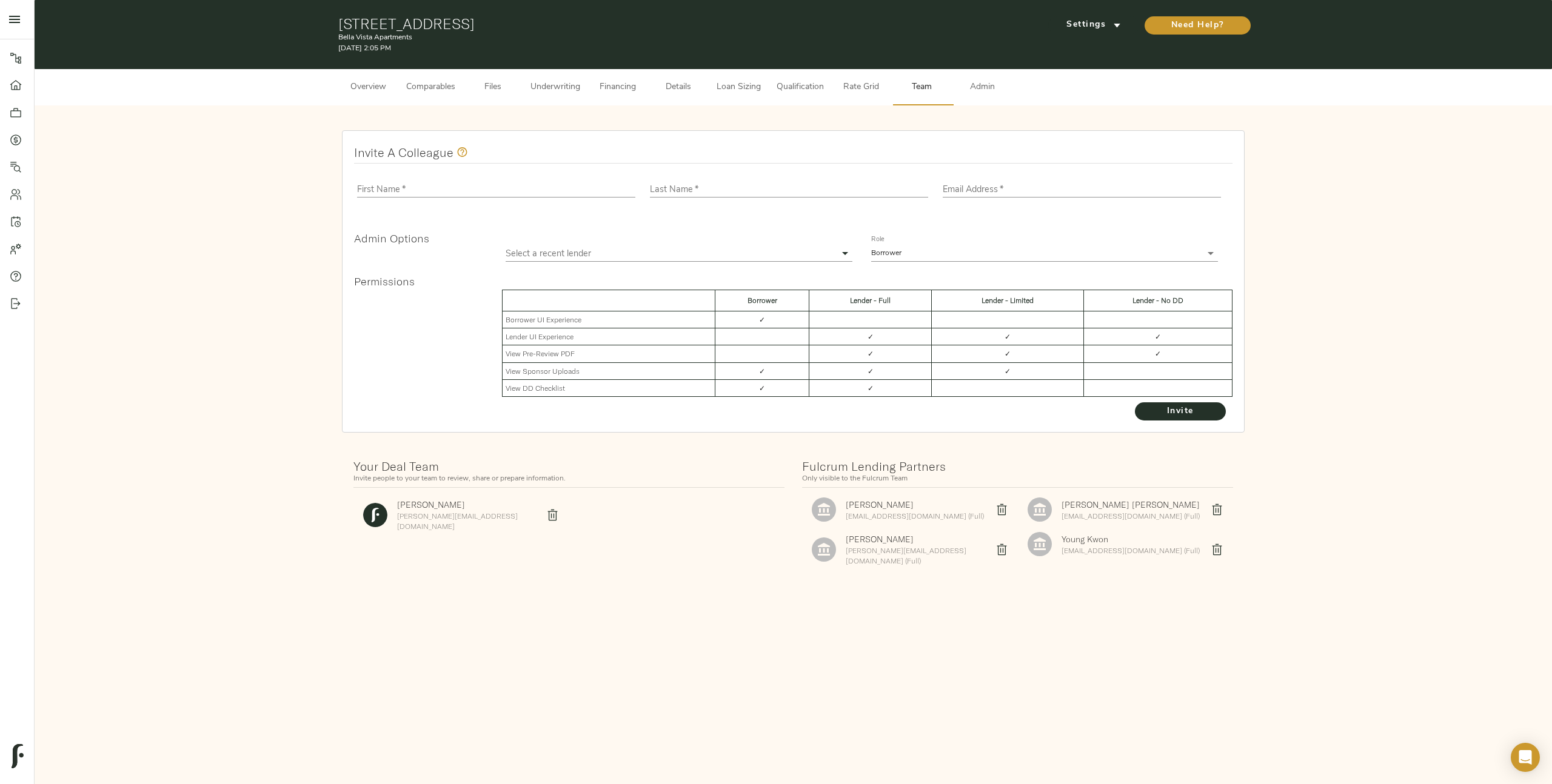
click at [1222, 547] on icon "delete" at bounding box center [1217, 549] width 13 height 13
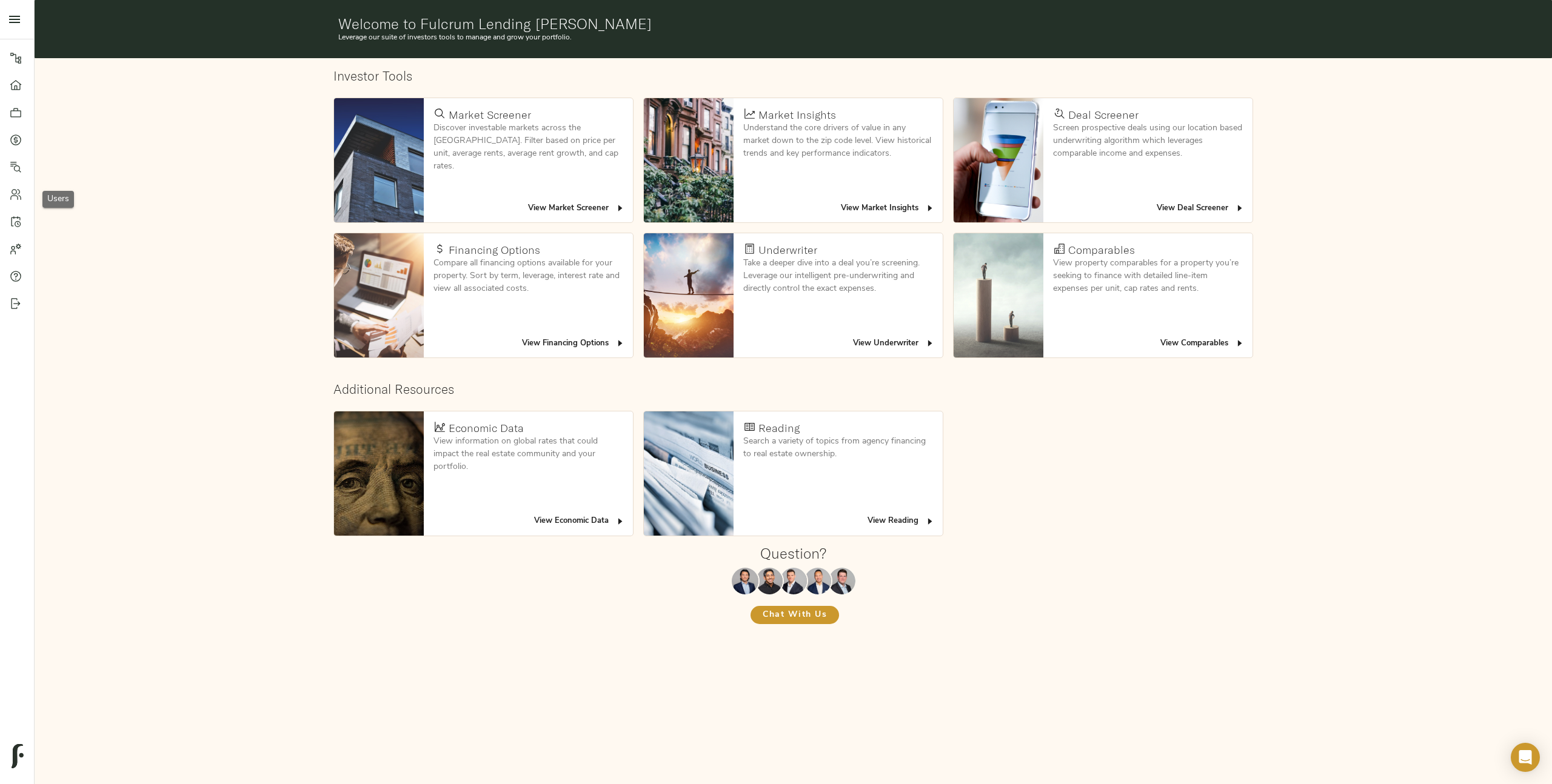
click at [22, 189] on div at bounding box center [22, 195] width 24 height 12
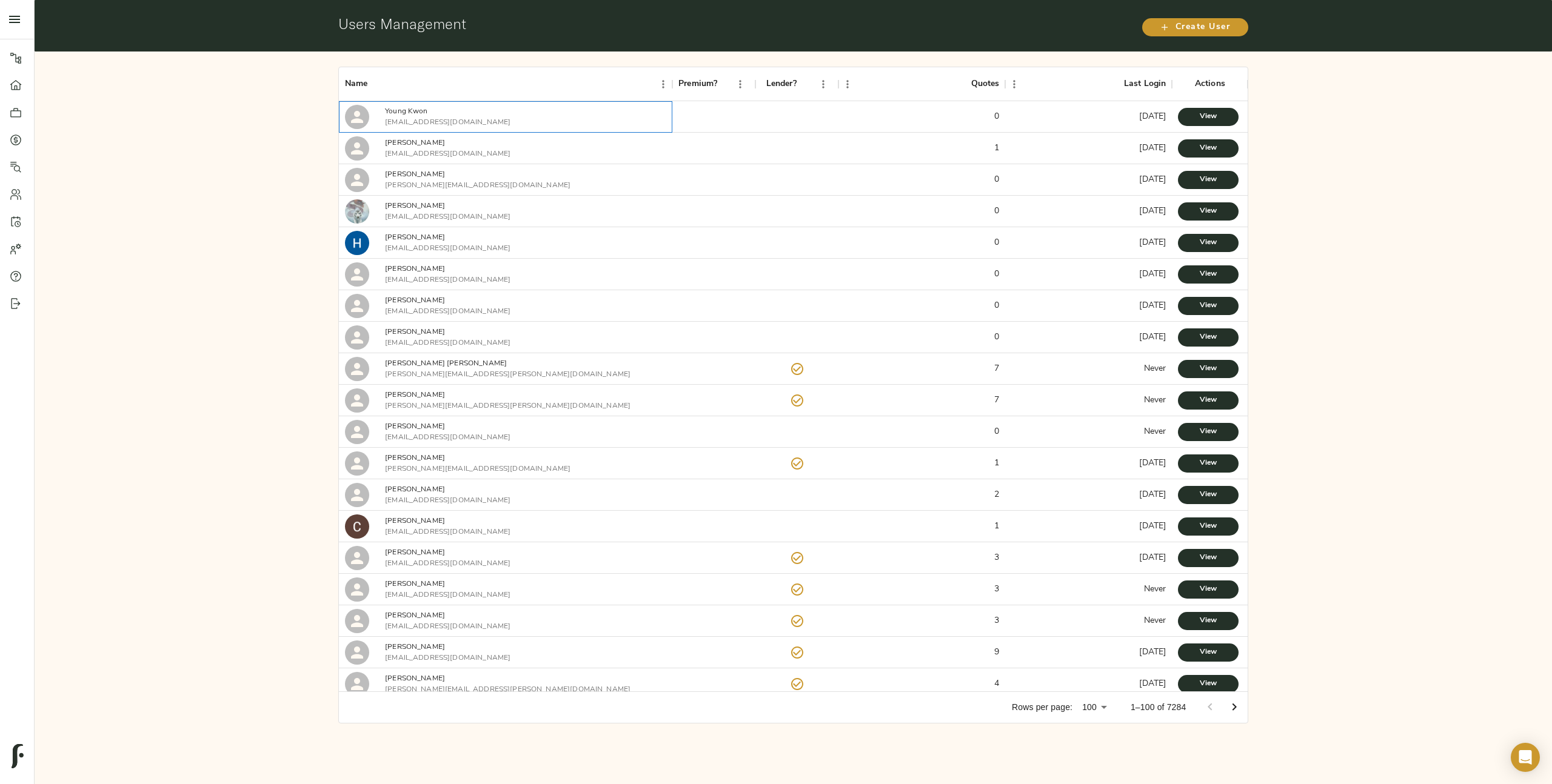
click at [405, 111] on p "Young Kwon" at bounding box center [448, 111] width 125 height 11
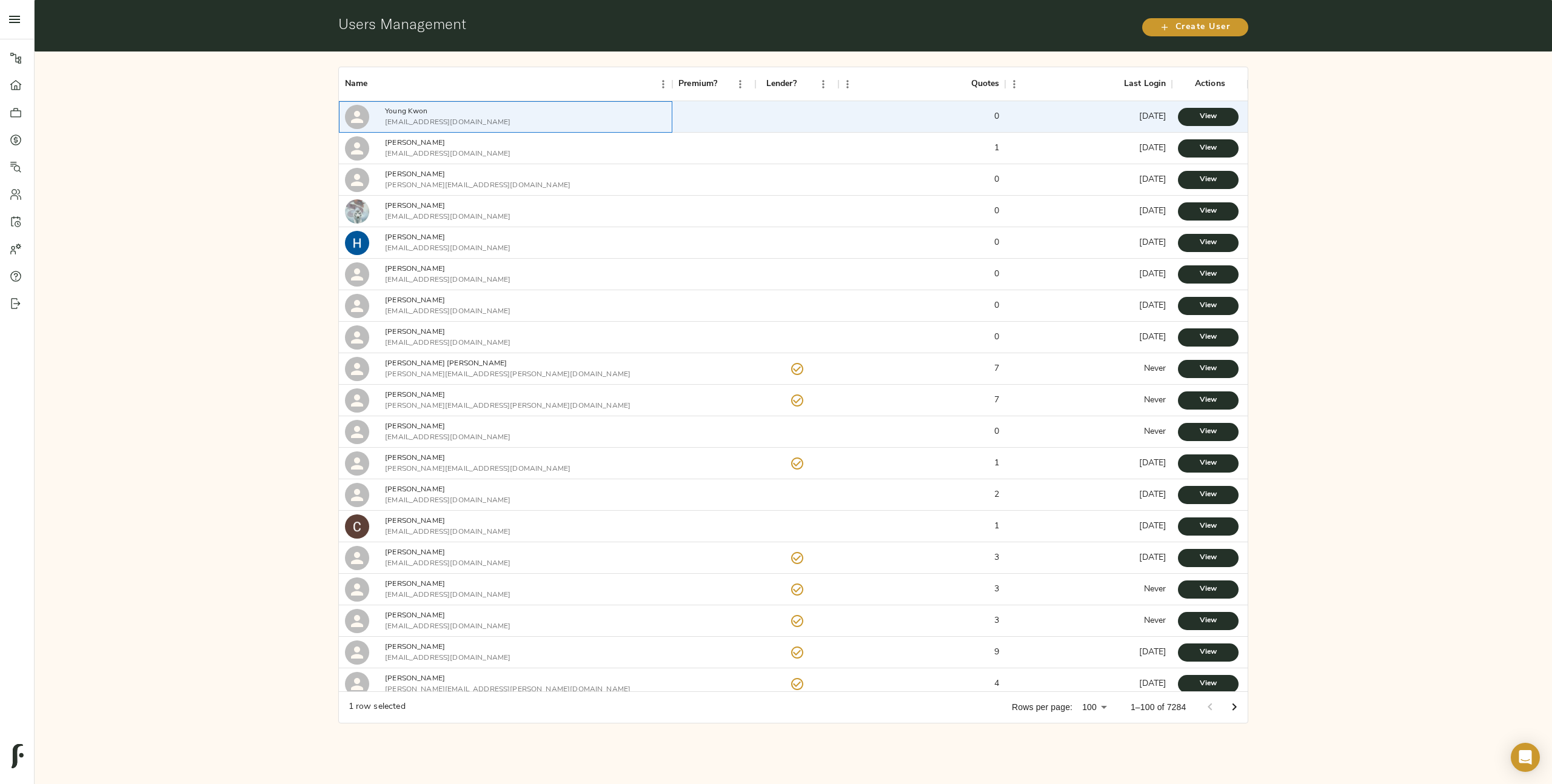
click at [361, 111] on icon at bounding box center [357, 117] width 18 height 18
click at [775, 111] on span "View" at bounding box center [1208, 117] width 37 height 13
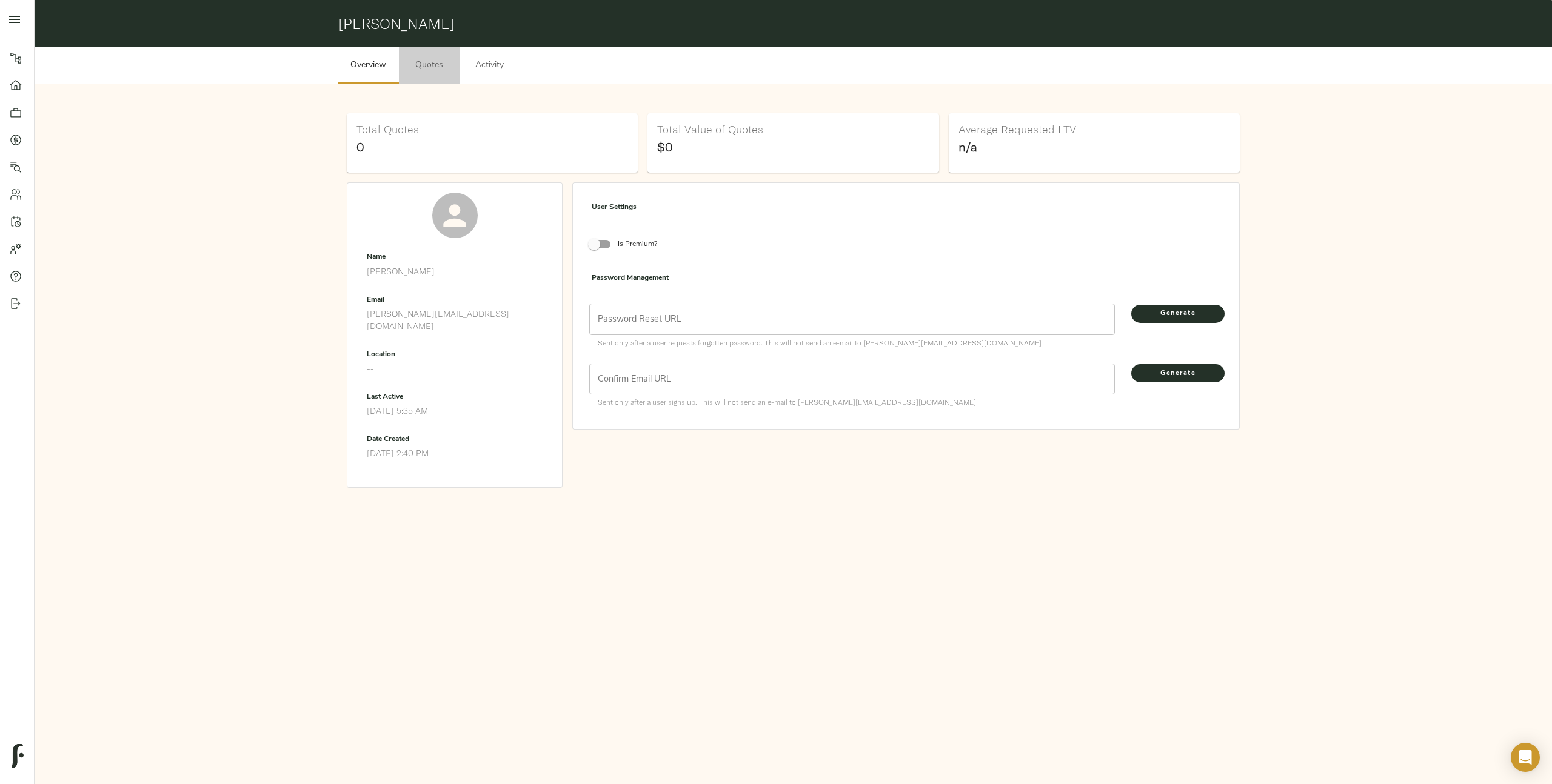
click at [425, 64] on span "Quotes" at bounding box center [429, 66] width 46 height 15
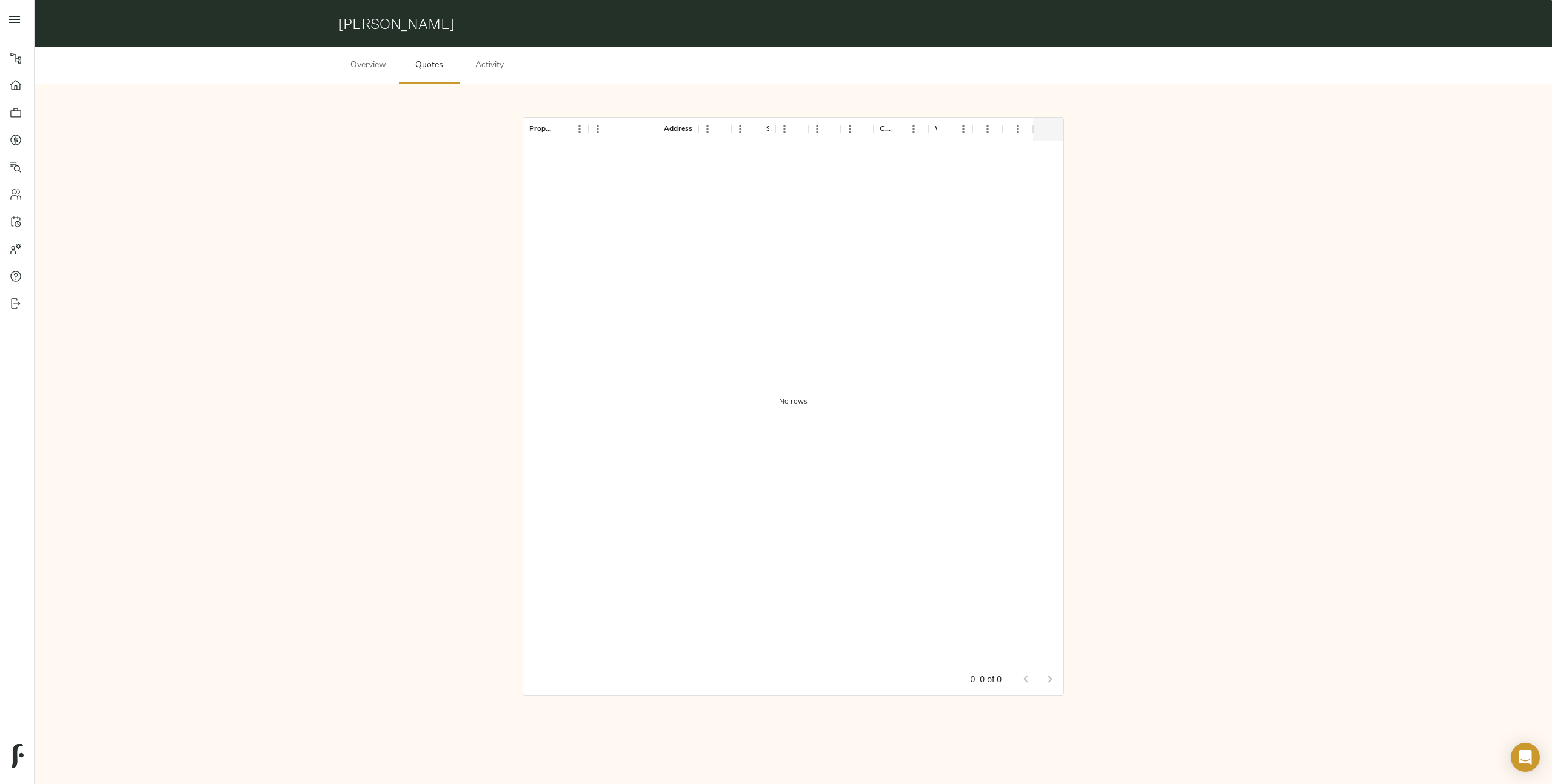
click at [494, 66] on span "Activity" at bounding box center [490, 66] width 46 height 15
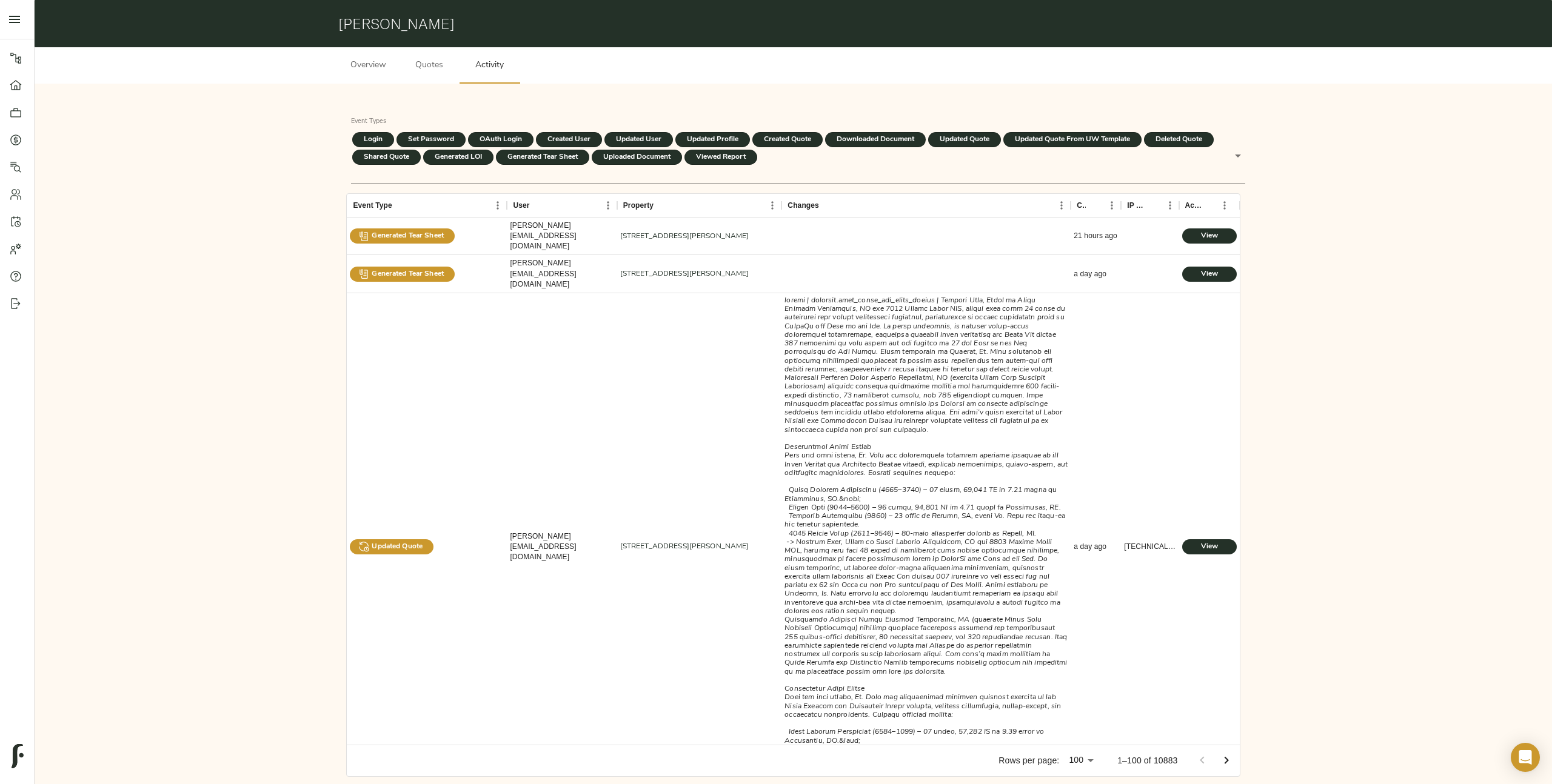
click at [1079, 172] on body "Fulcrum Lending Pipeline Dashboard Portfolio Quotes Search Users Activity Accou…" at bounding box center [776, 409] width 1552 height 819
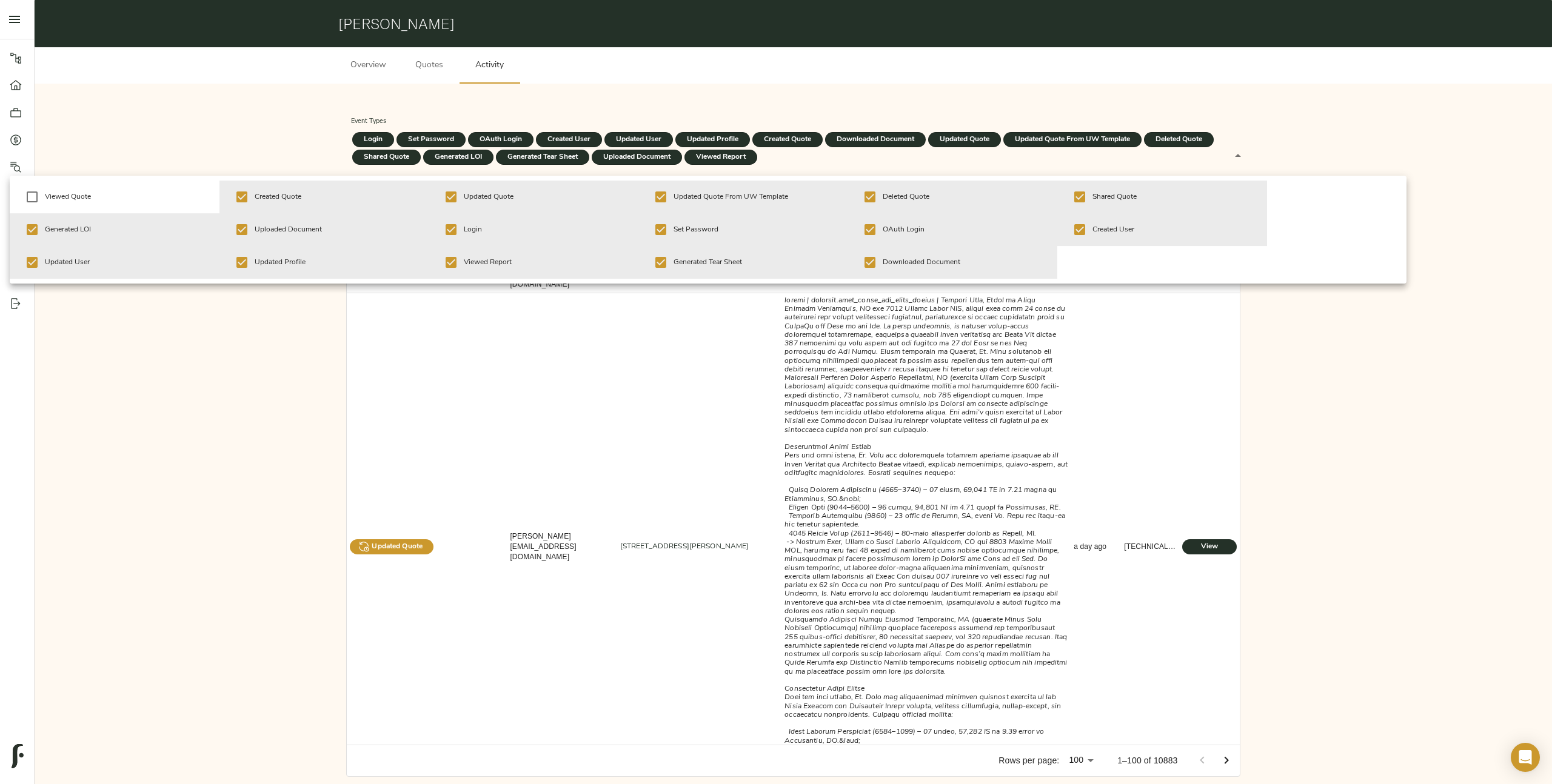
click at [128, 201] on span "Viewed Quote" at bounding box center [127, 197] width 165 height 11
type input "log_in_user,set_password,oauth_log_in_user,create_user,update_user,update_profi…"
checkbox input "true"
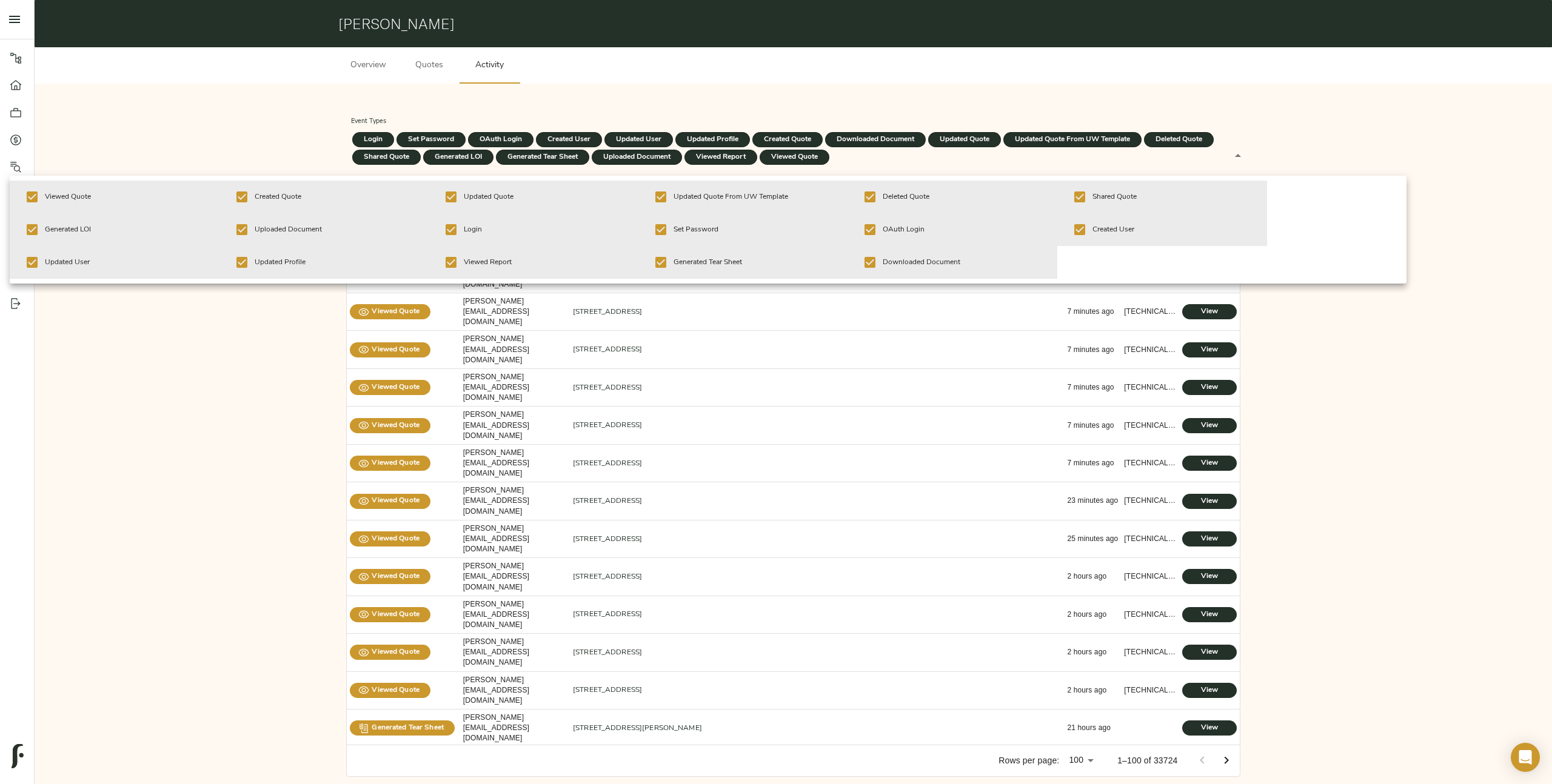
click at [286, 437] on div at bounding box center [776, 392] width 1552 height 784
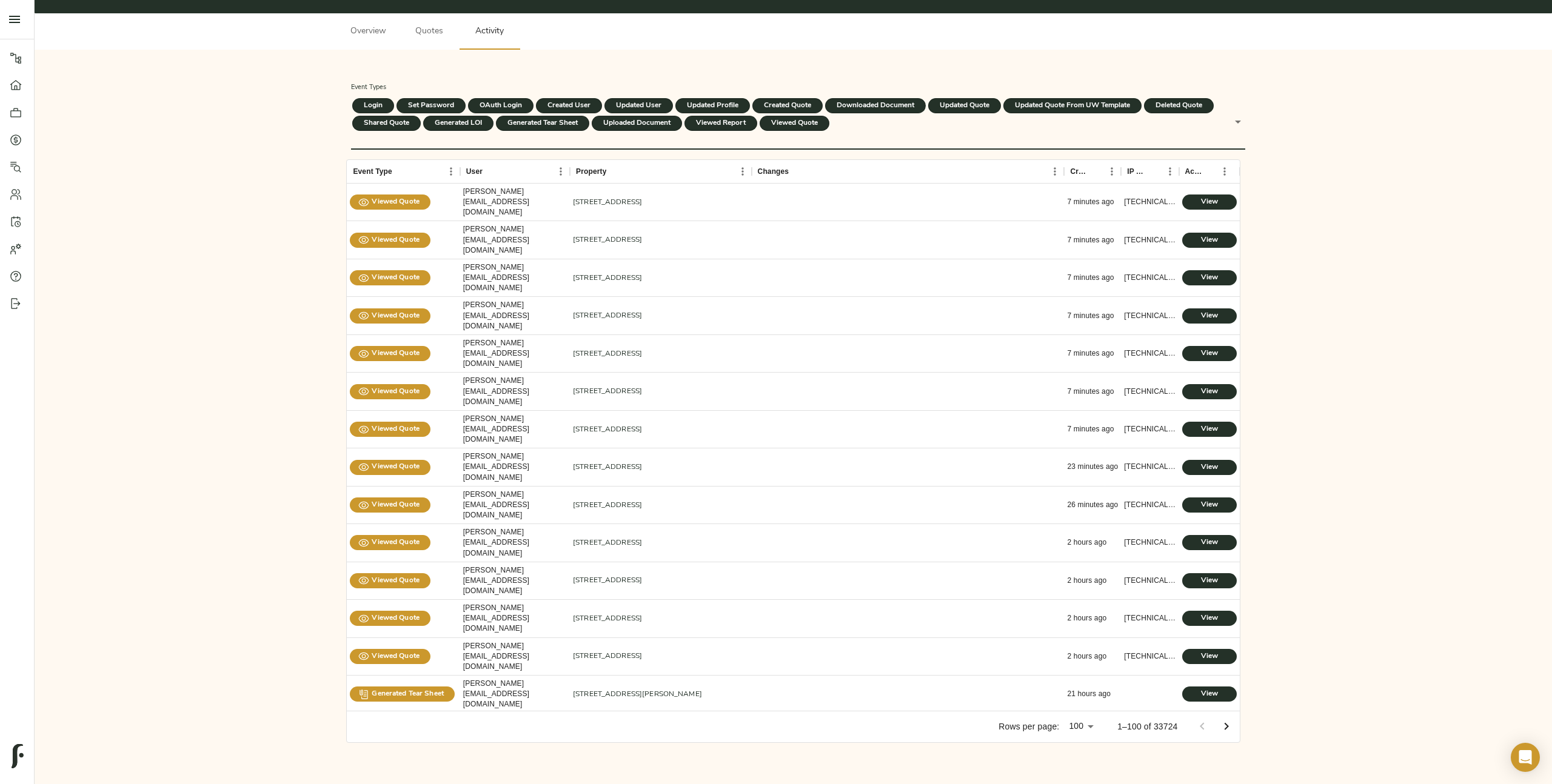
click at [442, 41] on button "Quotes" at bounding box center [429, 32] width 60 height 37
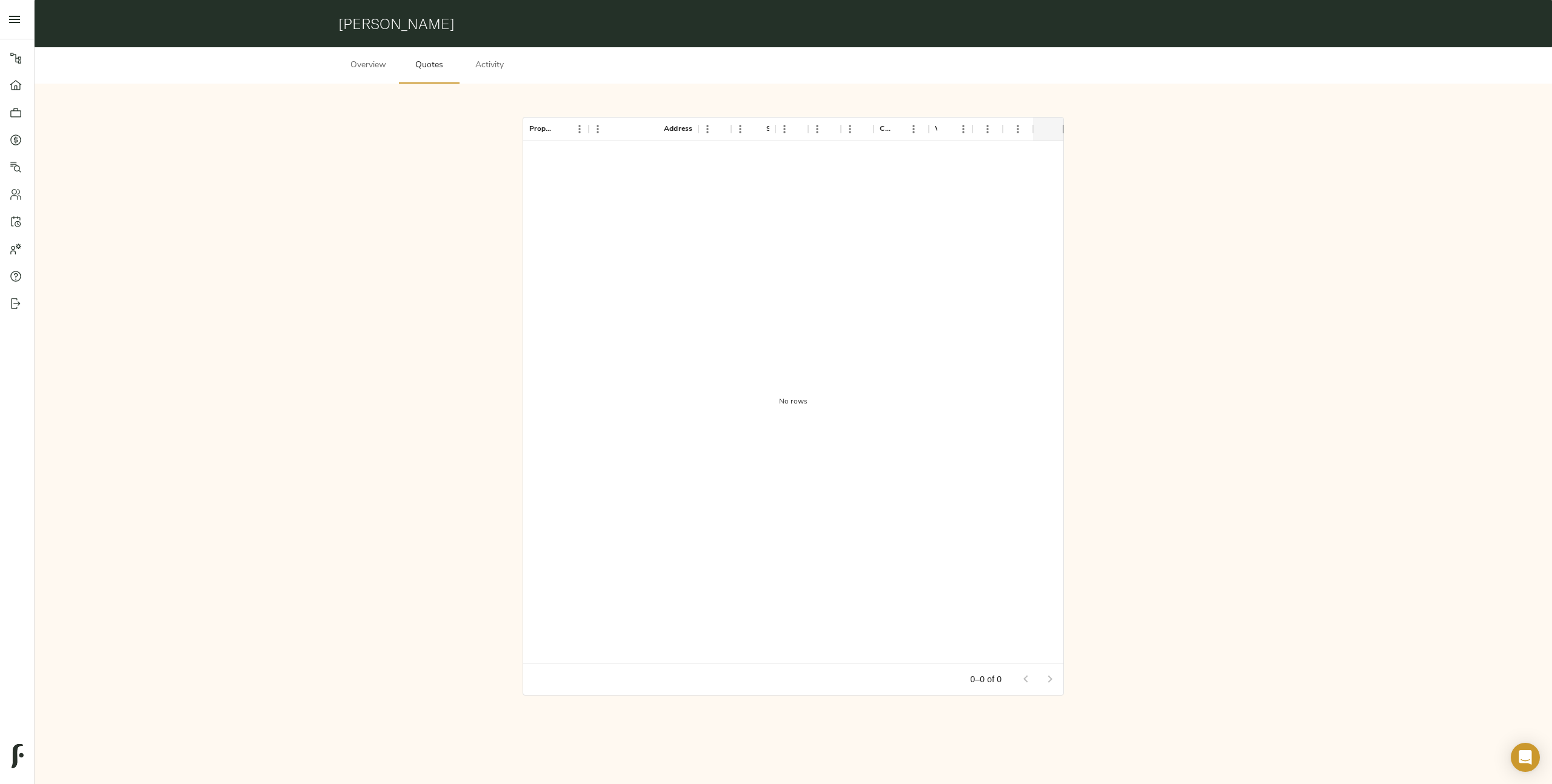
click at [485, 62] on span "Activity" at bounding box center [490, 66] width 46 height 15
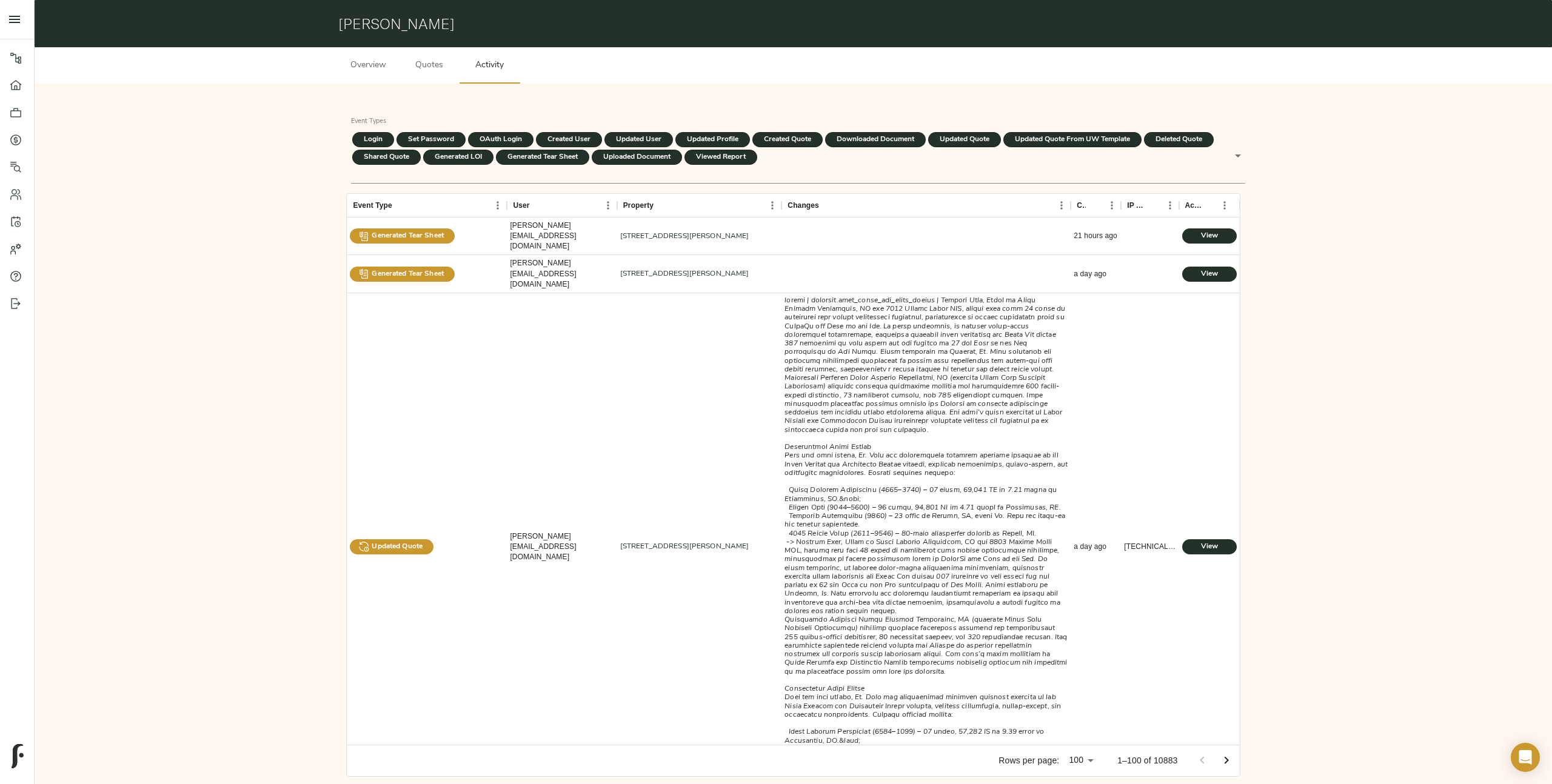
click at [277, 149] on div "Event Types Login Set Password OAuth Login Created User Updated User Updated Pr…" at bounding box center [793, 445] width 1498 height 703
click at [383, 68] on span "Overview" at bounding box center [368, 66] width 46 height 15
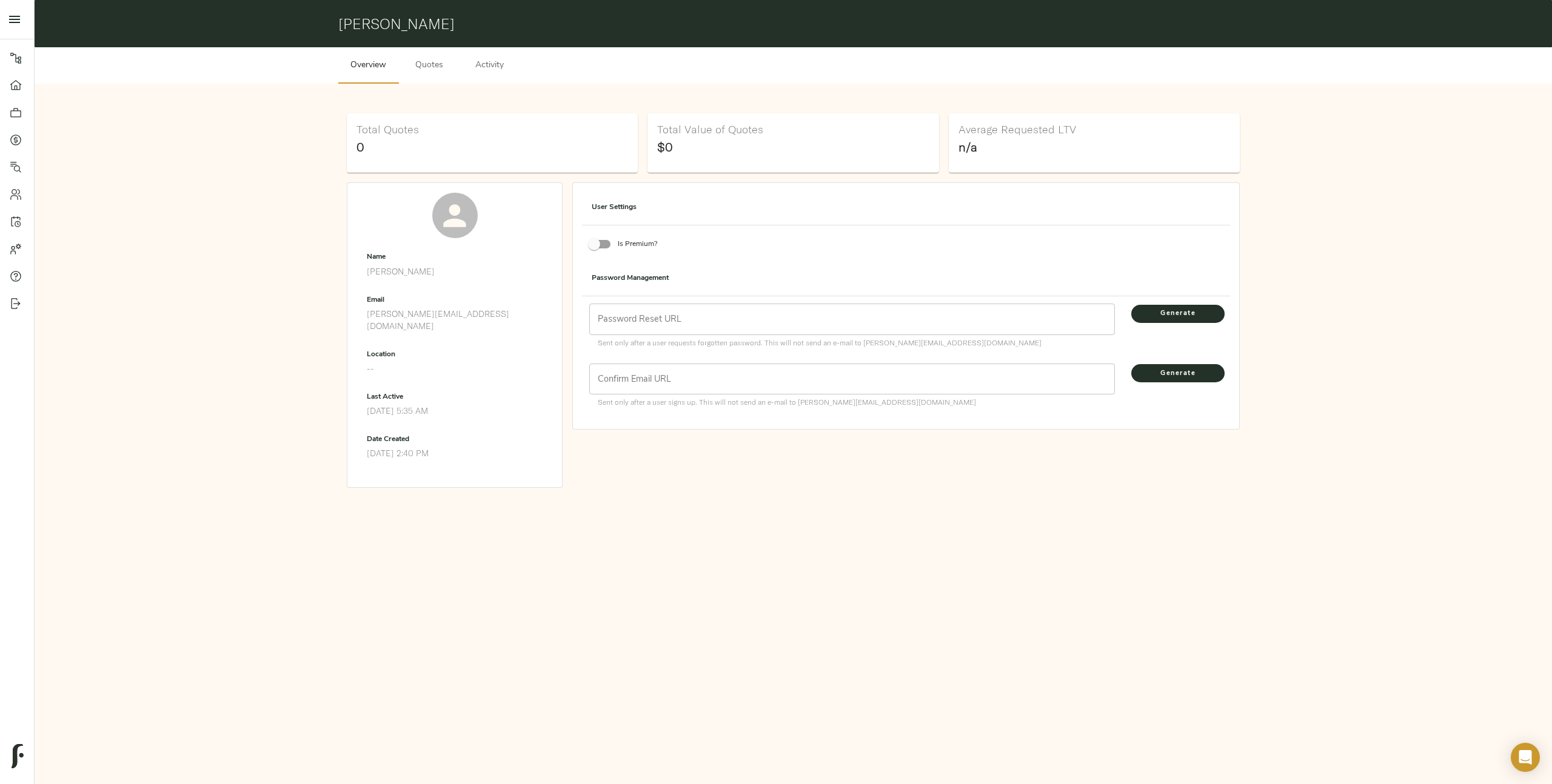
click at [428, 448] on p "[DATE] 2:40 PM" at bounding box center [454, 454] width 176 height 12
click at [404, 405] on p "[DATE] 5:35 AM" at bounding box center [454, 411] width 176 height 12
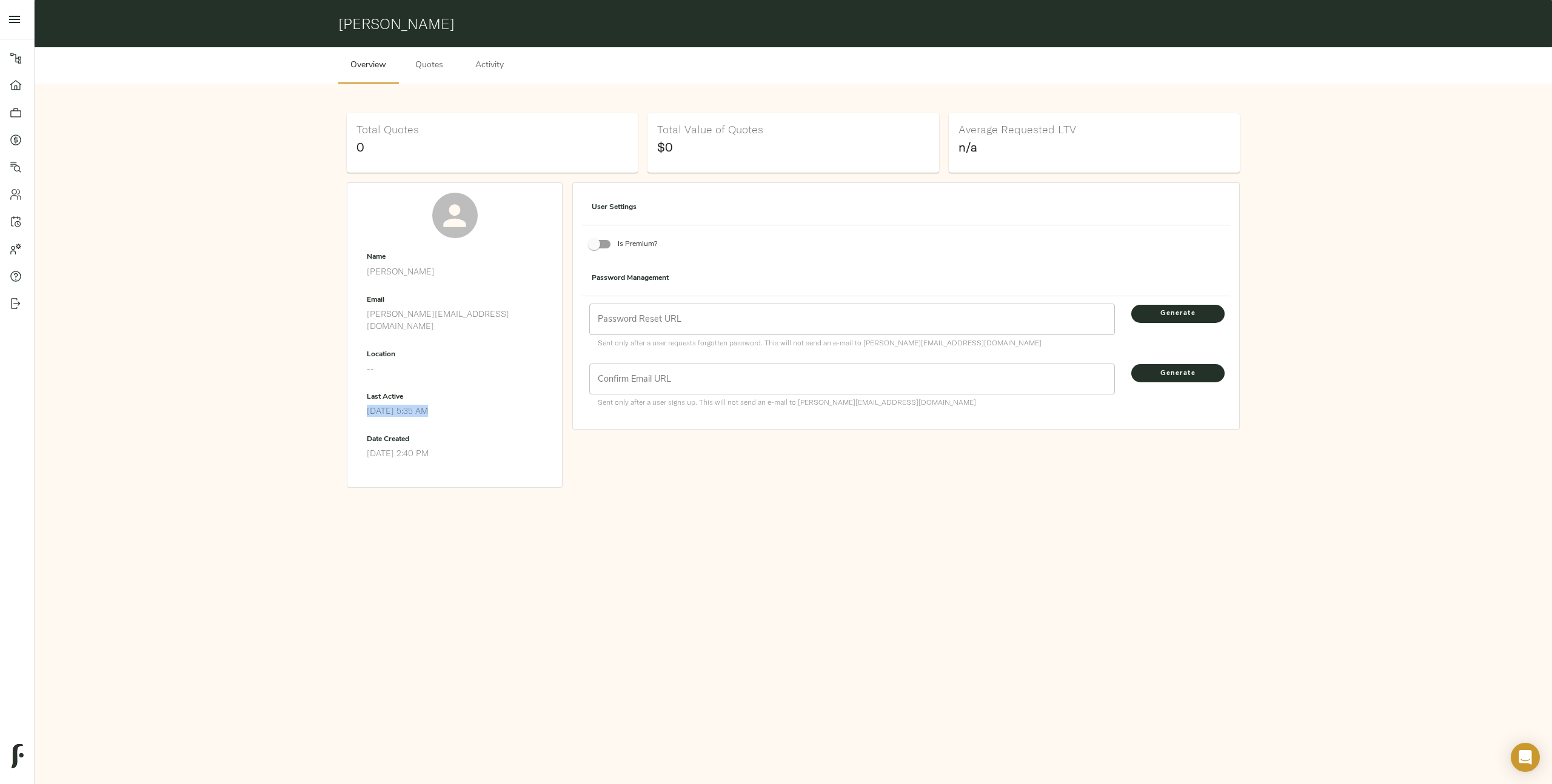
click at [404, 405] on p "[DATE] 5:35 AM" at bounding box center [454, 411] width 176 height 12
click at [594, 496] on div "Total Quotes 0 Total Value of Quotes $0 Average Requested LTV n/a Name Richard …" at bounding box center [793, 300] width 1517 height 434
click at [494, 67] on span "Activity" at bounding box center [490, 66] width 46 height 15
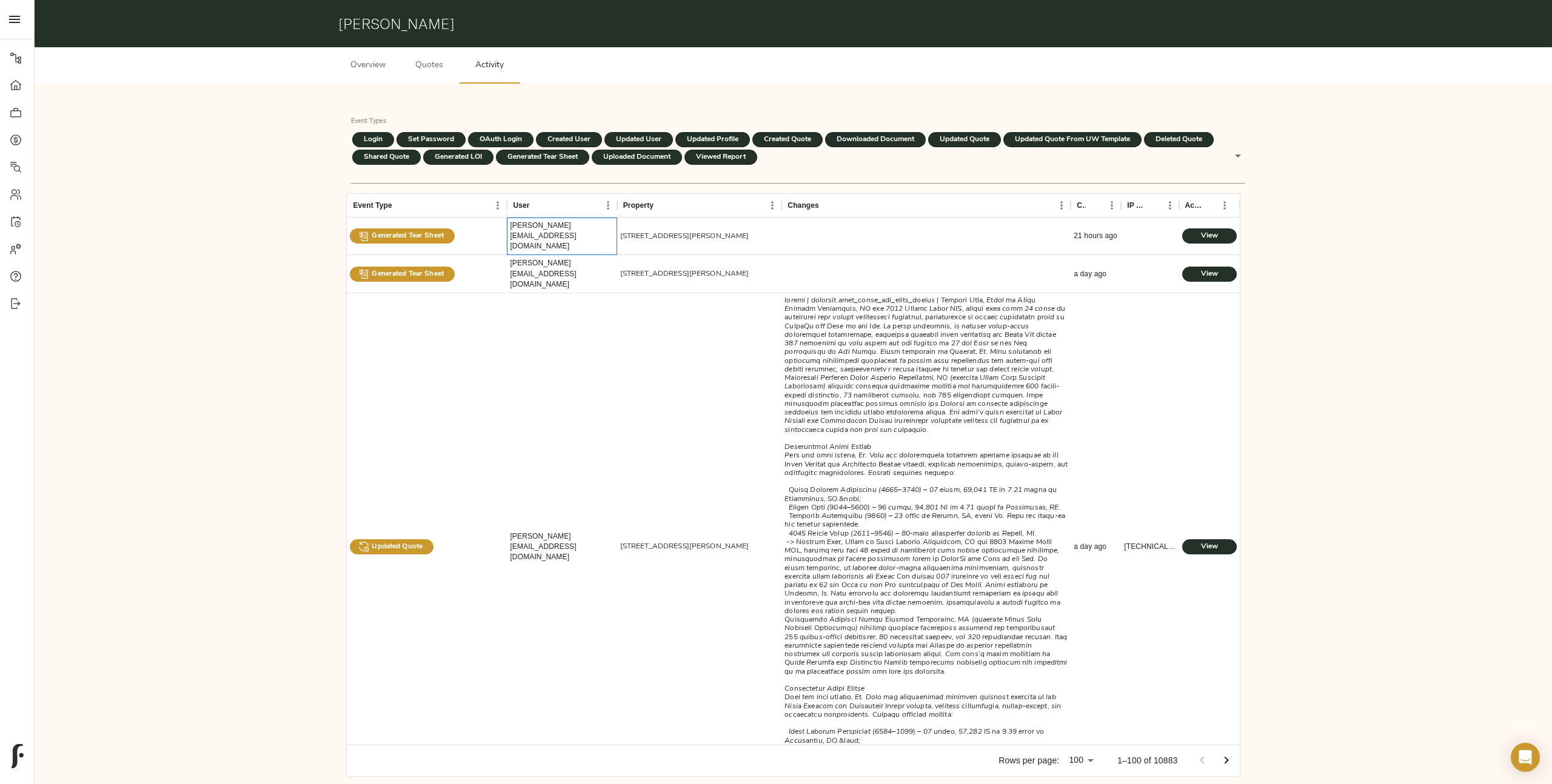
click at [533, 230] on div "[PERSON_NAME][EMAIL_ADDRESS][DOMAIN_NAME]" at bounding box center [562, 236] width 104 height 31
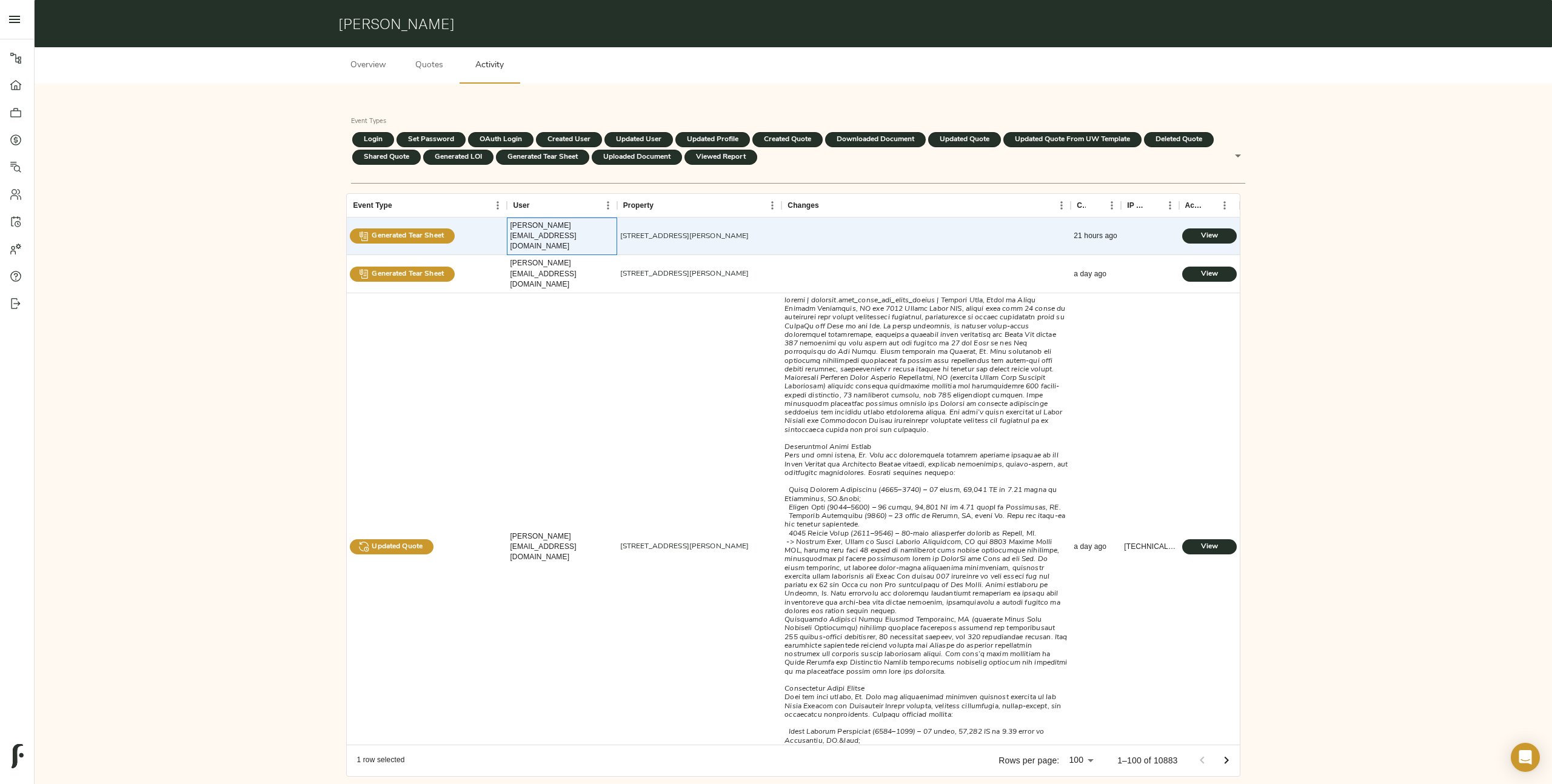
click at [535, 230] on div "[PERSON_NAME][EMAIL_ADDRESS][DOMAIN_NAME]" at bounding box center [562, 236] width 104 height 31
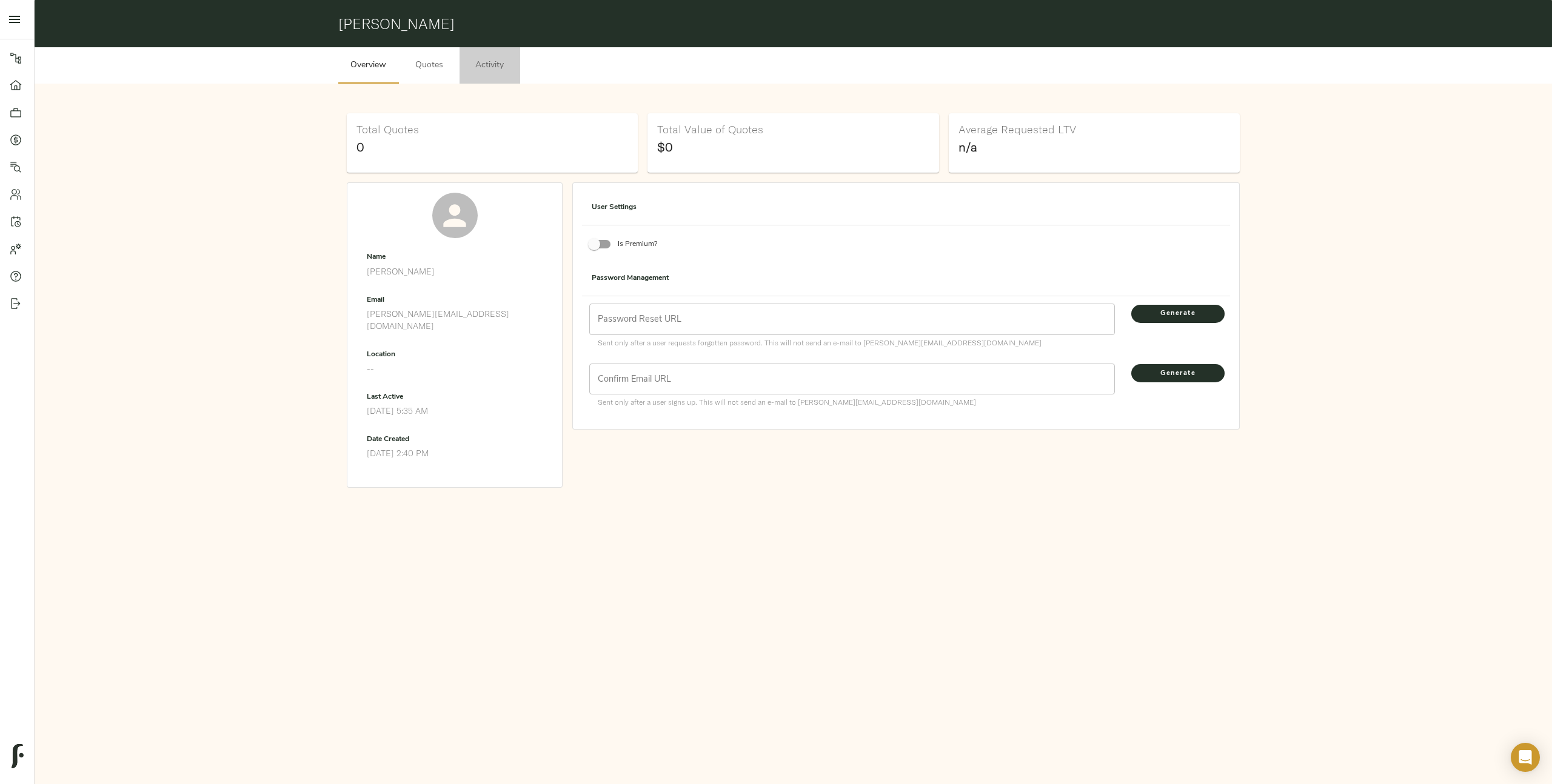
click at [488, 68] on span "Activity" at bounding box center [490, 66] width 46 height 15
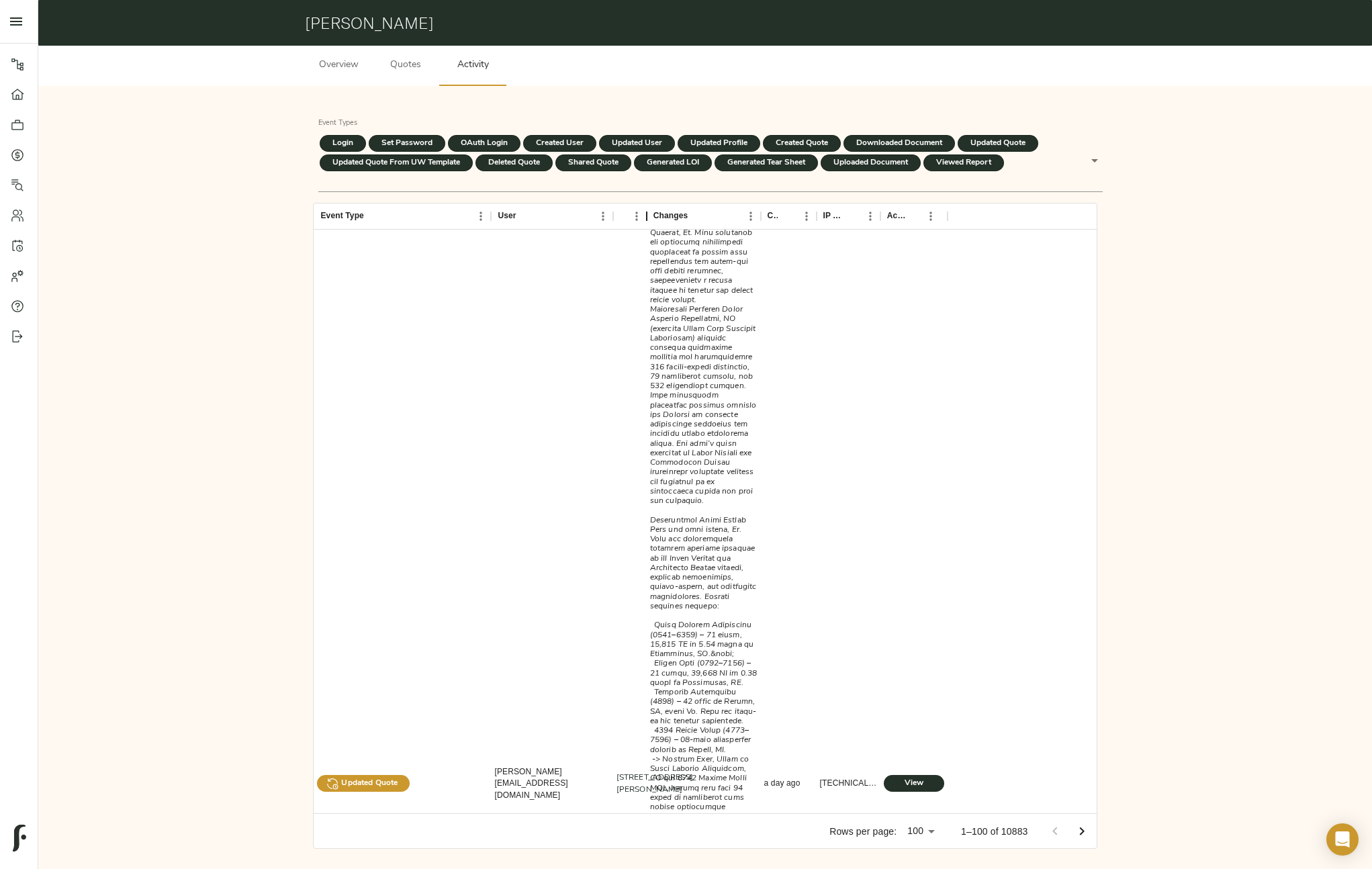
scroll to position [338, 0]
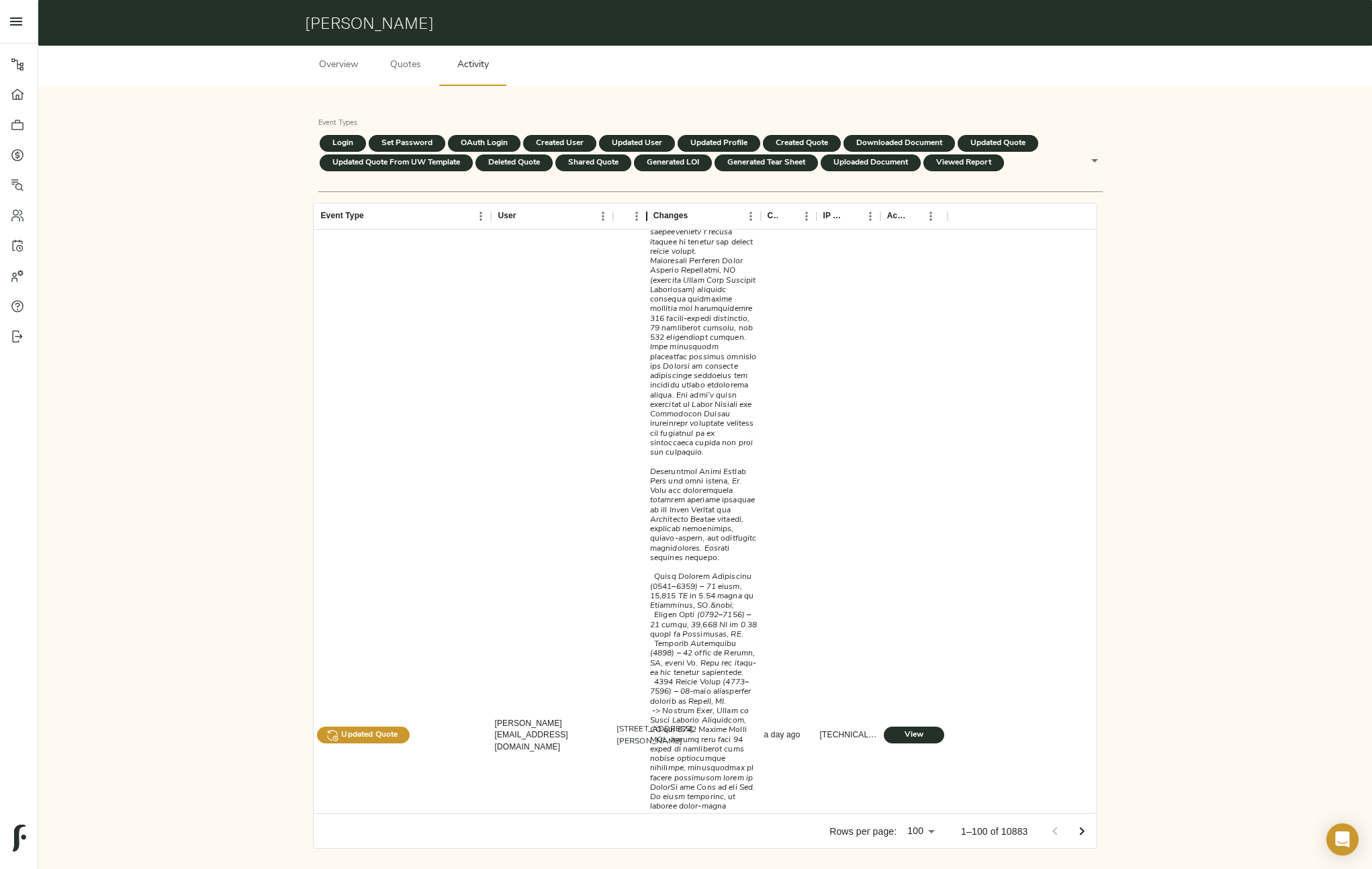
drag, startPoint x: 799, startPoint y: 217, endPoint x: 595, endPoint y: 213, distance: 204.0
click at [595, 213] on div "Event Type User Property Changes Created At IP Address Action" at bounding box center [630, 216] width 633 height 26
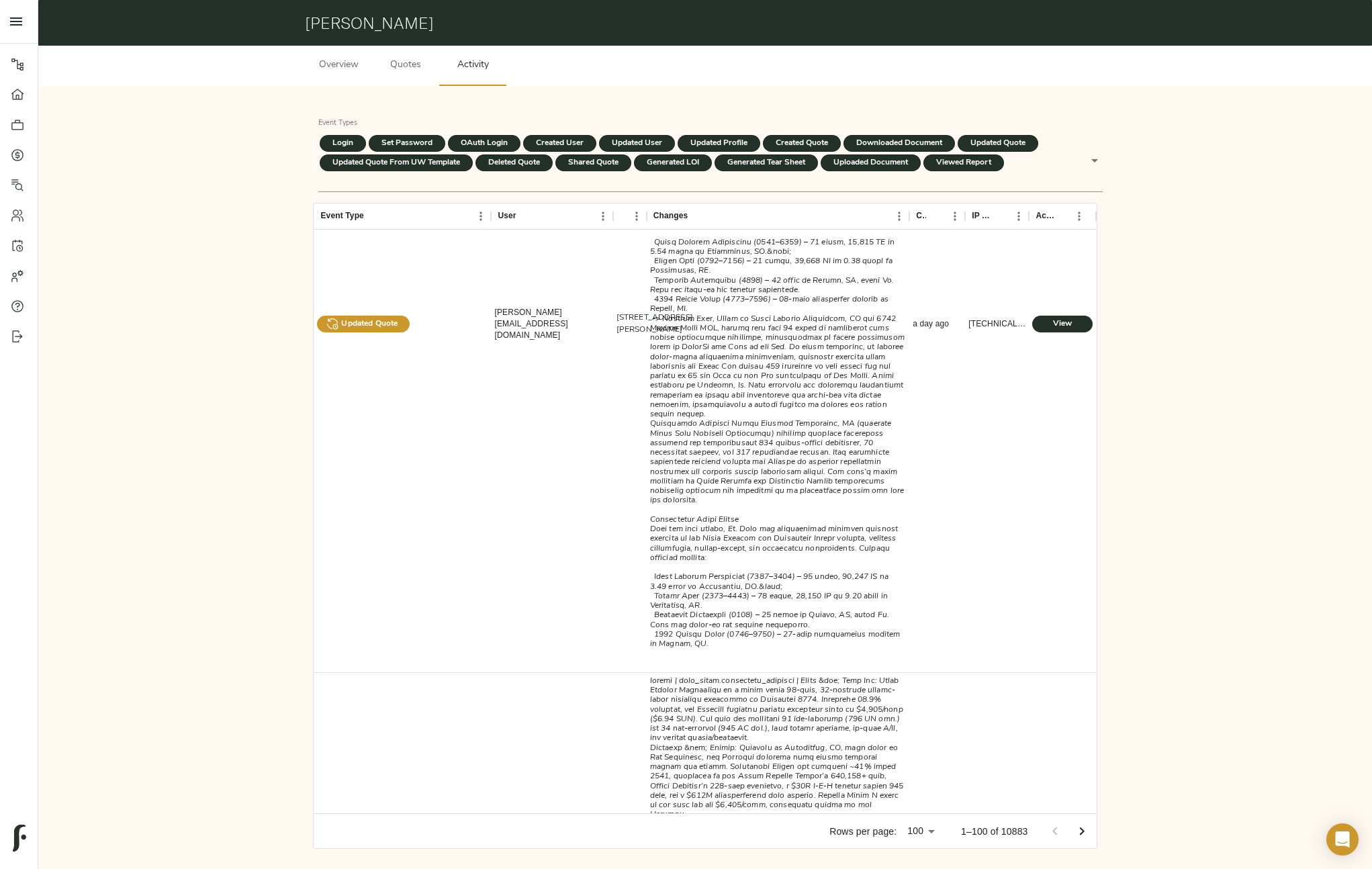
scroll to position [0, 0]
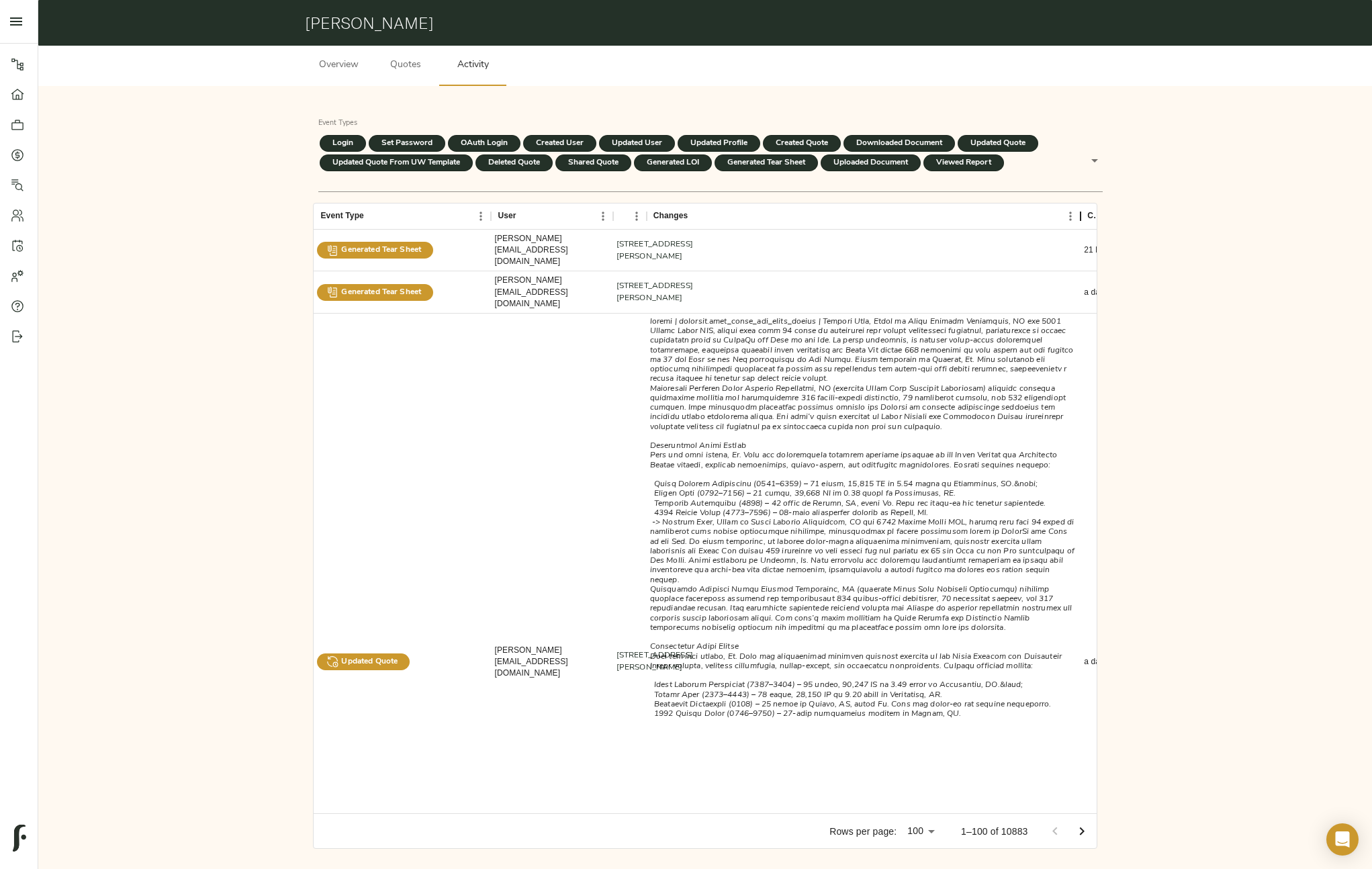
drag, startPoint x: 908, startPoint y: 212, endPoint x: 1078, endPoint y: 258, distance: 176.1
click at [1078, 258] on div "Event Type User Property Changes Created At IP Address Action Generated Tear Sh…" at bounding box center [704, 509] width 782 height 610
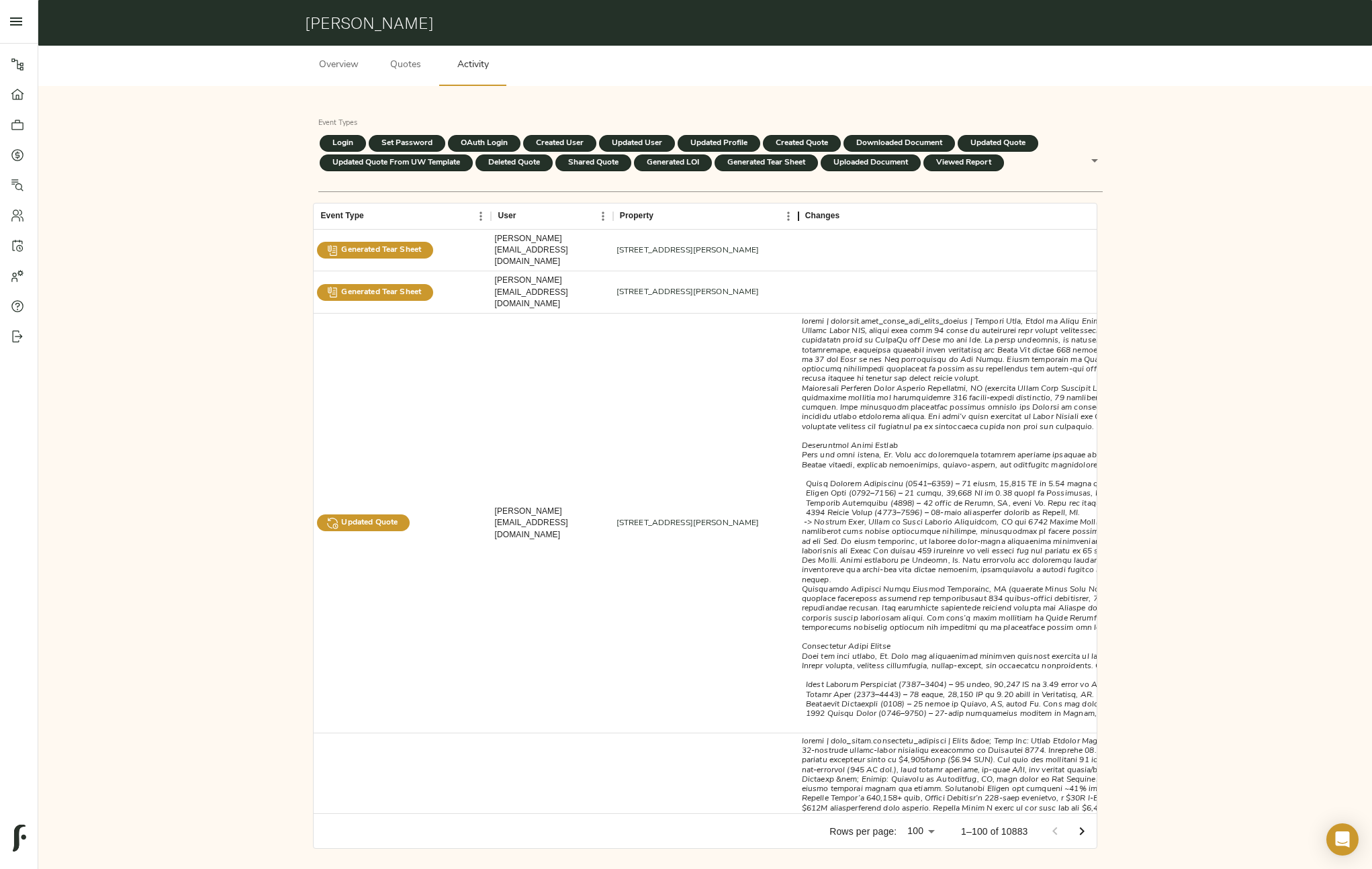
drag, startPoint x: 645, startPoint y: 214, endPoint x: 795, endPoint y: 233, distance: 151.2
click at [796, 233] on div "Event Type User Property Changes Created At IP Address Action Generated Tear Sh…" at bounding box center [704, 509] width 782 height 610
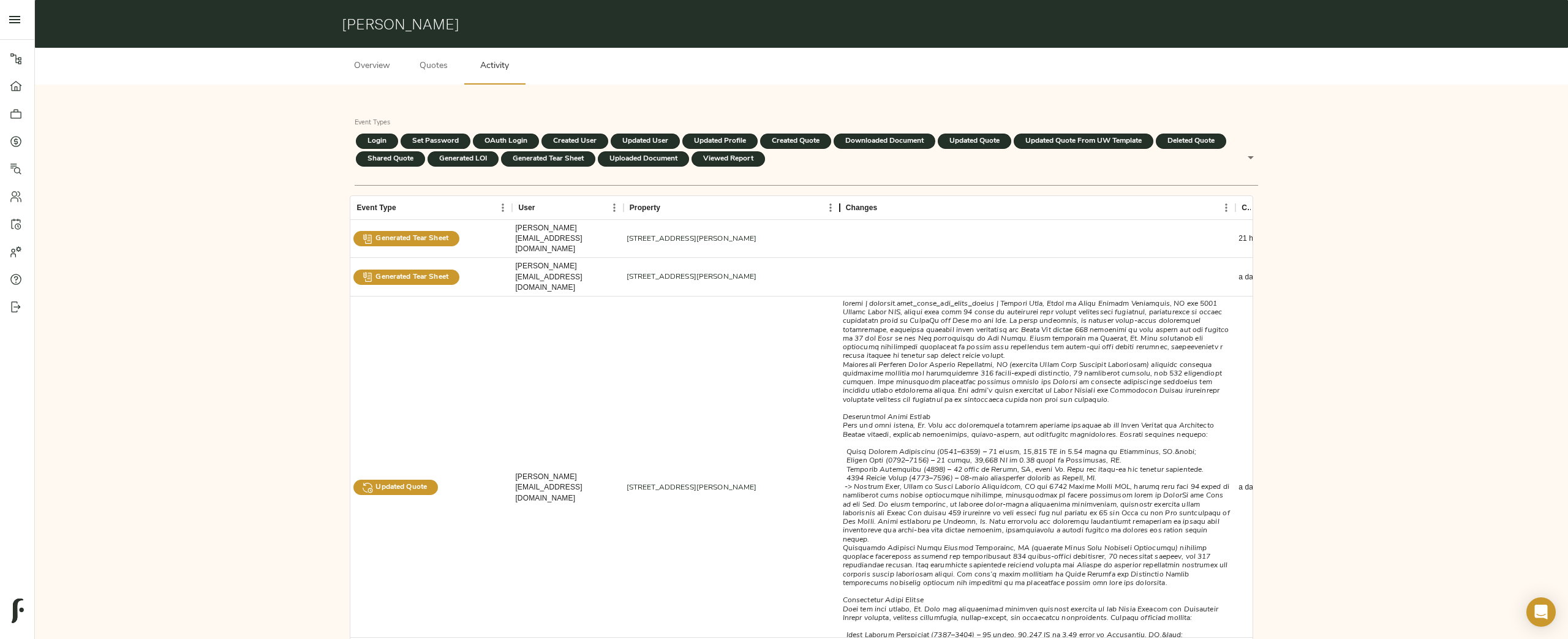
drag, startPoint x: 797, startPoint y: 210, endPoint x: 845, endPoint y: 206, distance: 48.2
click at [845, 206] on div "Property" at bounding box center [840, 208] width 14 height 24
